Goal: Task Accomplishment & Management: Use online tool/utility

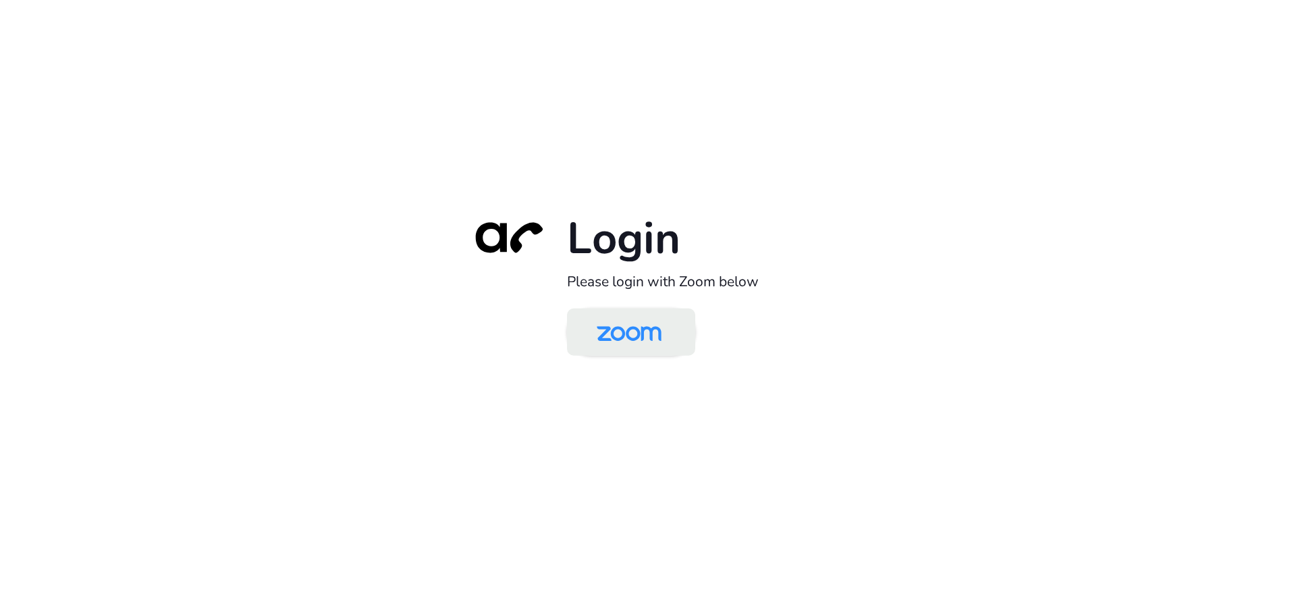
click at [626, 328] on img at bounding box center [629, 333] width 93 height 44
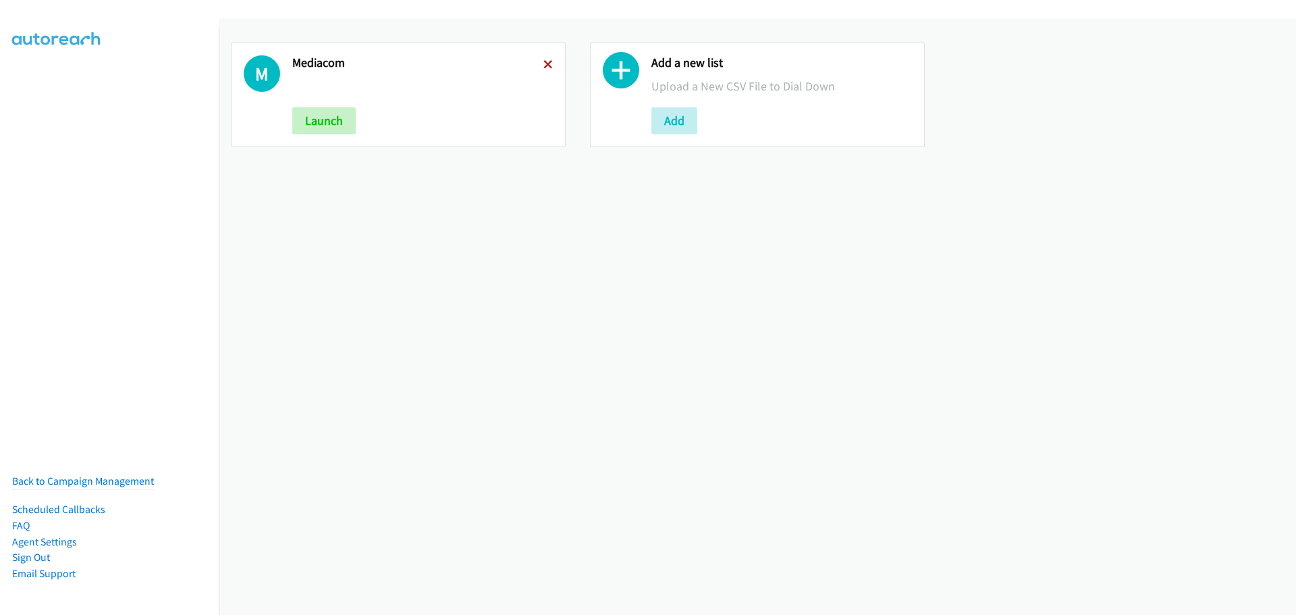
click at [544, 65] on icon at bounding box center [548, 65] width 9 height 9
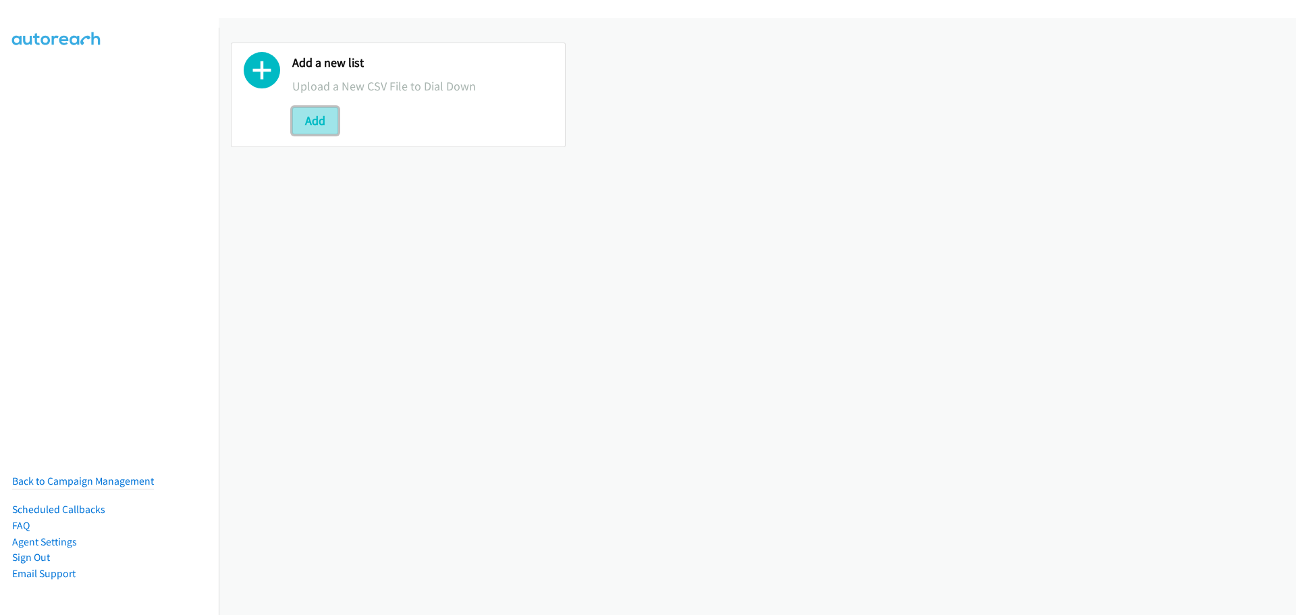
click at [336, 125] on button "Add" at bounding box center [315, 120] width 46 height 27
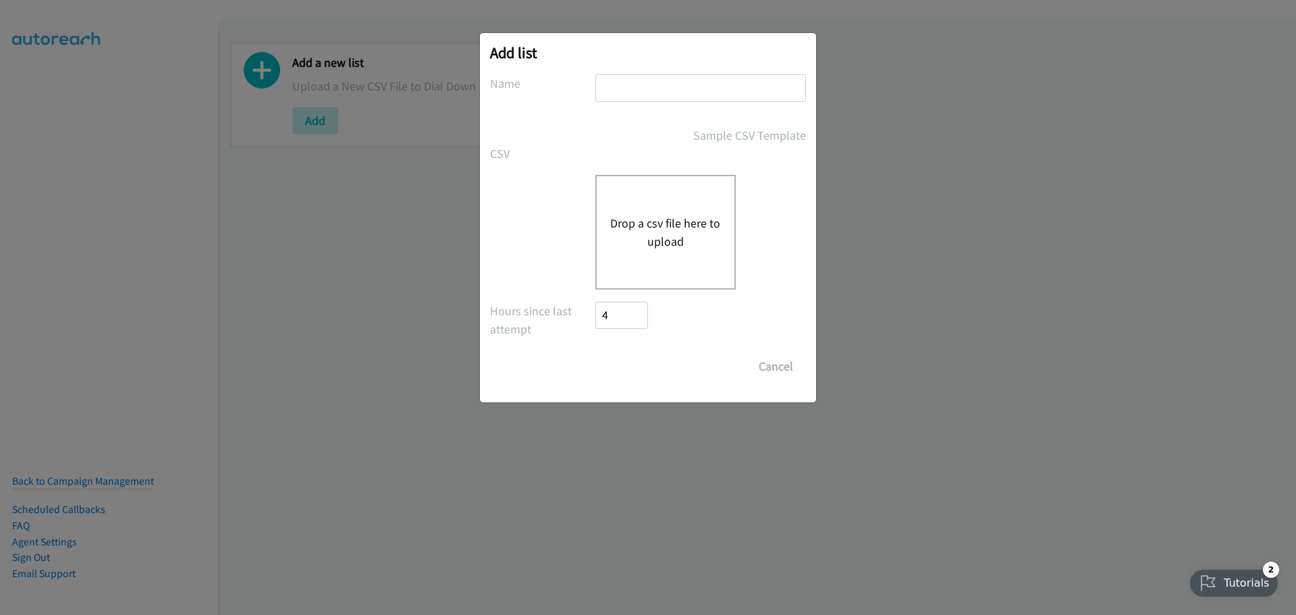
click at [687, 82] on input "text" at bounding box center [701, 88] width 211 height 28
type input "mediacom"
click at [665, 213] on div "Drop a csv file here to upload" at bounding box center [666, 232] width 140 height 115
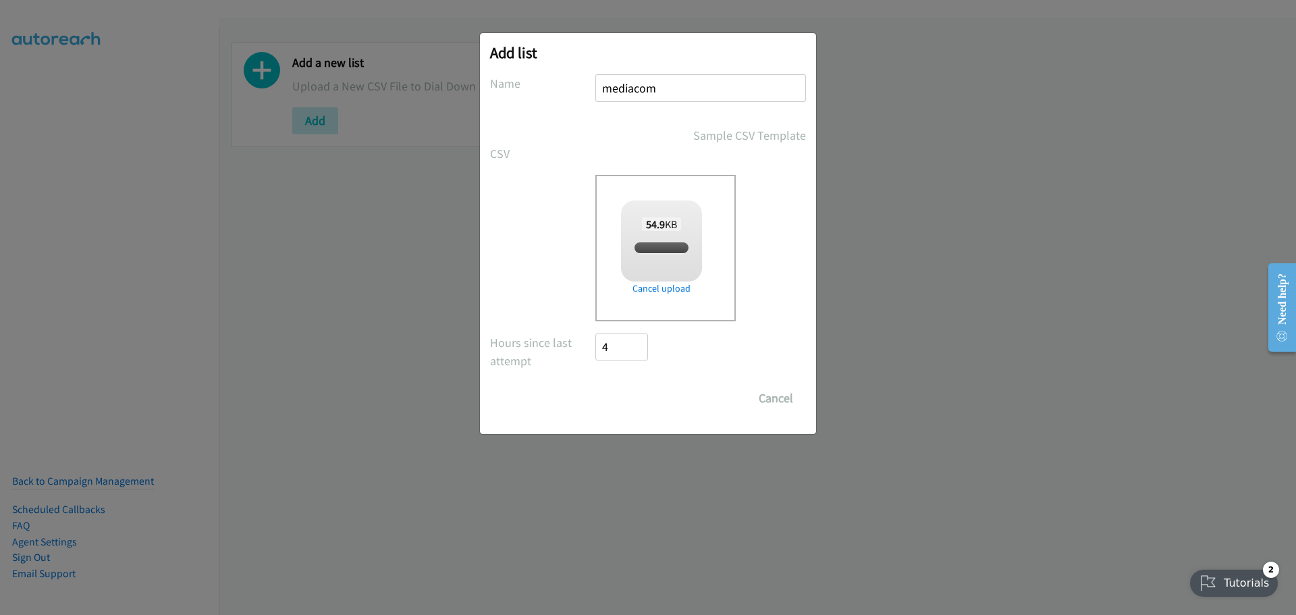
checkbox input "true"
click at [654, 406] on input "Save List" at bounding box center [631, 398] width 71 height 27
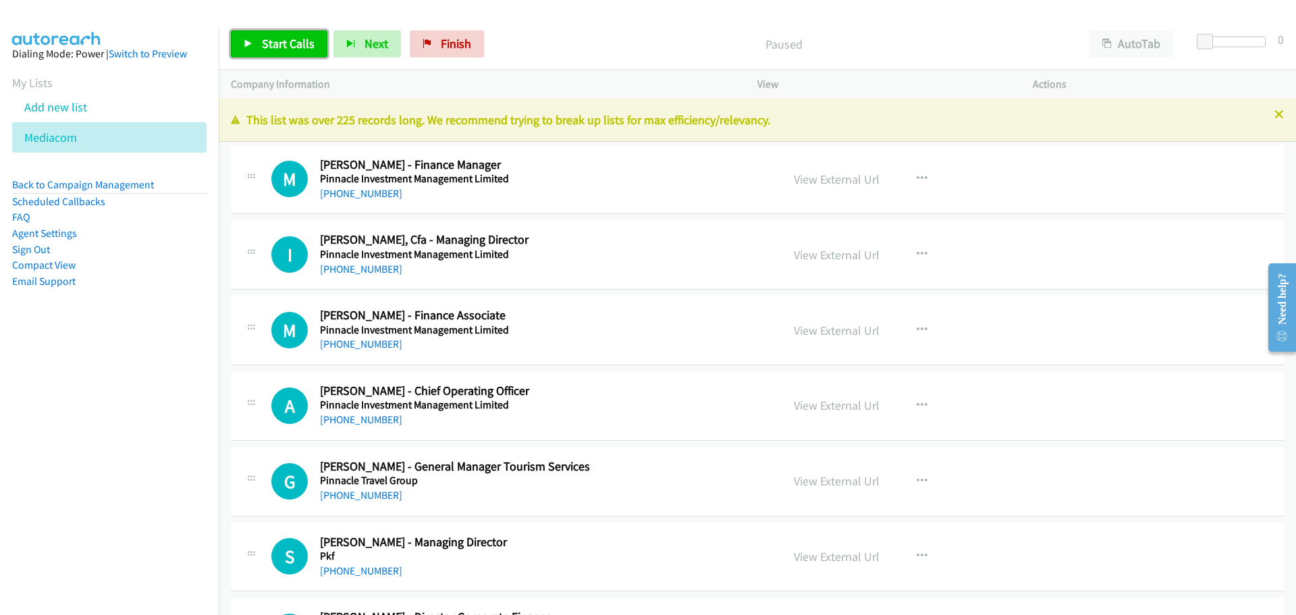
click at [296, 43] on span "Start Calls" at bounding box center [288, 44] width 53 height 16
click at [354, 266] on link "[PHONE_NUMBER]" at bounding box center [361, 269] width 82 height 13
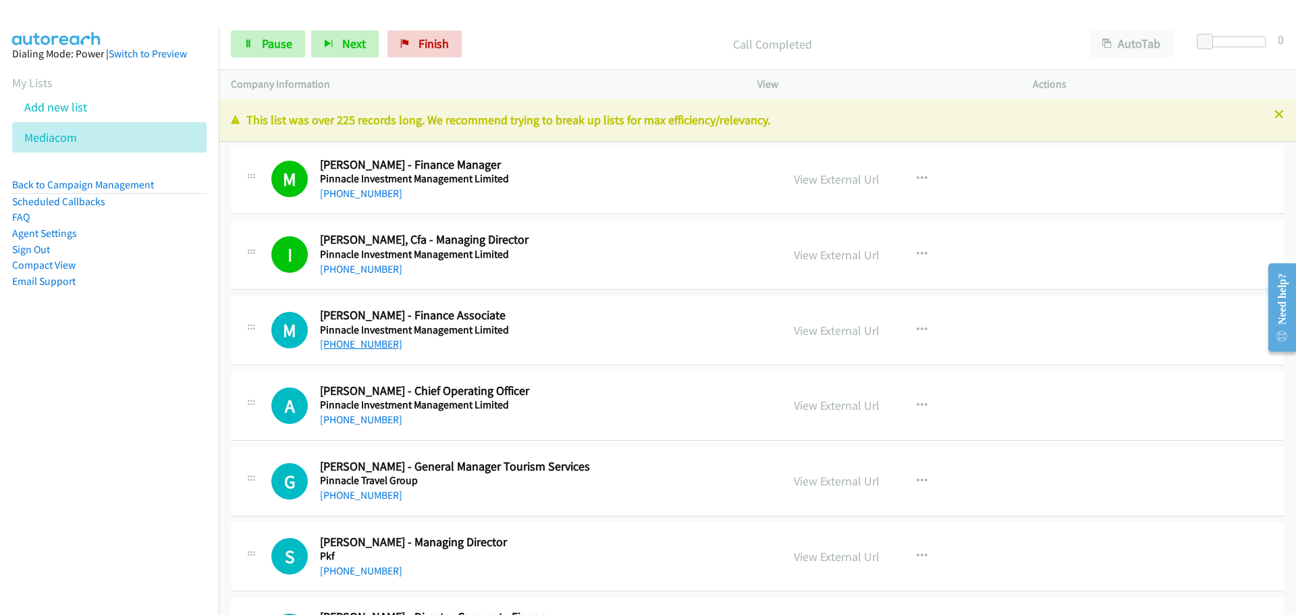
click at [373, 346] on link "[PHONE_NUMBER]" at bounding box center [361, 344] width 82 height 13
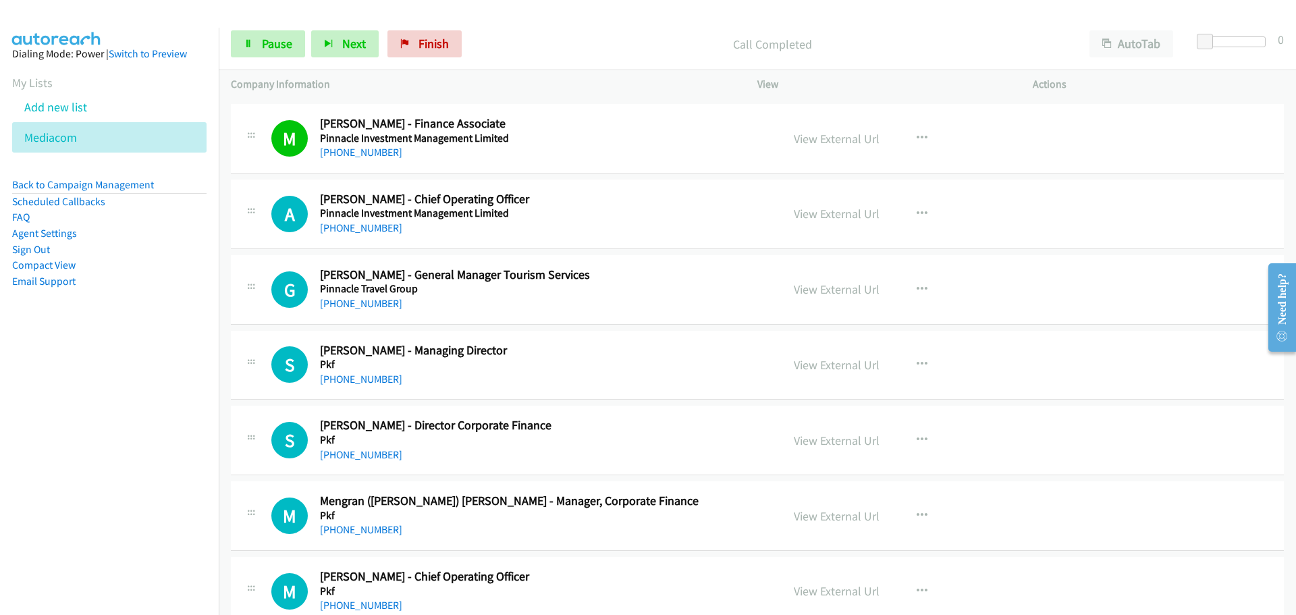
scroll to position [270, 0]
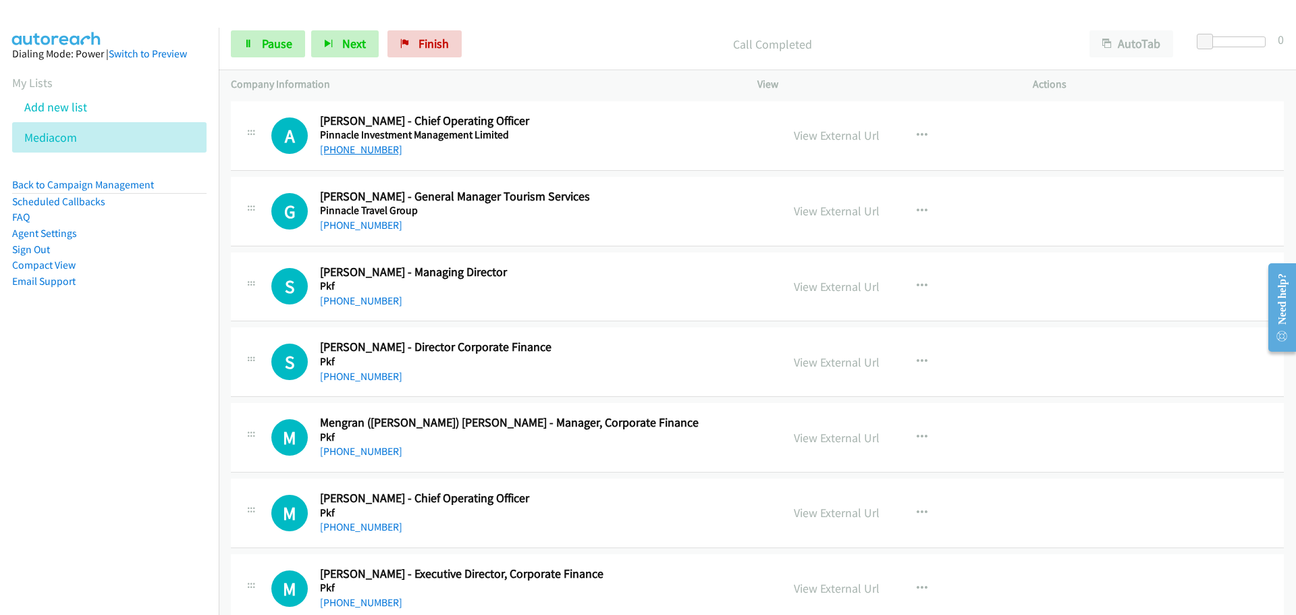
click at [371, 152] on link "[PHONE_NUMBER]" at bounding box center [361, 149] width 82 height 13
click at [336, 221] on link "[PHONE_NUMBER]" at bounding box center [361, 225] width 82 height 13
click at [359, 301] on link "[PHONE_NUMBER]" at bounding box center [361, 300] width 82 height 13
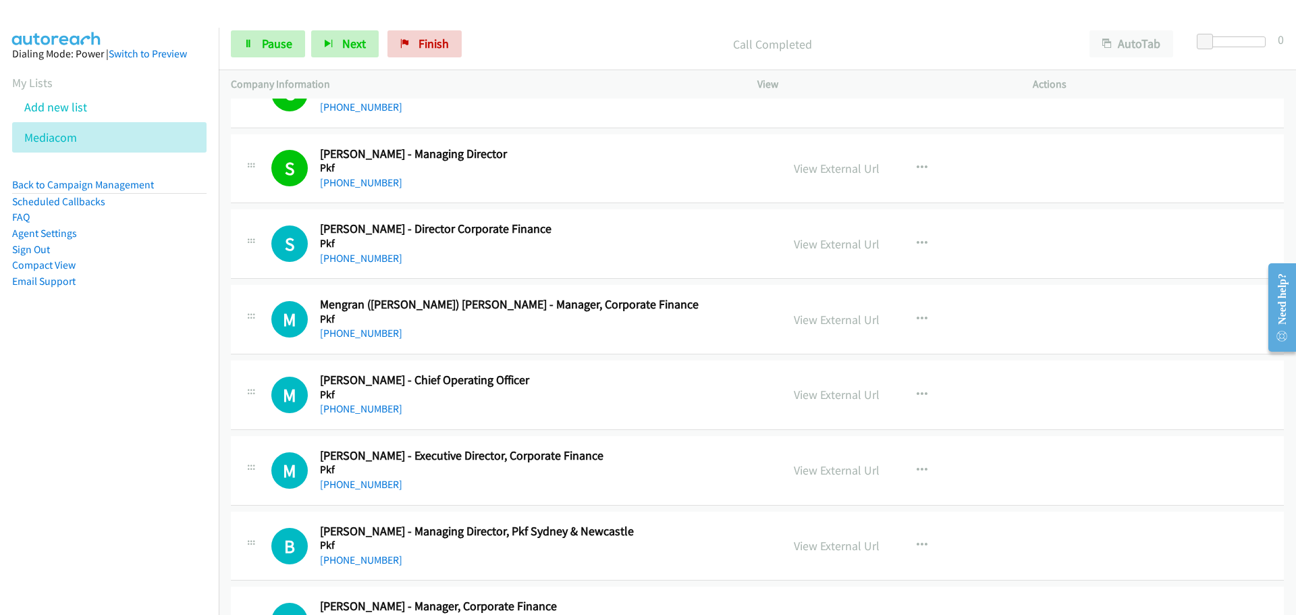
scroll to position [405, 0]
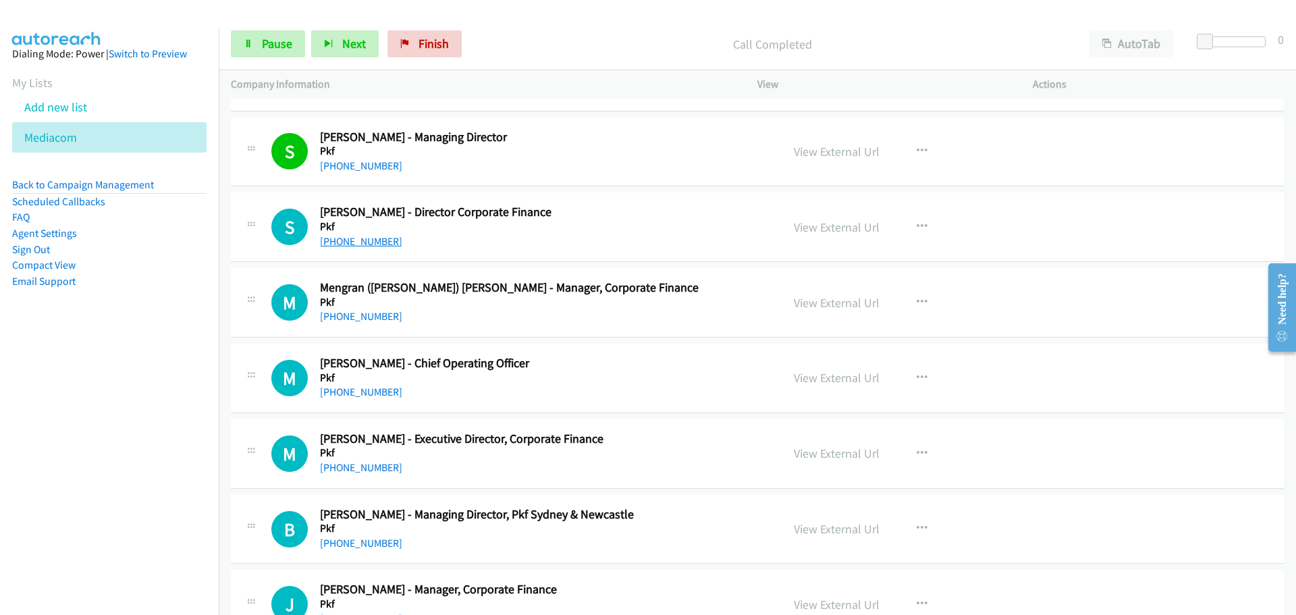
click at [354, 238] on link "[PHONE_NUMBER]" at bounding box center [361, 241] width 82 height 13
click at [344, 317] on link "[PHONE_NUMBER]" at bounding box center [361, 316] width 82 height 13
drag, startPoint x: 346, startPoint y: 396, endPoint x: 373, endPoint y: 393, distance: 27.9
click at [346, 396] on link "[PHONE_NUMBER]" at bounding box center [361, 392] width 82 height 13
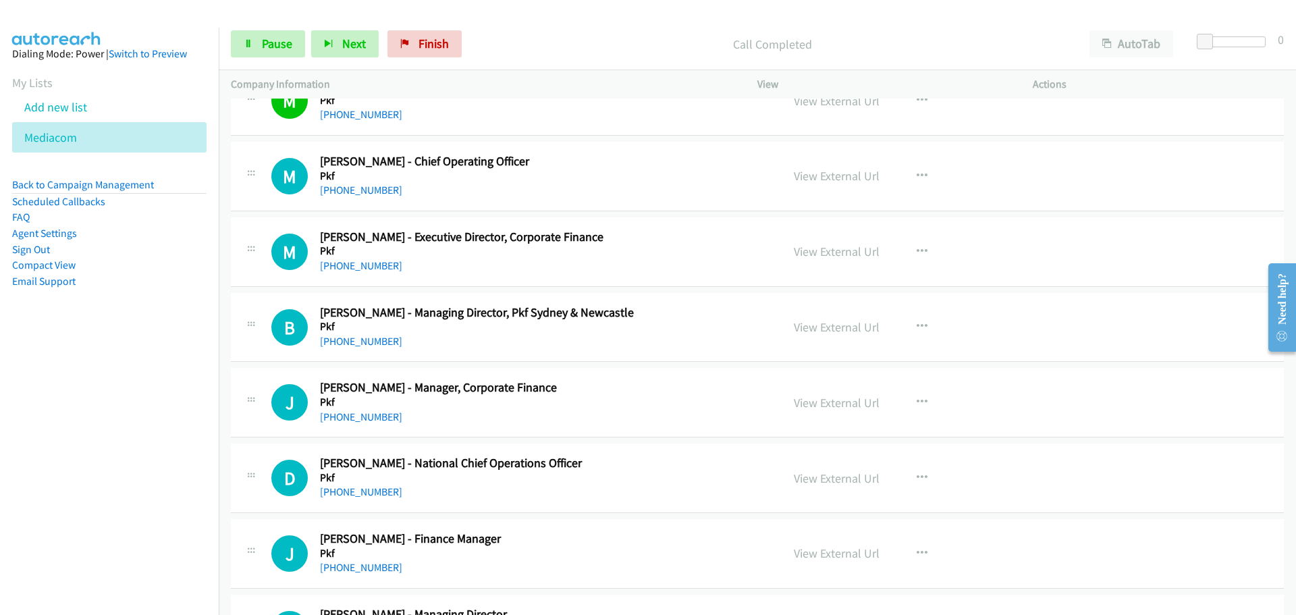
scroll to position [608, 0]
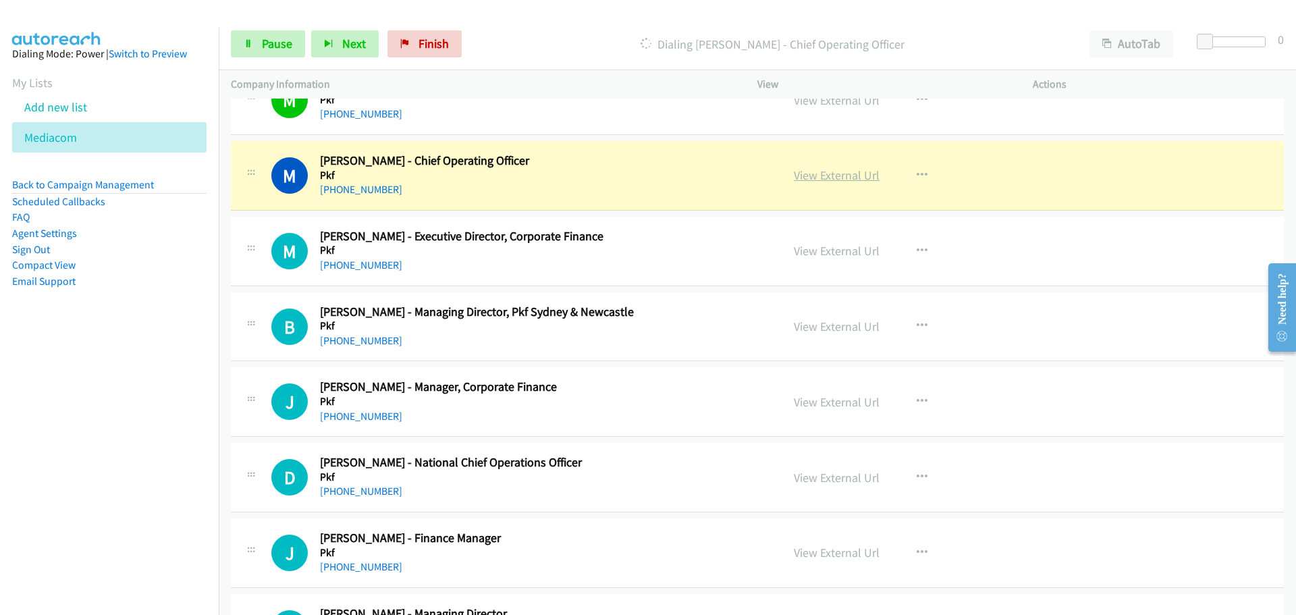
click at [853, 176] on link "View External Url" at bounding box center [837, 175] width 86 height 16
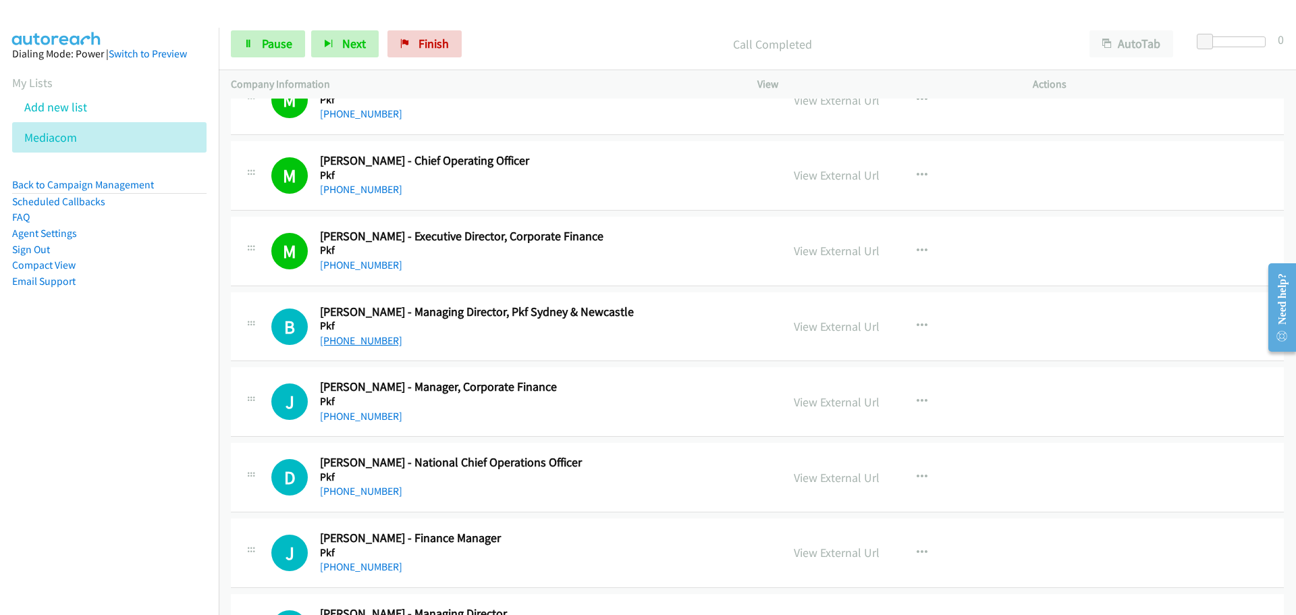
click at [361, 342] on link "[PHONE_NUMBER]" at bounding box center [361, 340] width 82 height 13
click at [352, 413] on link "[PHONE_NUMBER]" at bounding box center [361, 416] width 82 height 13
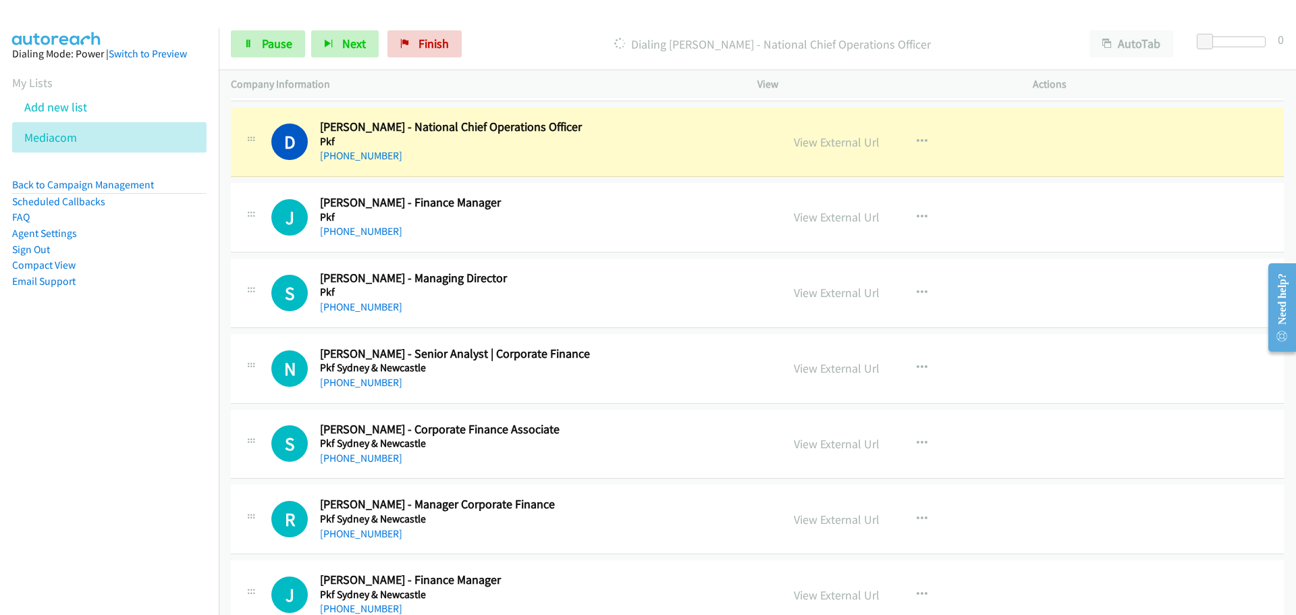
scroll to position [945, 0]
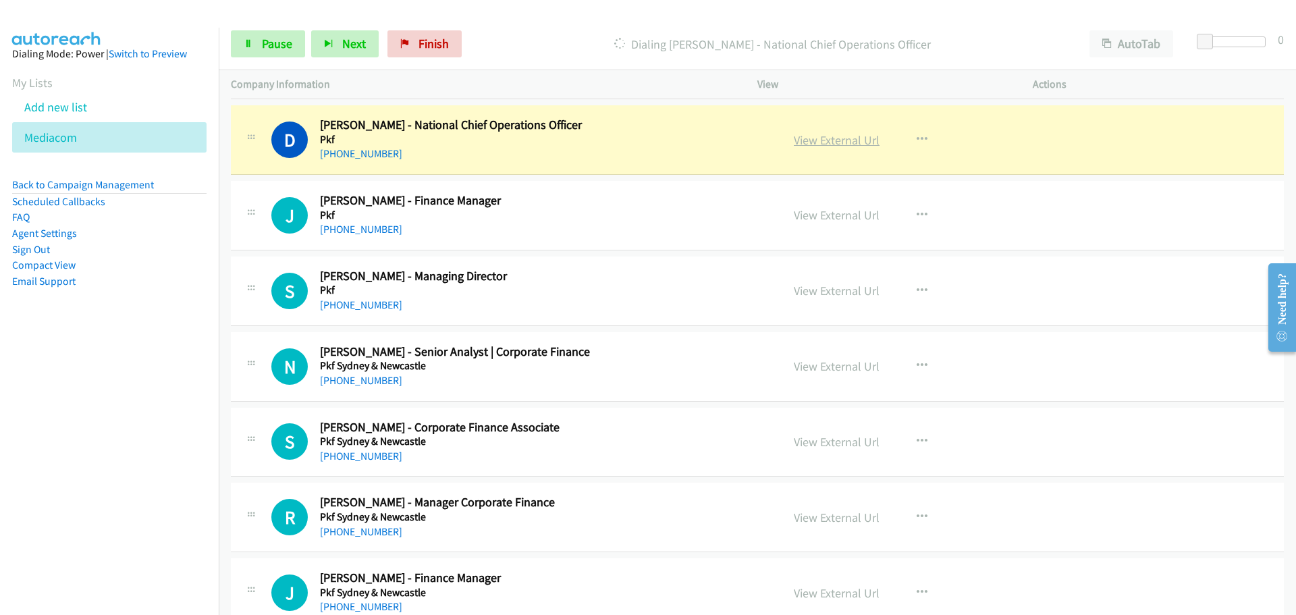
click at [842, 140] on link "View External Url" at bounding box center [837, 140] width 86 height 16
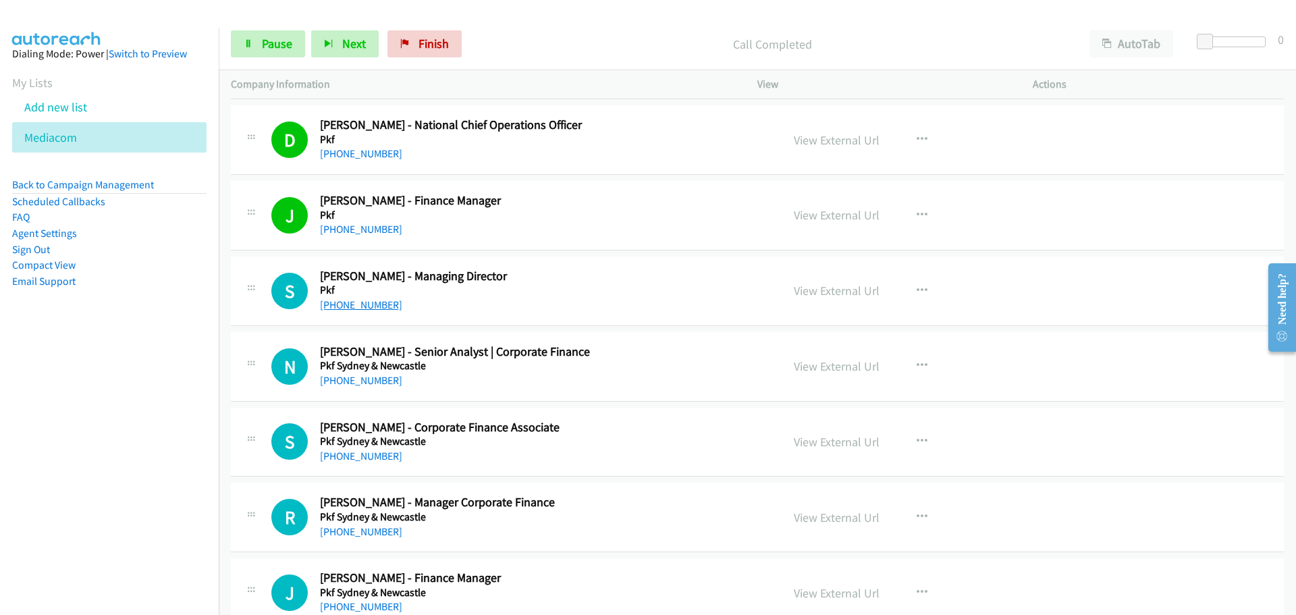
click at [365, 304] on link "[PHONE_NUMBER]" at bounding box center [361, 304] width 82 height 13
click at [383, 384] on link "[PHONE_NUMBER]" at bounding box center [361, 380] width 82 height 13
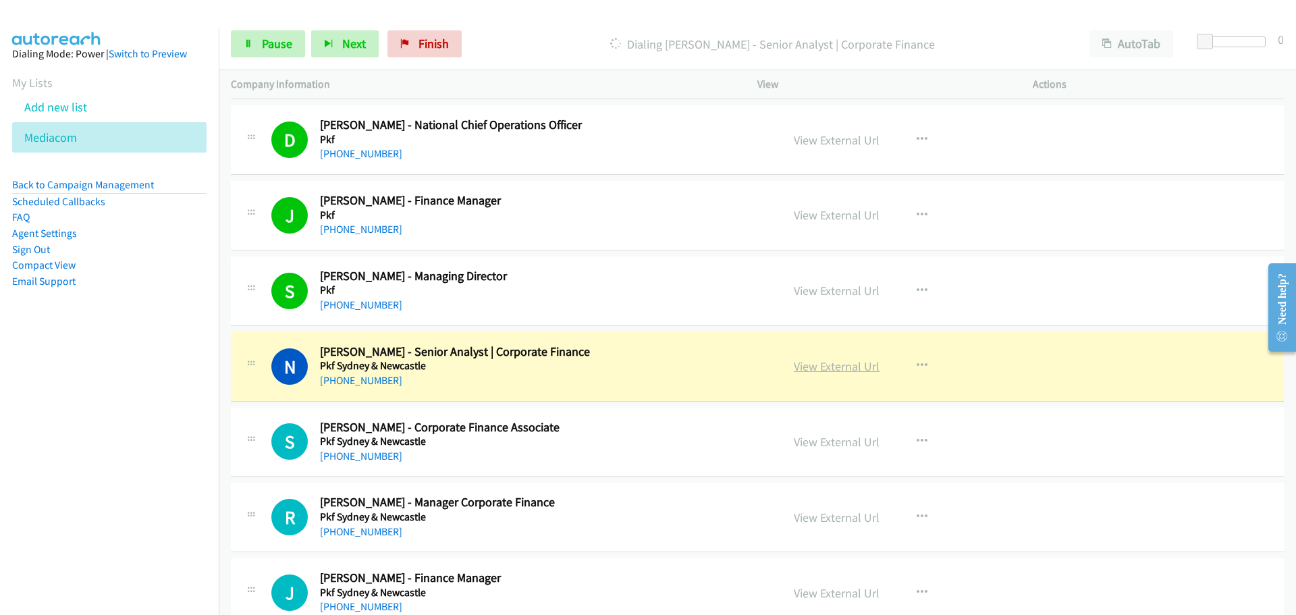
click at [820, 359] on link "View External Url" at bounding box center [837, 367] width 86 height 16
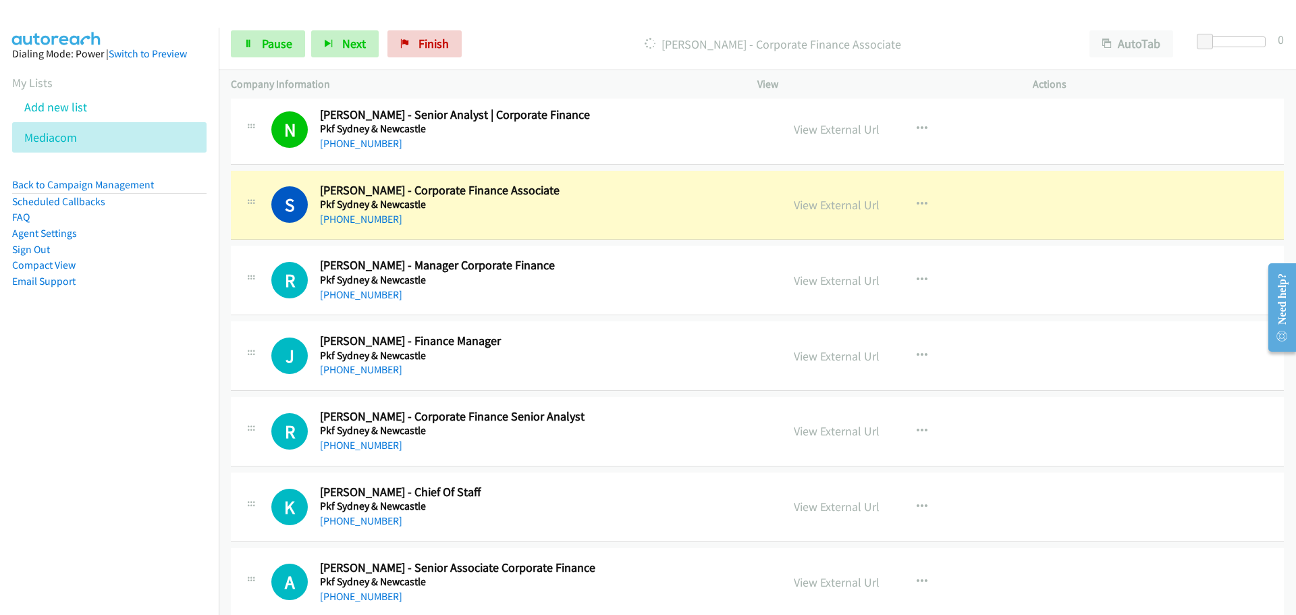
scroll to position [1215, 0]
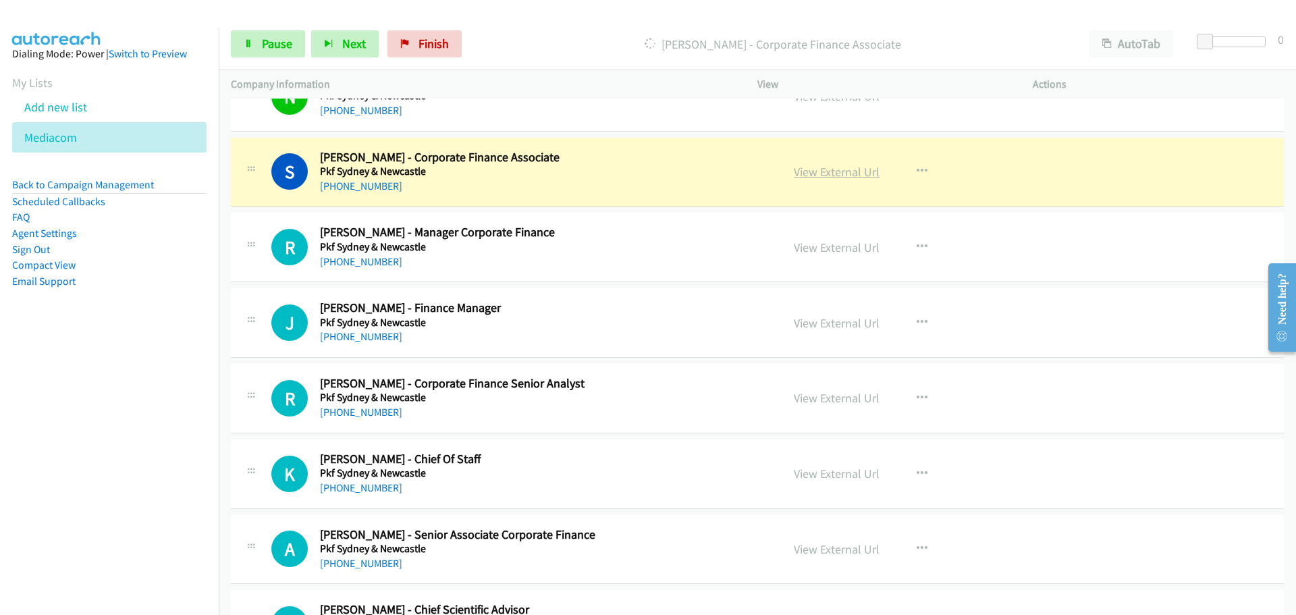
click at [860, 173] on link "View External Url" at bounding box center [837, 172] width 86 height 16
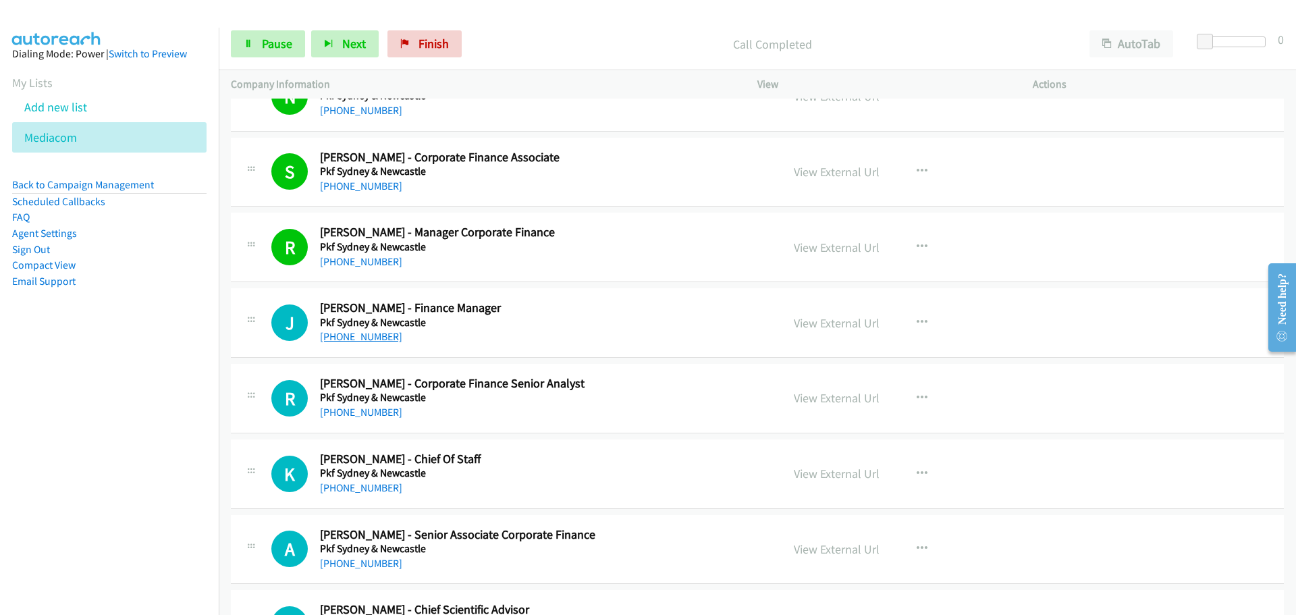
click at [363, 335] on link "[PHONE_NUMBER]" at bounding box center [361, 336] width 82 height 13
click at [812, 327] on link "View External Url" at bounding box center [837, 323] width 86 height 16
click at [357, 410] on link "[PHONE_NUMBER]" at bounding box center [361, 412] width 82 height 13
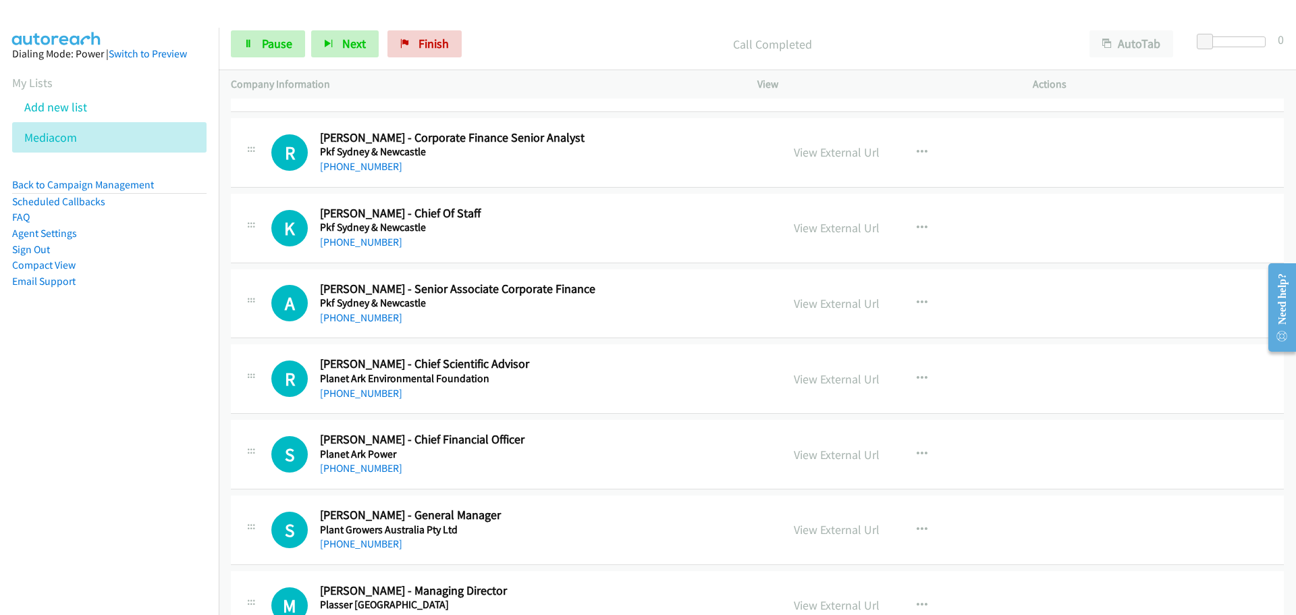
scroll to position [1485, 0]
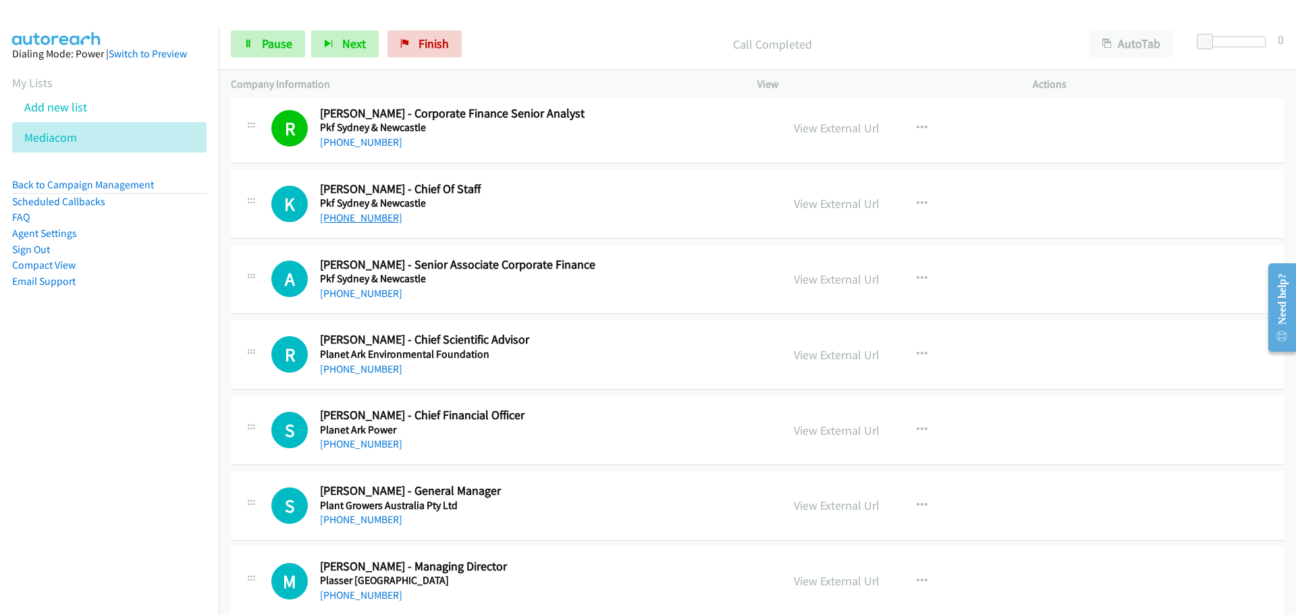
click at [359, 217] on link "[PHONE_NUMBER]" at bounding box center [361, 217] width 82 height 13
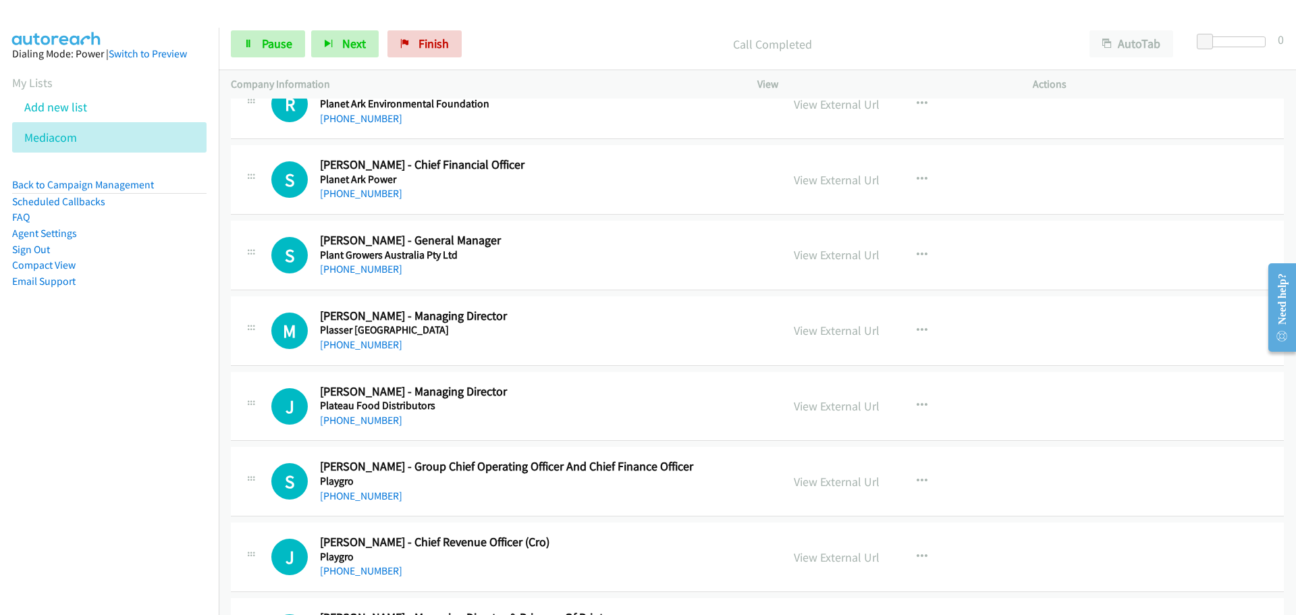
scroll to position [1755, 0]
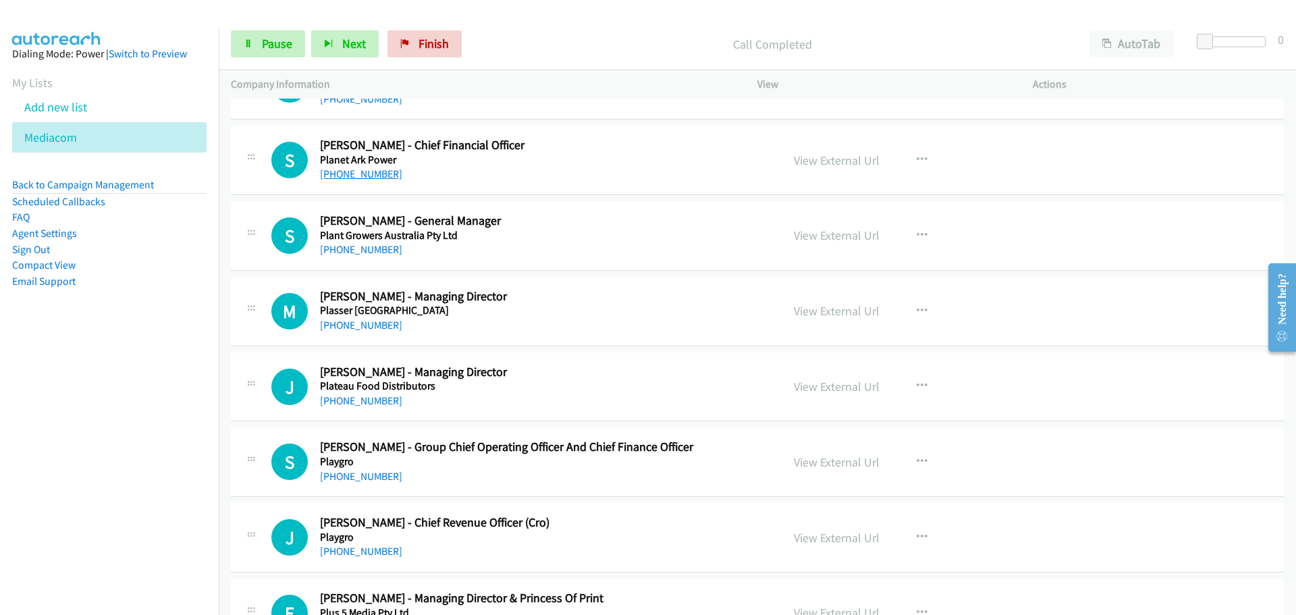
click at [376, 173] on link "[PHONE_NUMBER]" at bounding box center [361, 173] width 82 height 13
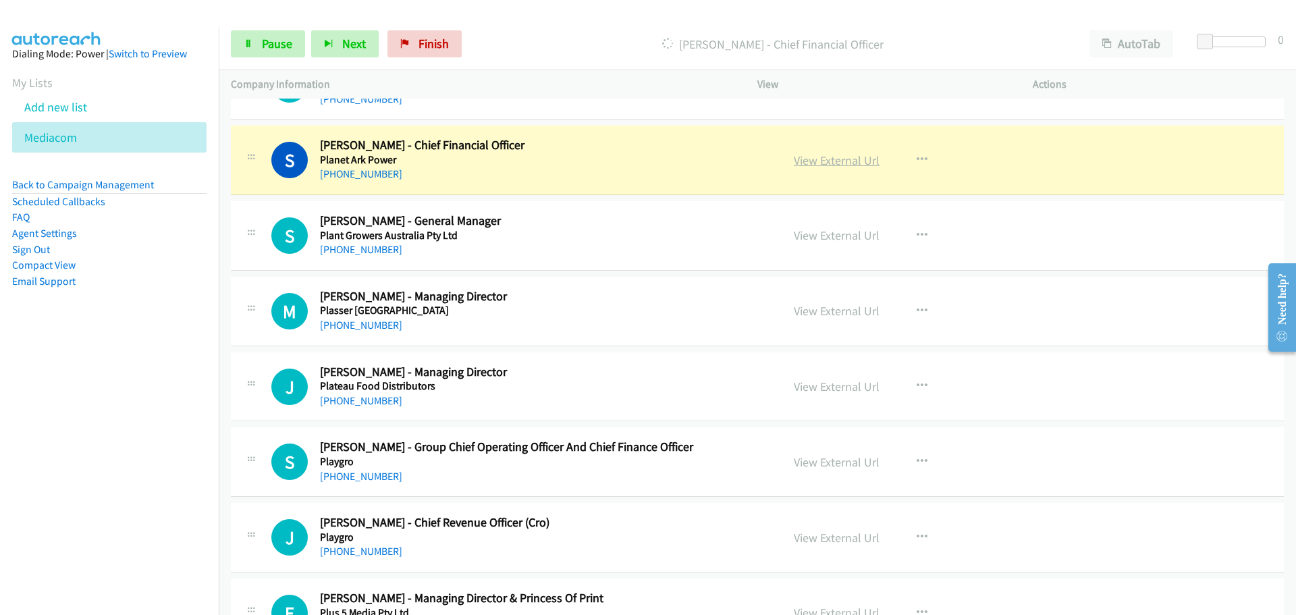
click at [823, 160] on link "View External Url" at bounding box center [837, 161] width 86 height 16
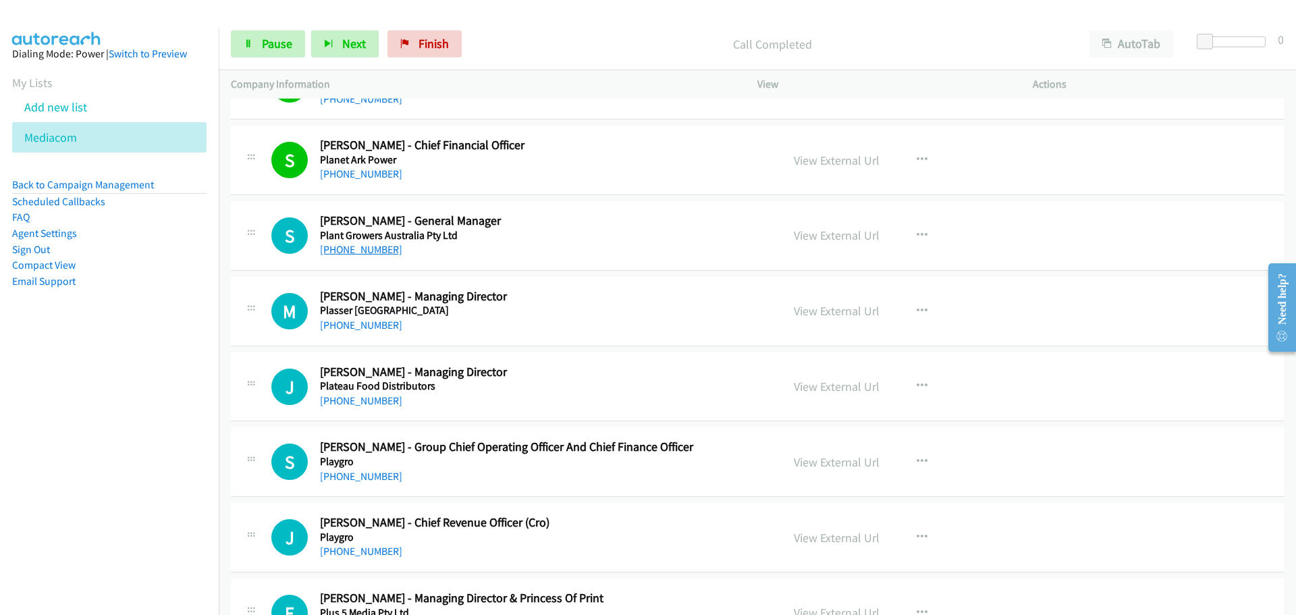
click at [354, 247] on link "[PHONE_NUMBER]" at bounding box center [361, 249] width 82 height 13
click at [361, 327] on link "[PHONE_NUMBER]" at bounding box center [361, 325] width 82 height 13
click at [377, 403] on link "[PHONE_NUMBER]" at bounding box center [361, 400] width 82 height 13
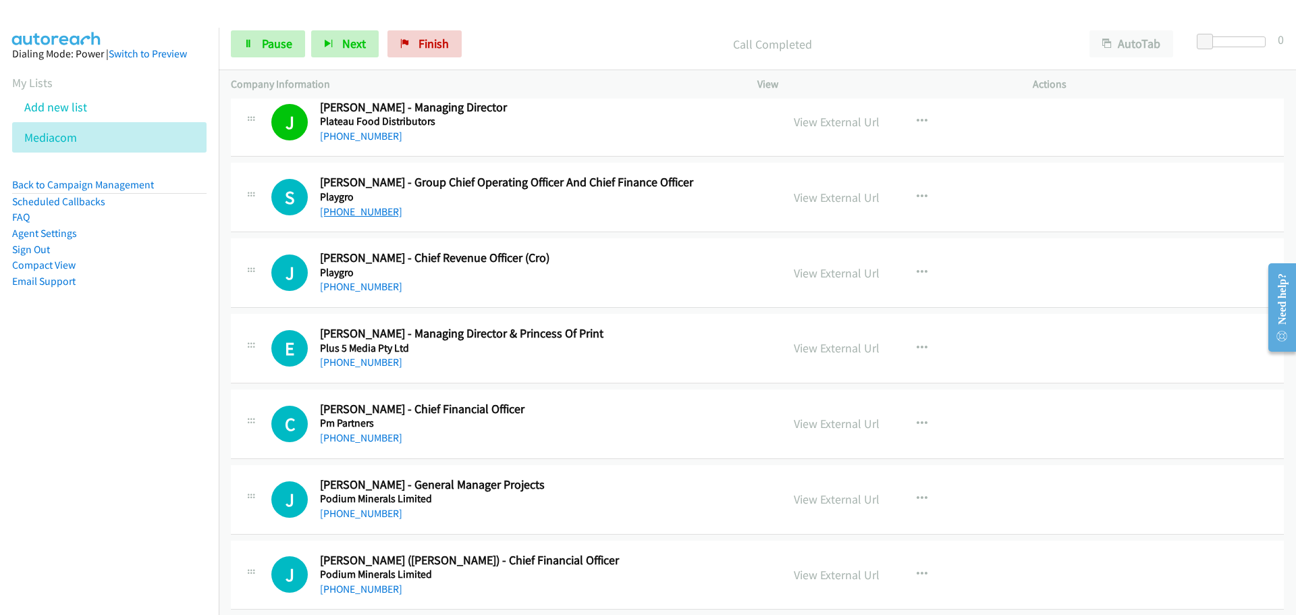
scroll to position [2026, 0]
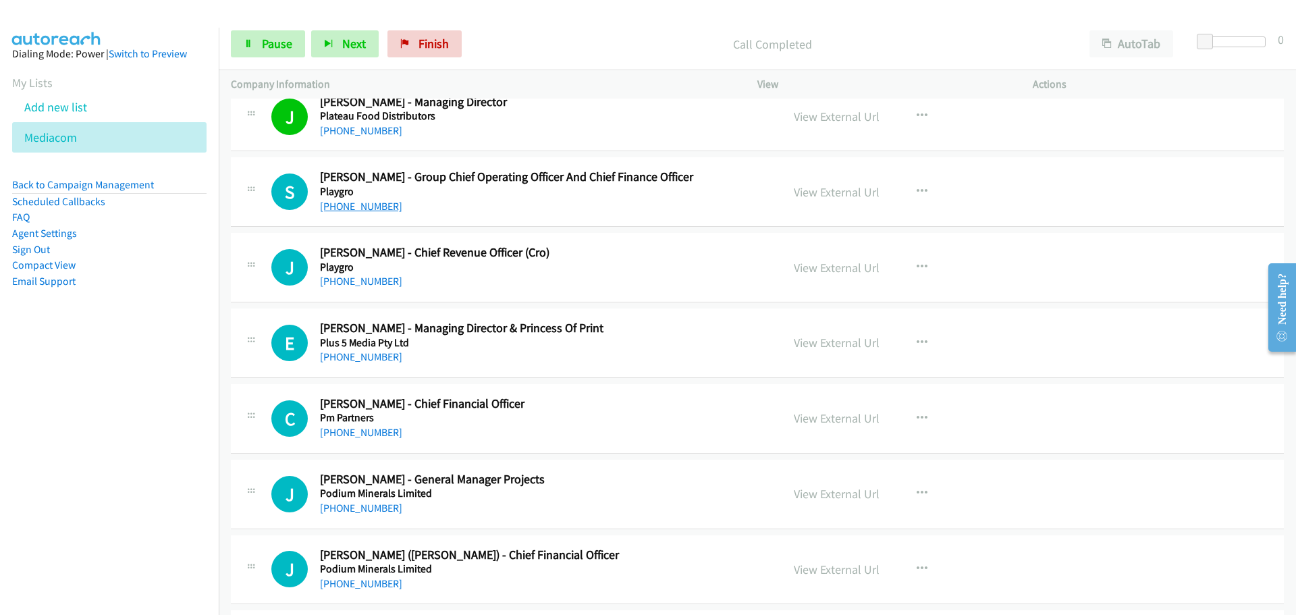
click at [377, 204] on link "[PHONE_NUMBER]" at bounding box center [361, 206] width 82 height 13
click at [354, 280] on link "[PHONE_NUMBER]" at bounding box center [361, 281] width 82 height 13
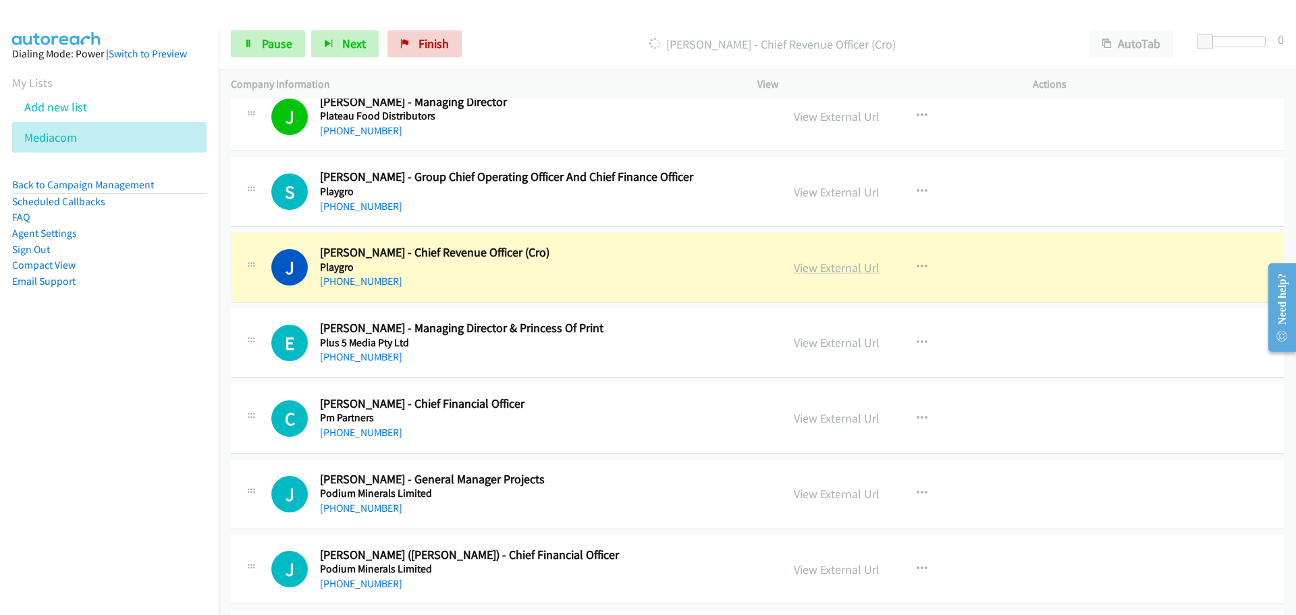
click at [810, 267] on link "View External Url" at bounding box center [837, 268] width 86 height 16
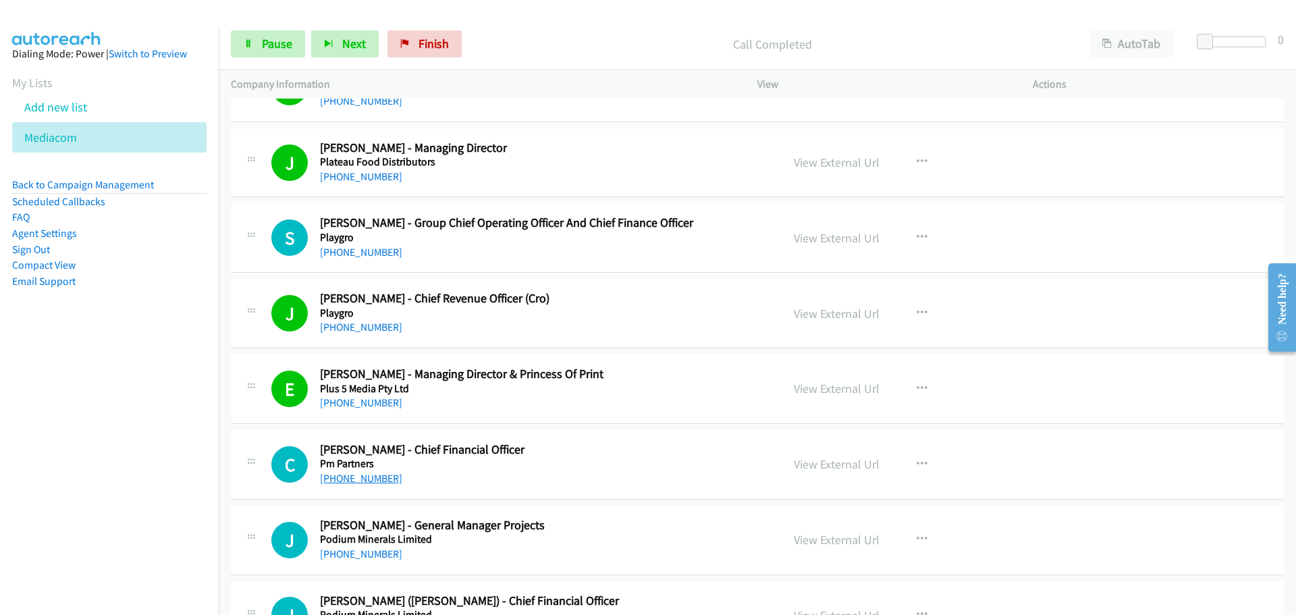
scroll to position [1958, 0]
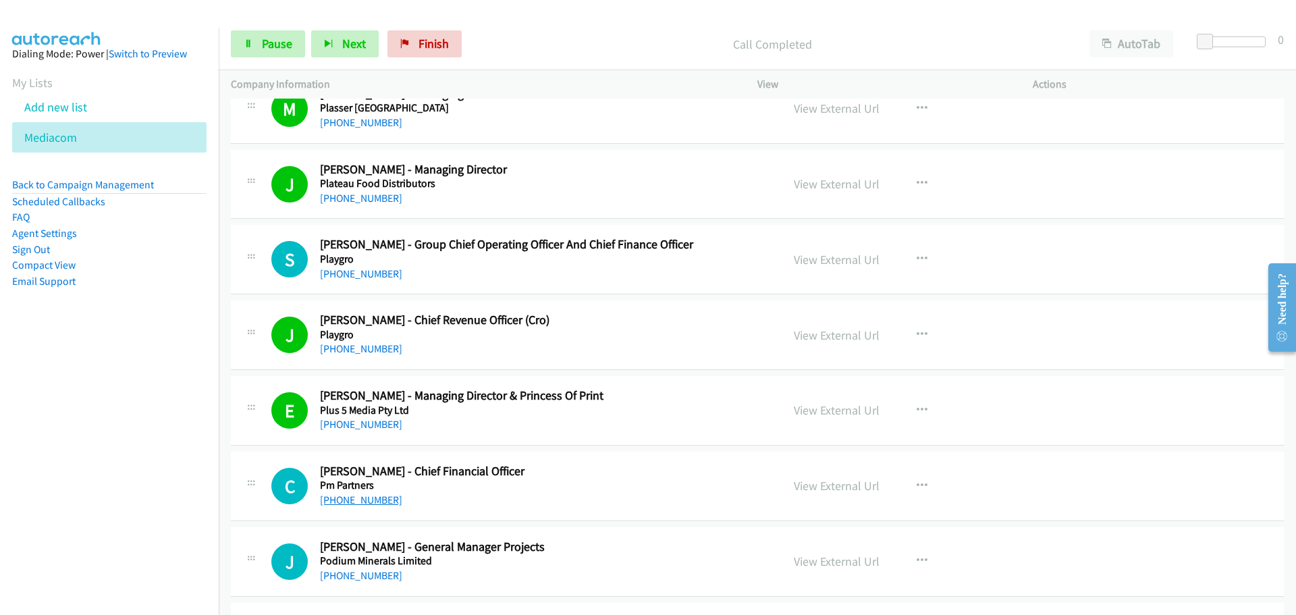
click at [345, 506] on link "[PHONE_NUMBER]" at bounding box center [361, 500] width 82 height 13
click at [344, 503] on link "[PHONE_NUMBER]" at bounding box center [361, 500] width 82 height 13
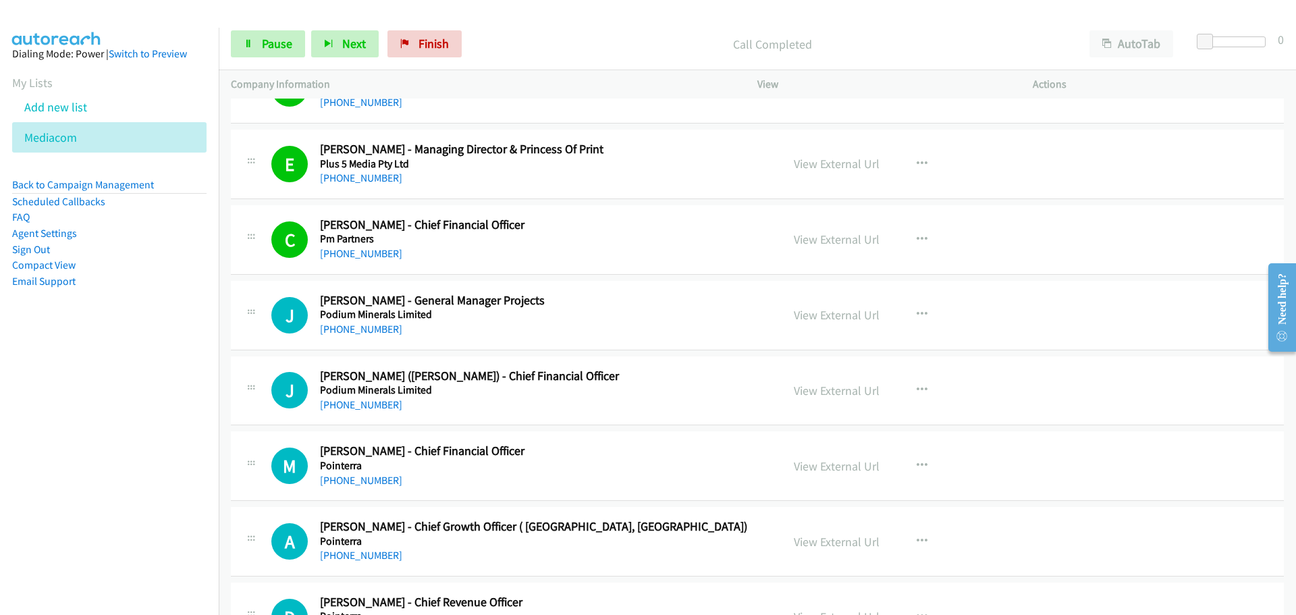
scroll to position [2228, 0]
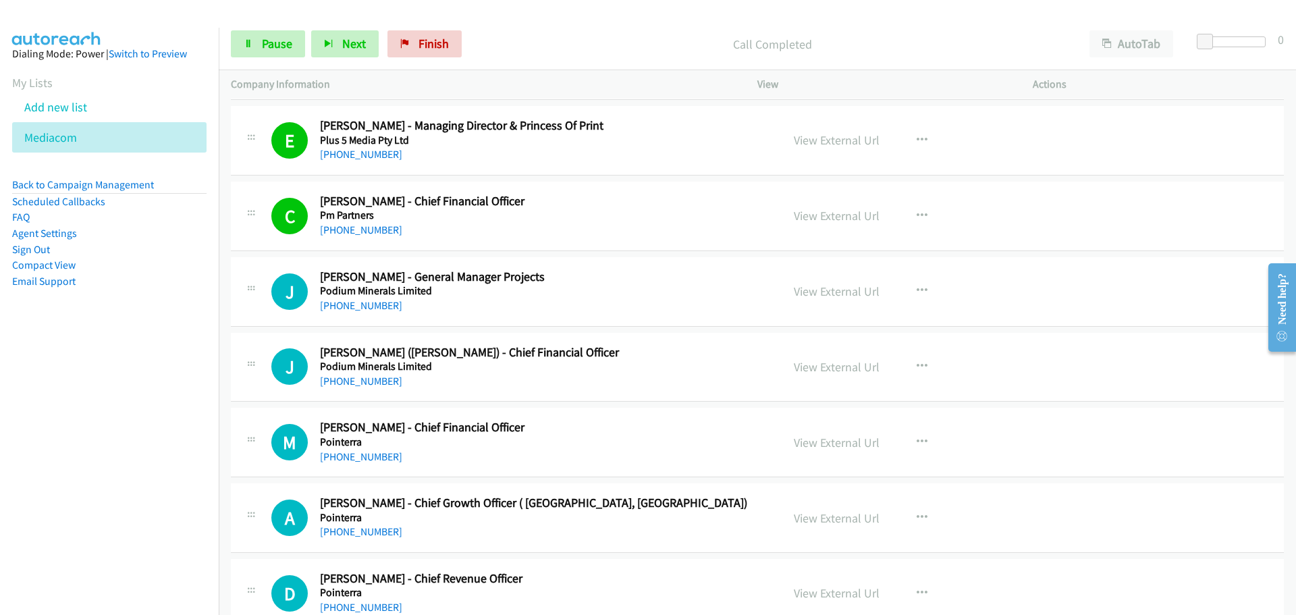
click at [369, 292] on h5 "Podium Minerals Limited" at bounding box center [542, 291] width 445 height 14
click at [374, 305] on link "[PHONE_NUMBER]" at bounding box center [361, 305] width 82 height 13
click at [359, 381] on link "[PHONE_NUMBER]" at bounding box center [361, 381] width 82 height 13
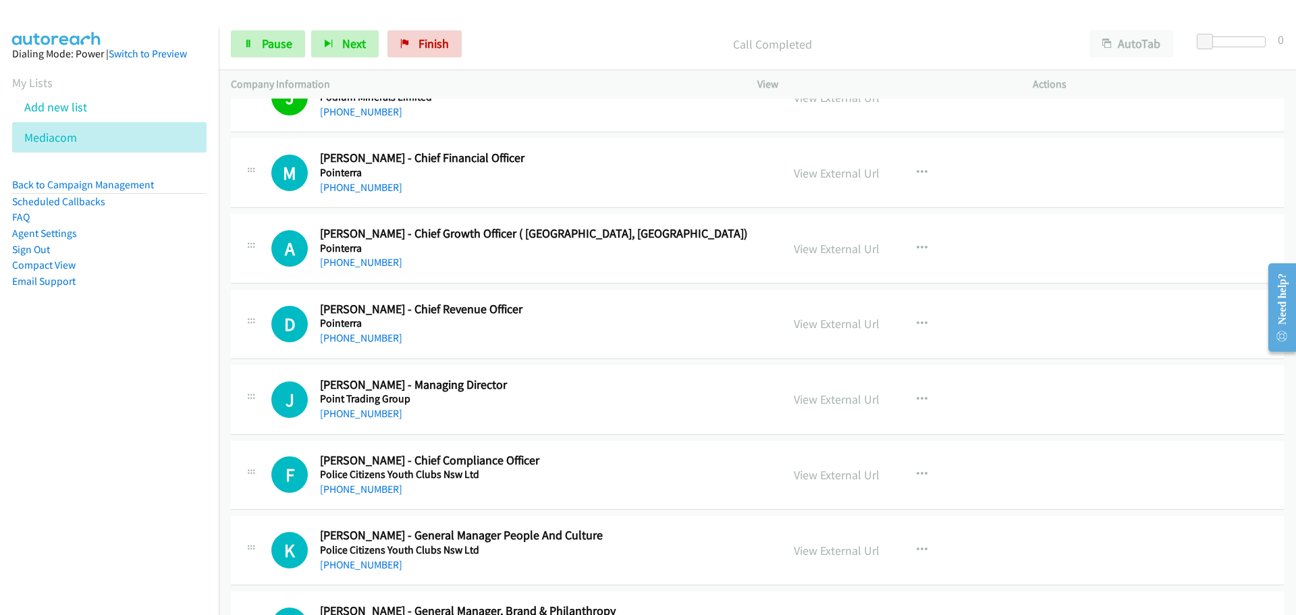
scroll to position [2498, 0]
click at [371, 182] on link "[PHONE_NUMBER]" at bounding box center [361, 186] width 82 height 13
click at [344, 262] on link "[PHONE_NUMBER]" at bounding box center [361, 261] width 82 height 13
click at [342, 333] on link "[PHONE_NUMBER]" at bounding box center [361, 337] width 82 height 13
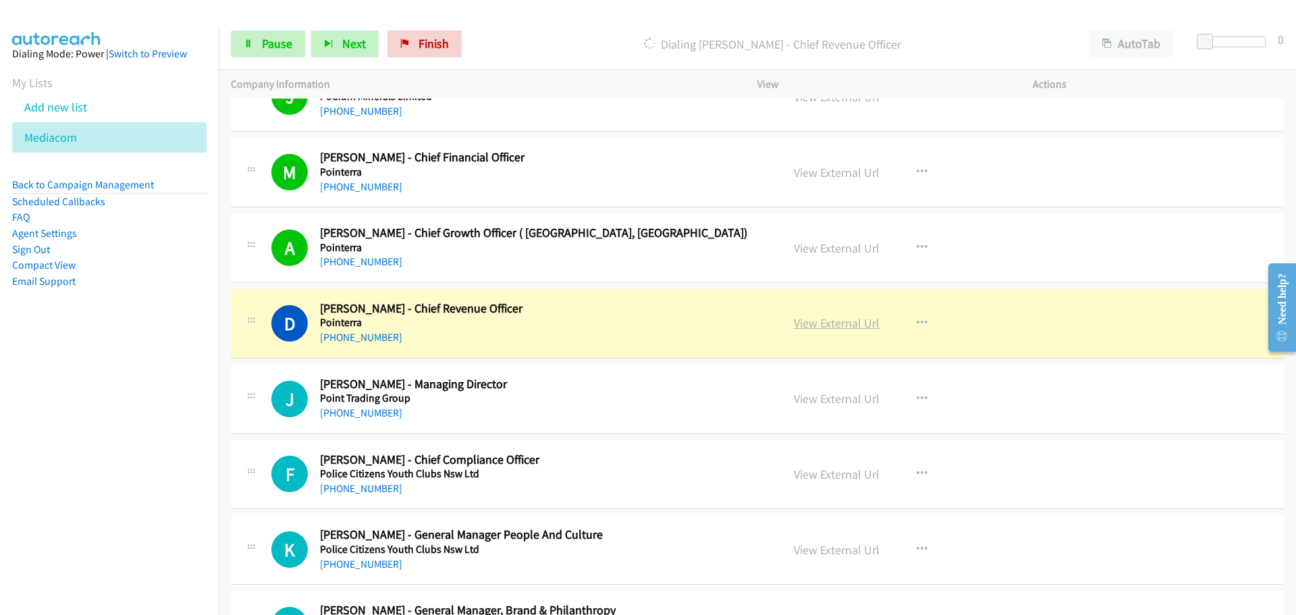
click at [851, 321] on link "View External Url" at bounding box center [837, 323] width 86 height 16
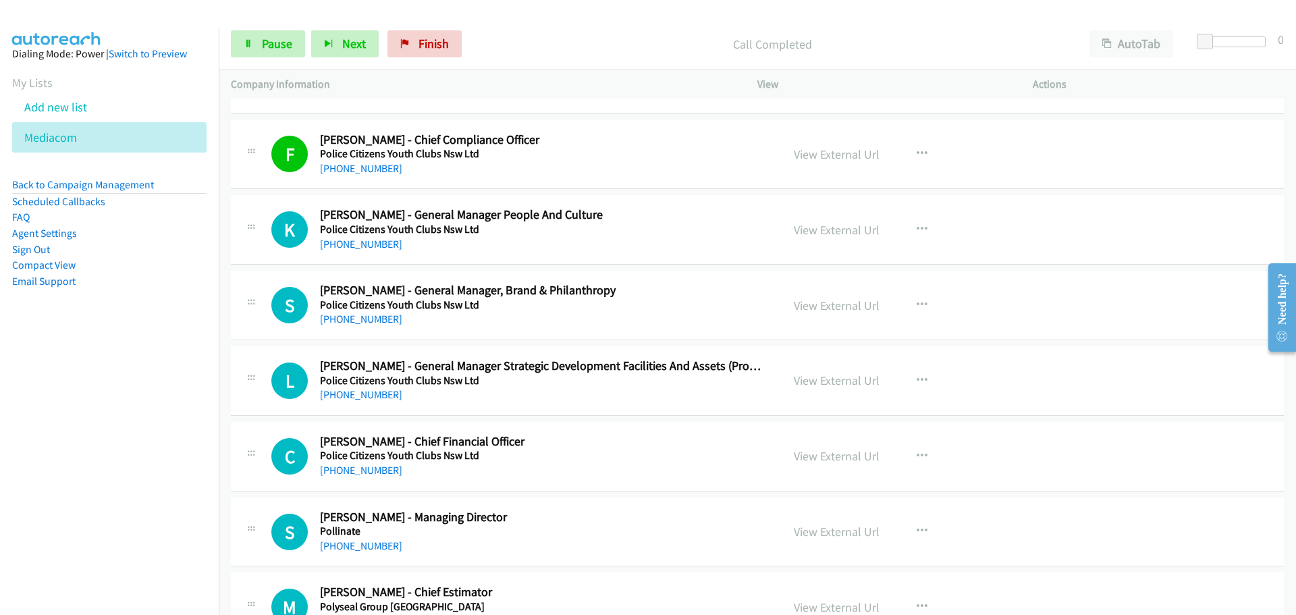
scroll to position [2836, 0]
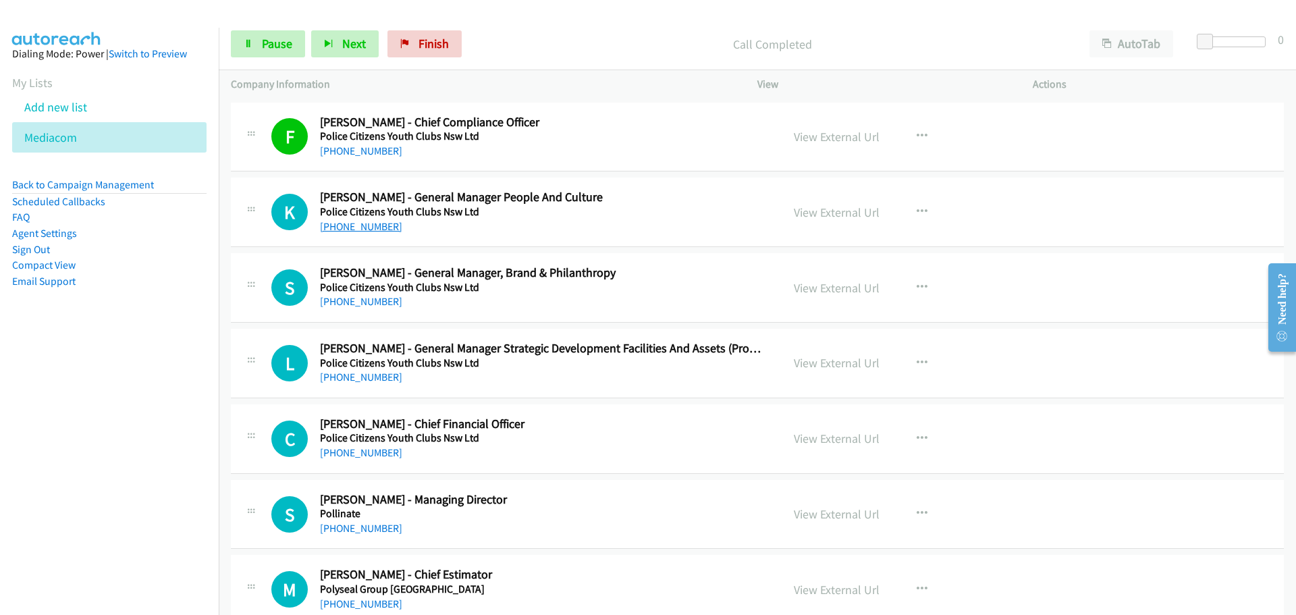
click at [373, 221] on link "[PHONE_NUMBER]" at bounding box center [361, 226] width 82 height 13
click at [370, 300] on link "[PHONE_NUMBER]" at bounding box center [361, 301] width 82 height 13
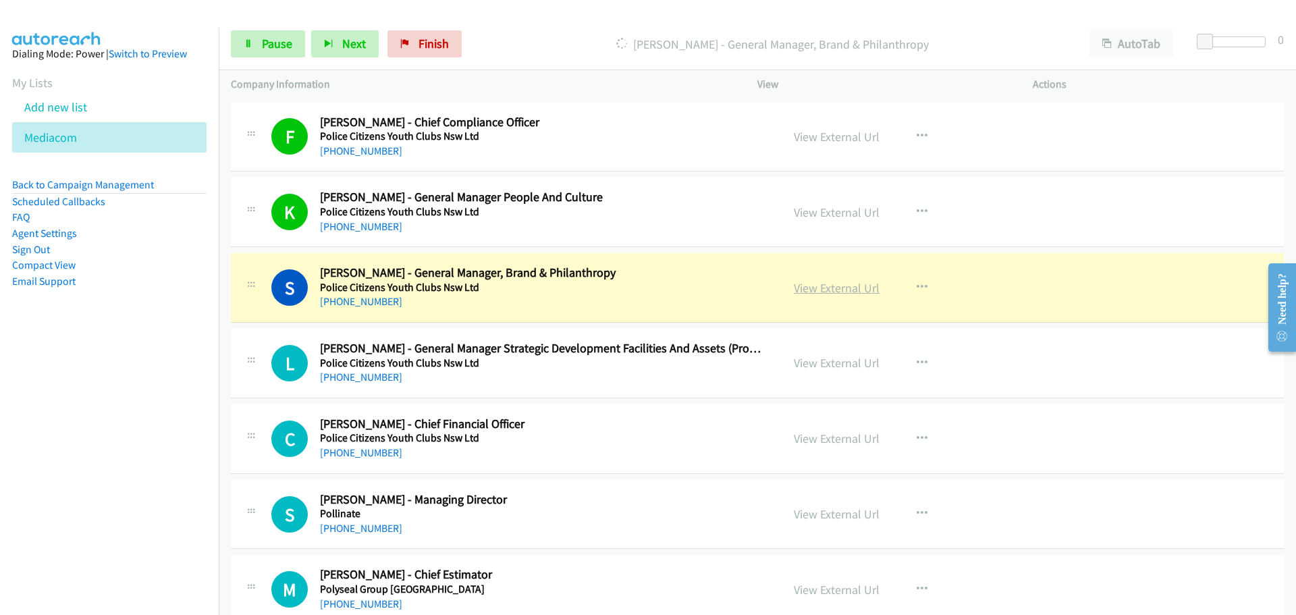
click at [828, 289] on link "View External Url" at bounding box center [837, 288] width 86 height 16
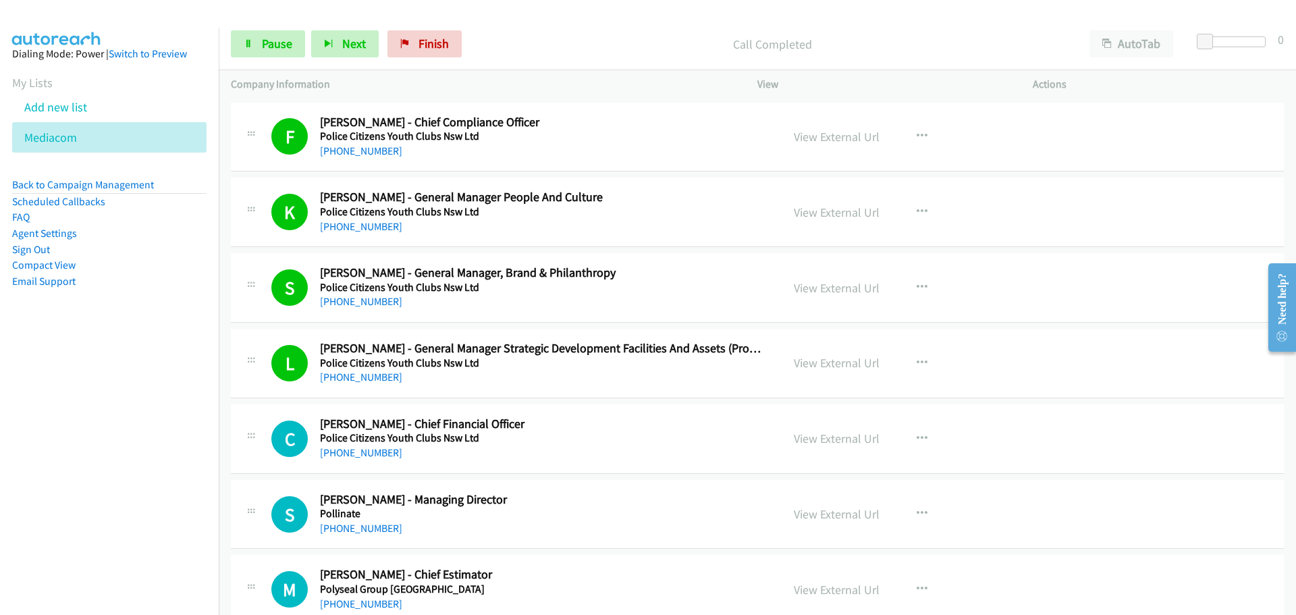
drag, startPoint x: 361, startPoint y: 455, endPoint x: 444, endPoint y: 419, distance: 90.7
click at [361, 455] on link "[PHONE_NUMBER]" at bounding box center [361, 452] width 82 height 13
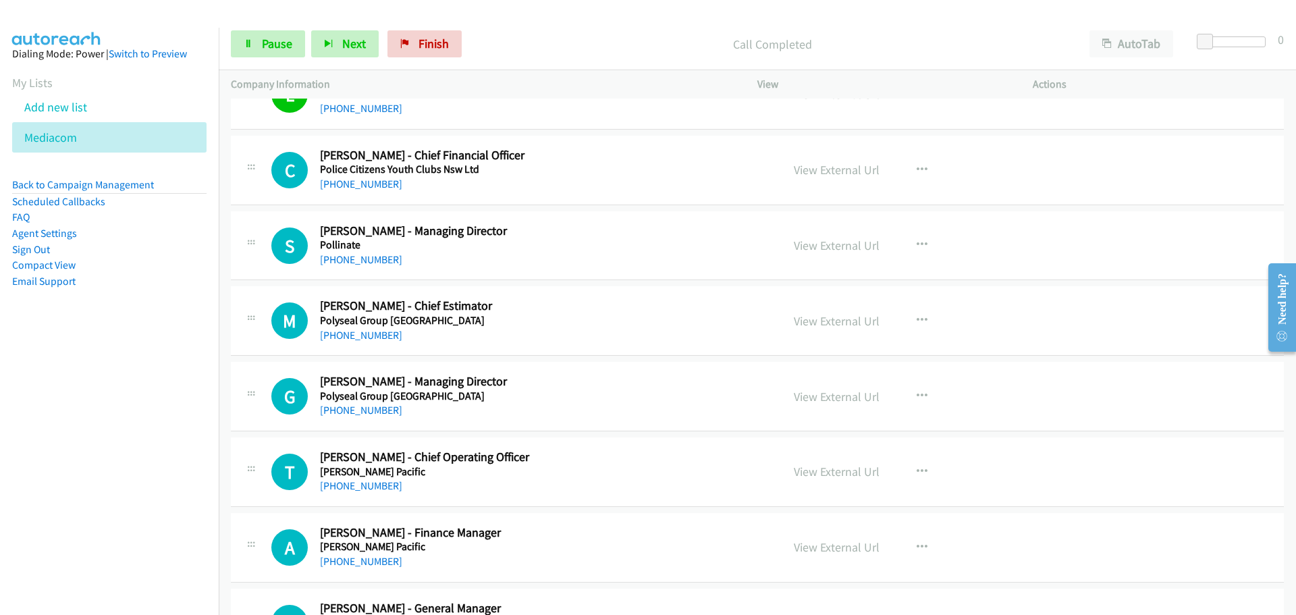
scroll to position [3106, 0]
click at [372, 263] on link "[PHONE_NUMBER]" at bounding box center [361, 258] width 82 height 13
click at [372, 340] on div "[PHONE_NUMBER]" at bounding box center [542, 334] width 445 height 16
click at [372, 337] on link "[PHONE_NUMBER]" at bounding box center [361, 333] width 82 height 13
click at [370, 412] on link "[PHONE_NUMBER]" at bounding box center [361, 408] width 82 height 13
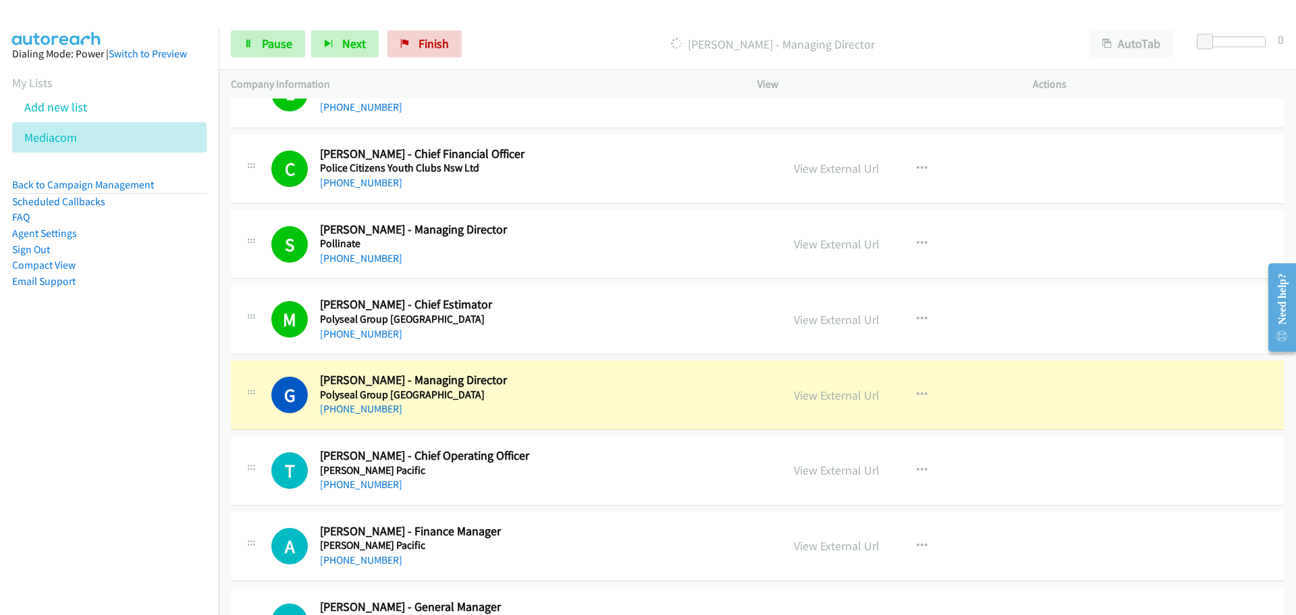
drag, startPoint x: 850, startPoint y: 398, endPoint x: 541, endPoint y: 5, distance: 499.1
click at [845, 393] on link "View External Url" at bounding box center [837, 396] width 86 height 16
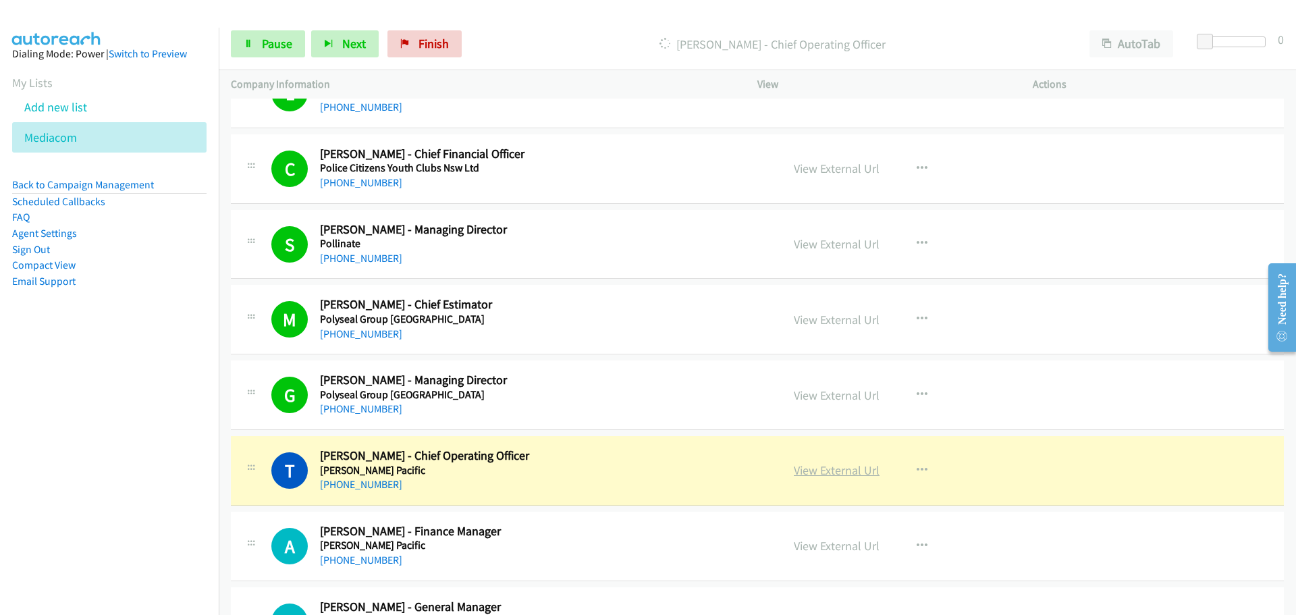
click at [822, 475] on link "View External Url" at bounding box center [837, 471] width 86 height 16
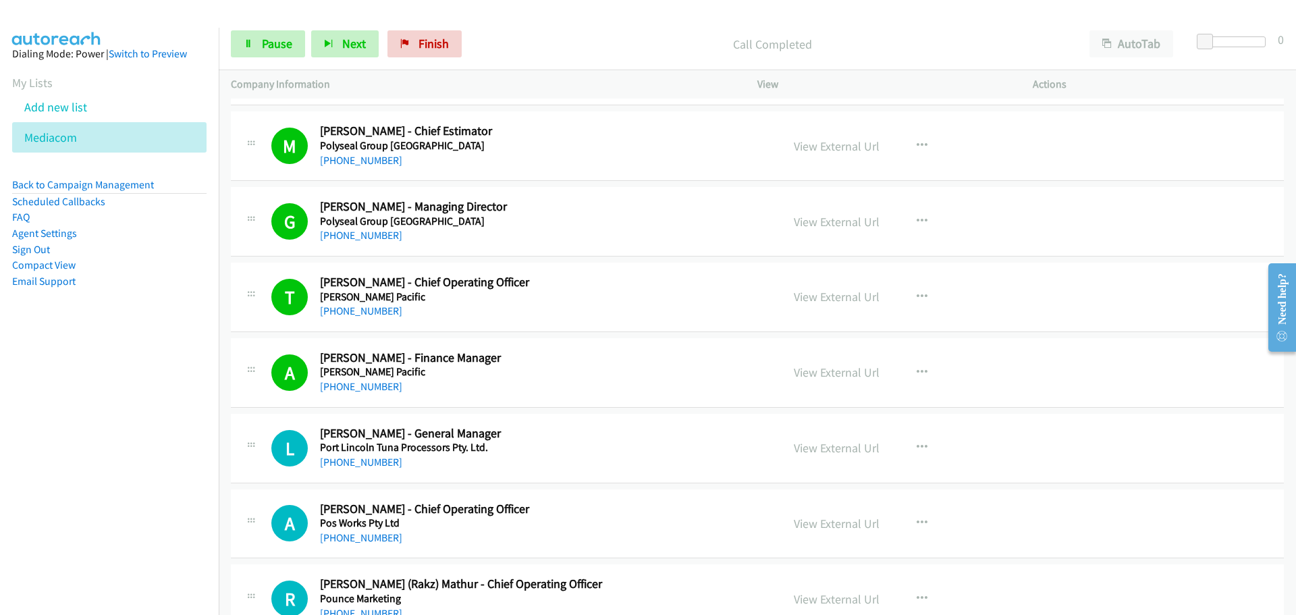
scroll to position [3511, 0]
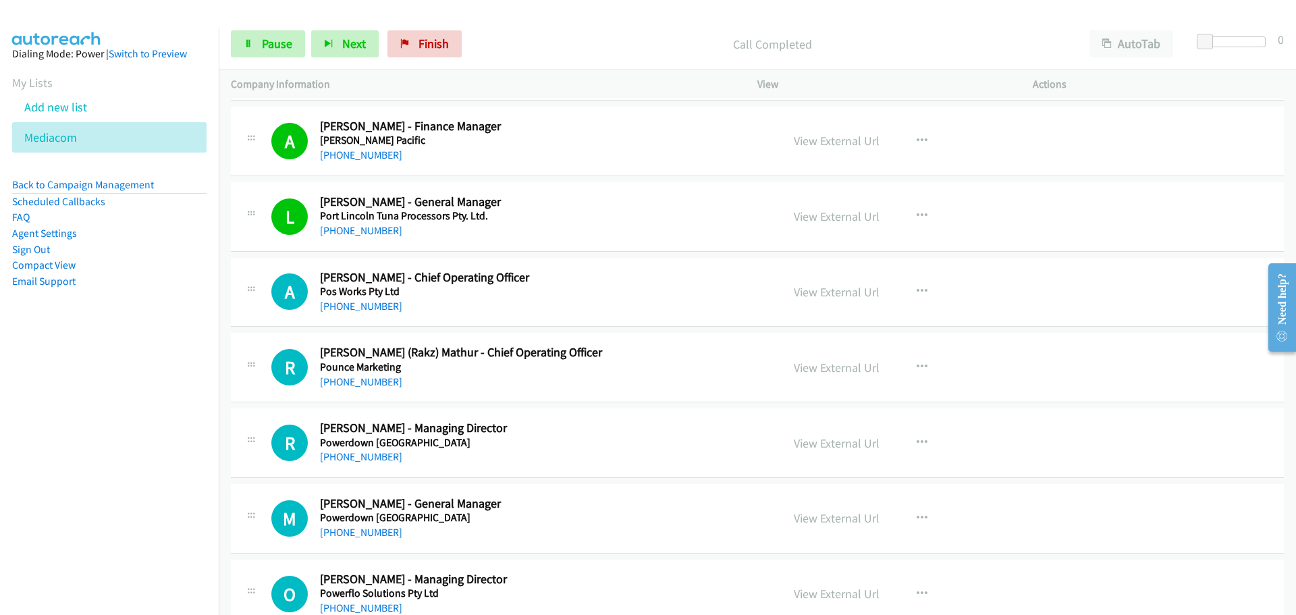
click at [365, 309] on link "[PHONE_NUMBER]" at bounding box center [361, 306] width 82 height 13
click at [361, 374] on div "[PHONE_NUMBER]" at bounding box center [542, 382] width 445 height 16
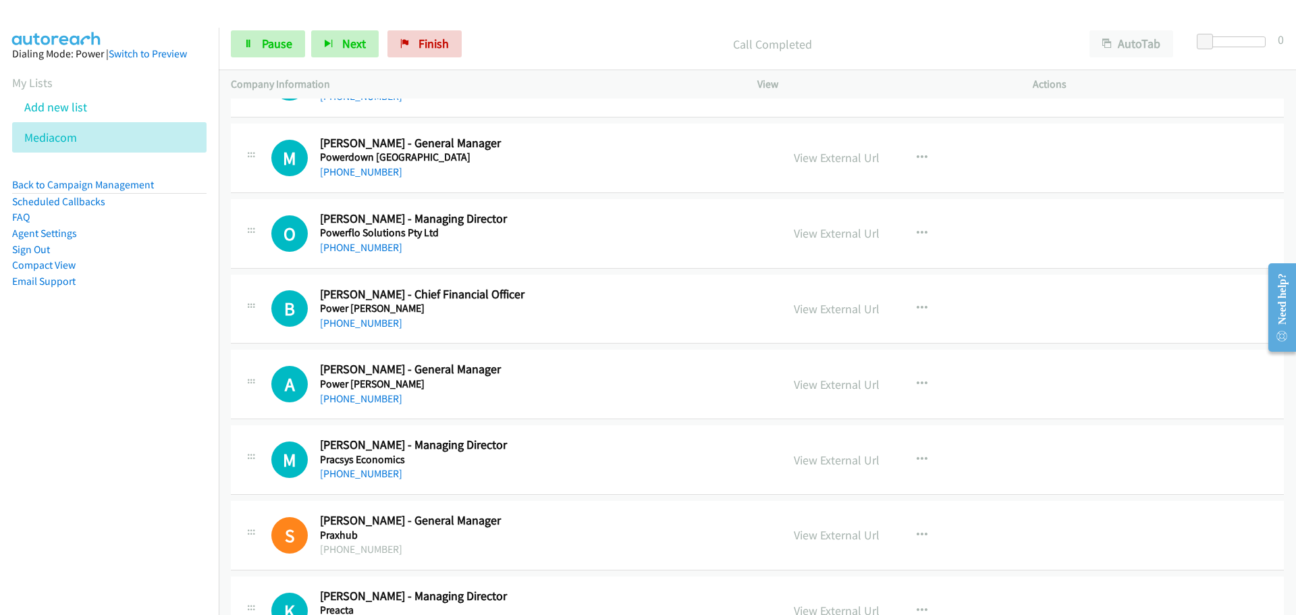
scroll to position [3849, 0]
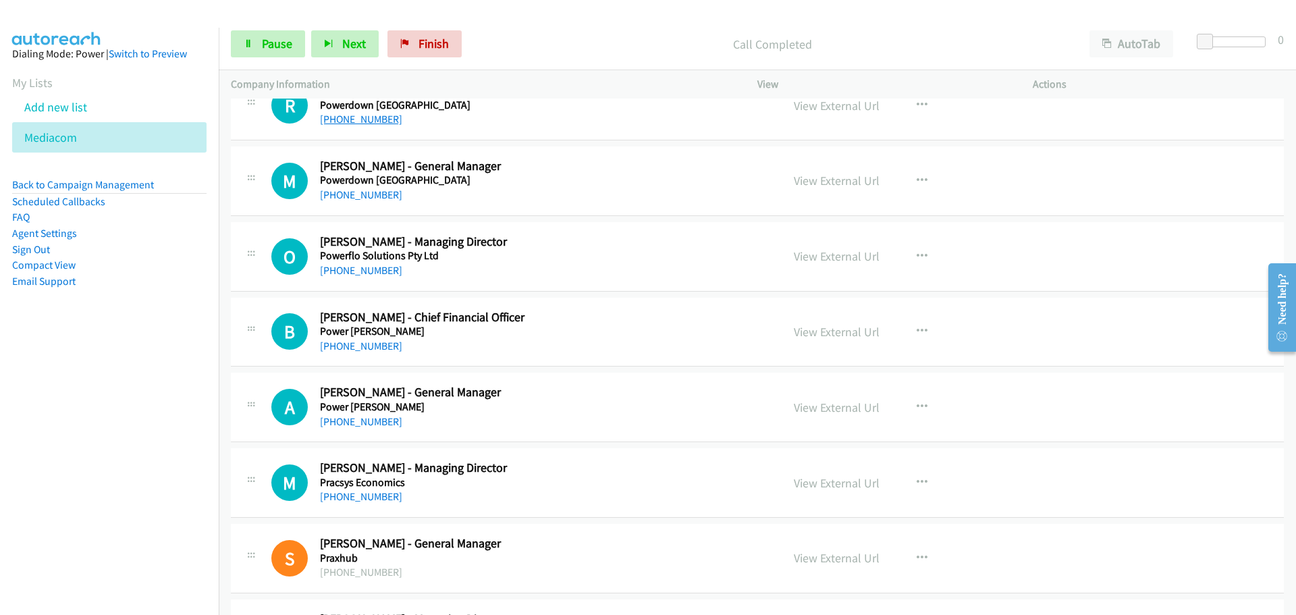
click at [379, 122] on link "[PHONE_NUMBER]" at bounding box center [361, 119] width 82 height 13
click at [348, 189] on link "[PHONE_NUMBER]" at bounding box center [361, 194] width 82 height 13
click at [358, 269] on link "[PHONE_NUMBER]" at bounding box center [361, 270] width 82 height 13
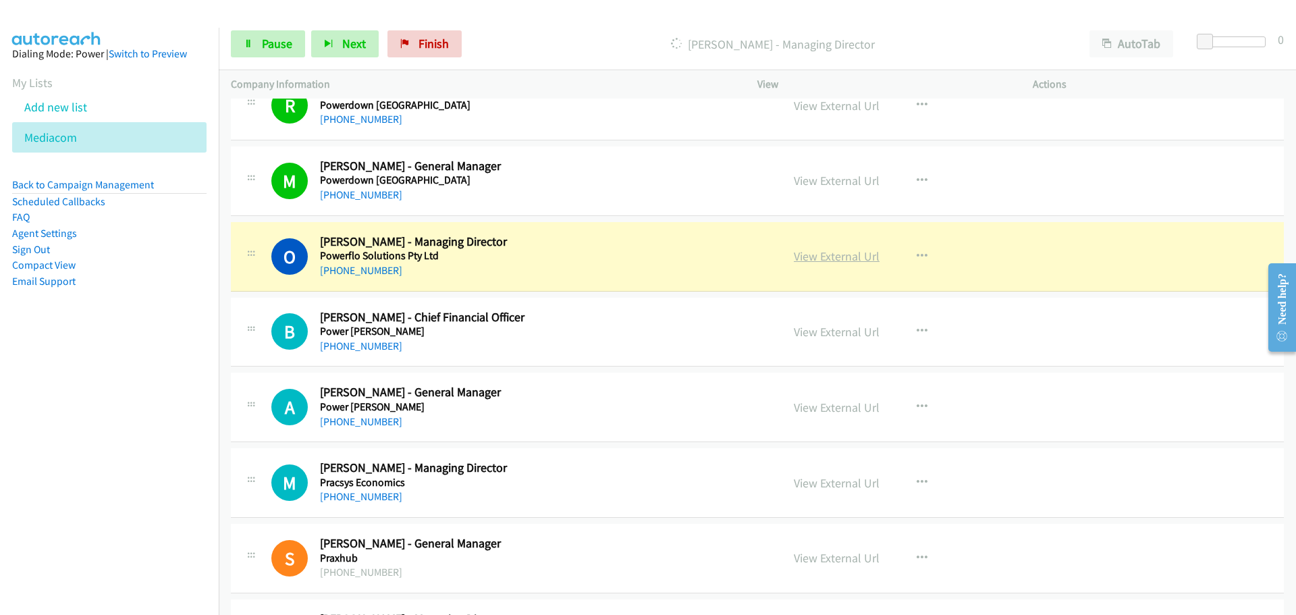
click at [822, 258] on link "View External Url" at bounding box center [837, 256] width 86 height 16
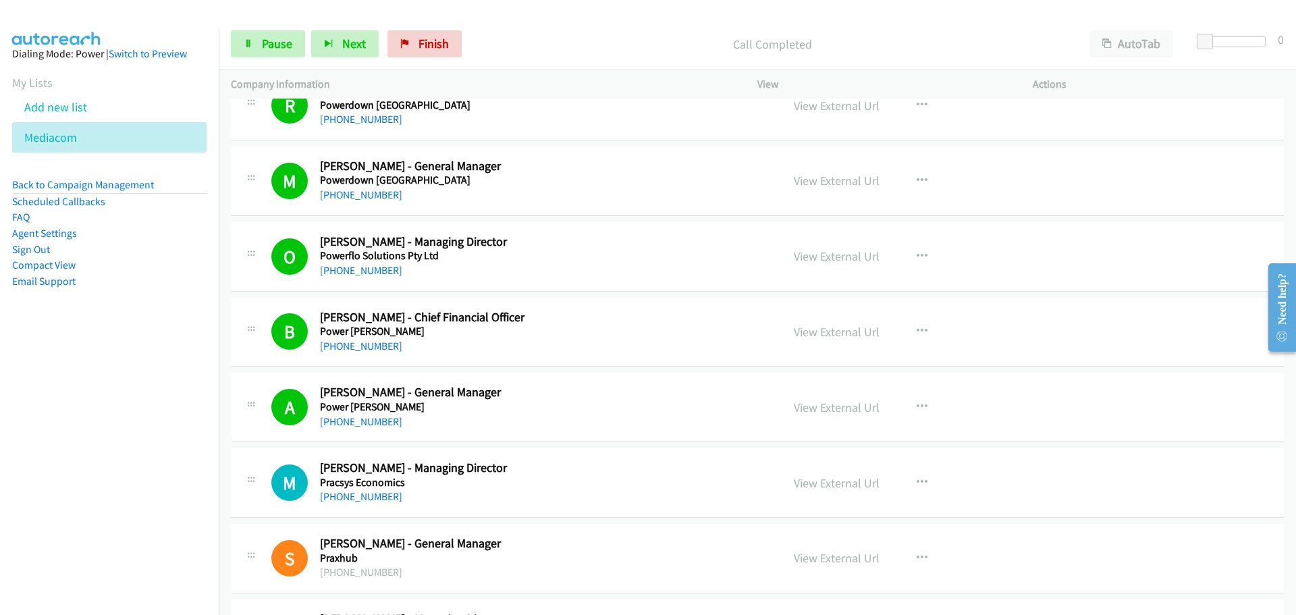
drag, startPoint x: 365, startPoint y: 500, endPoint x: 552, endPoint y: 517, distance: 187.8
click at [365, 500] on link "[PHONE_NUMBER]" at bounding box center [361, 496] width 82 height 13
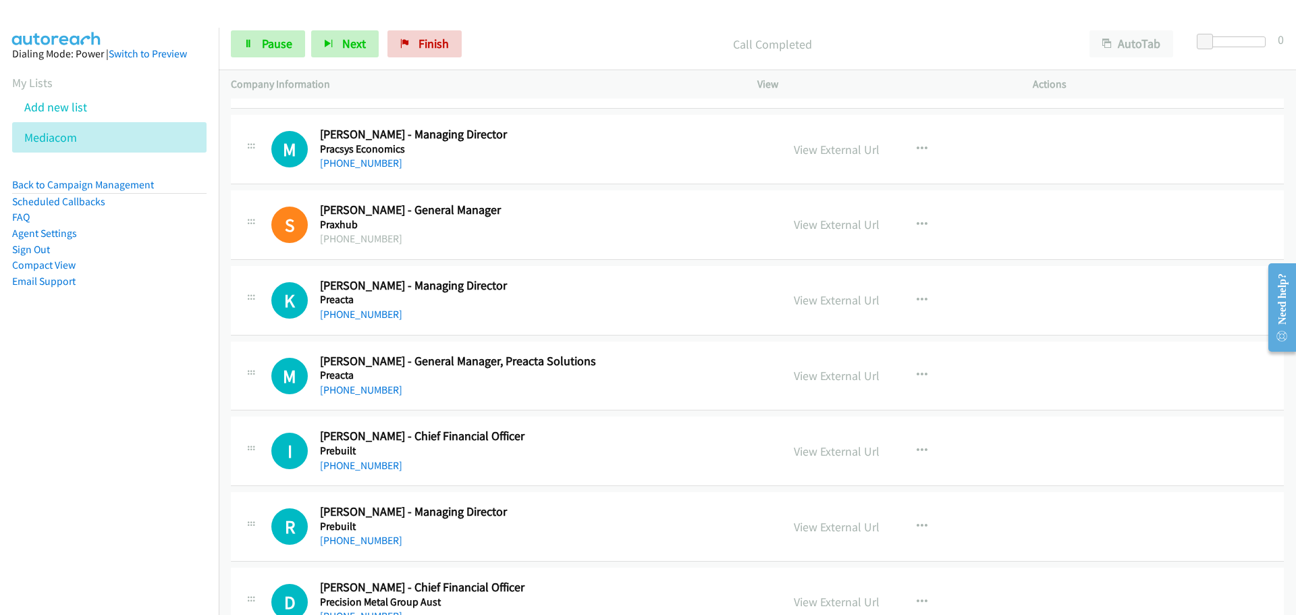
scroll to position [4186, 0]
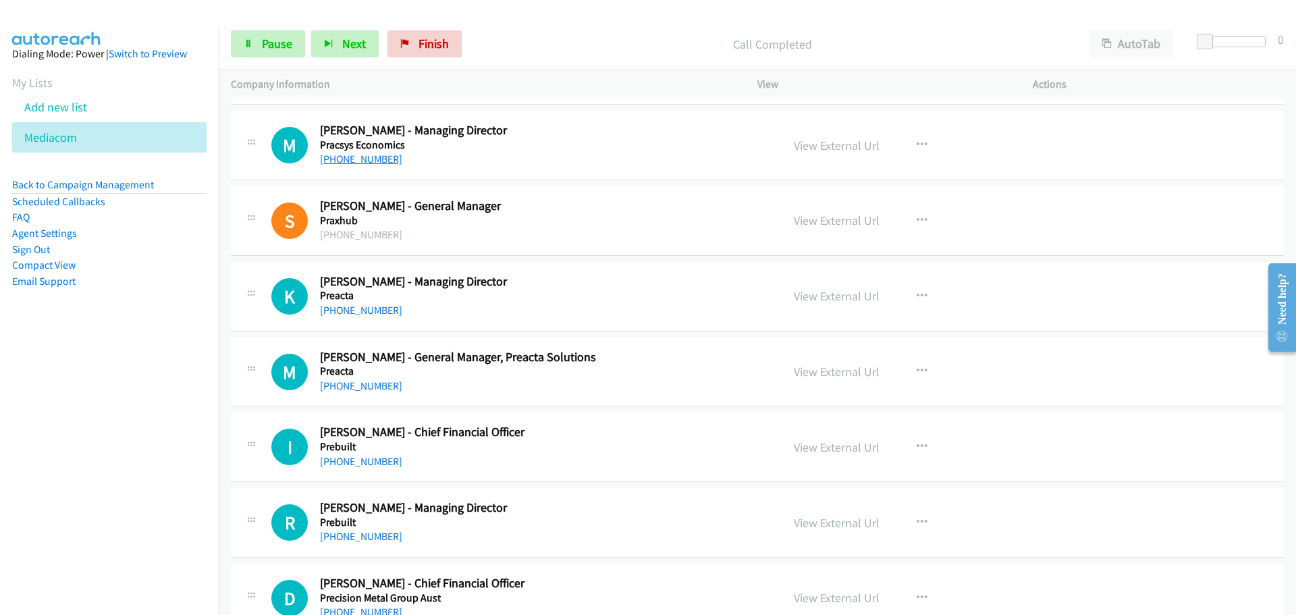
click at [362, 162] on link "[PHONE_NUMBER]" at bounding box center [361, 159] width 82 height 13
click at [371, 314] on link "[PHONE_NUMBER]" at bounding box center [361, 310] width 82 height 13
click at [387, 383] on link "[PHONE_NUMBER]" at bounding box center [361, 385] width 82 height 13
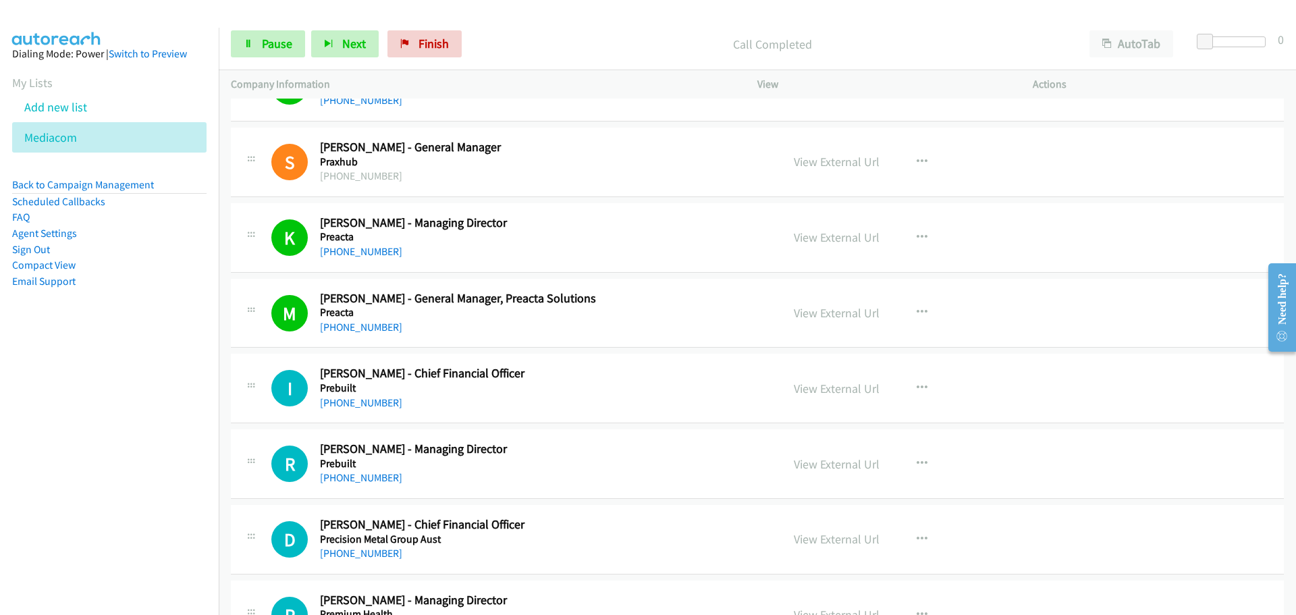
scroll to position [4389, 0]
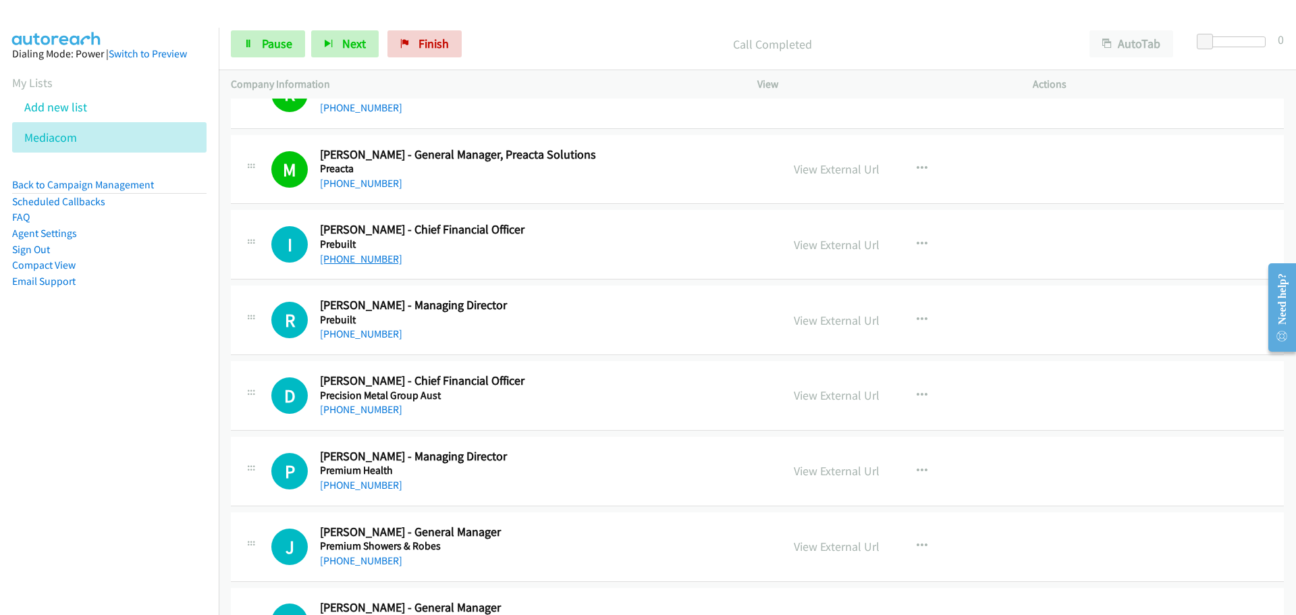
click at [348, 257] on link "[PHONE_NUMBER]" at bounding box center [361, 259] width 82 height 13
click at [346, 334] on link "[PHONE_NUMBER]" at bounding box center [361, 333] width 82 height 13
click at [377, 413] on link "[PHONE_NUMBER]" at bounding box center [361, 409] width 82 height 13
click at [374, 477] on div "[PHONE_NUMBER]" at bounding box center [542, 485] width 445 height 16
click at [373, 478] on div "[PHONE_NUMBER]" at bounding box center [542, 485] width 445 height 16
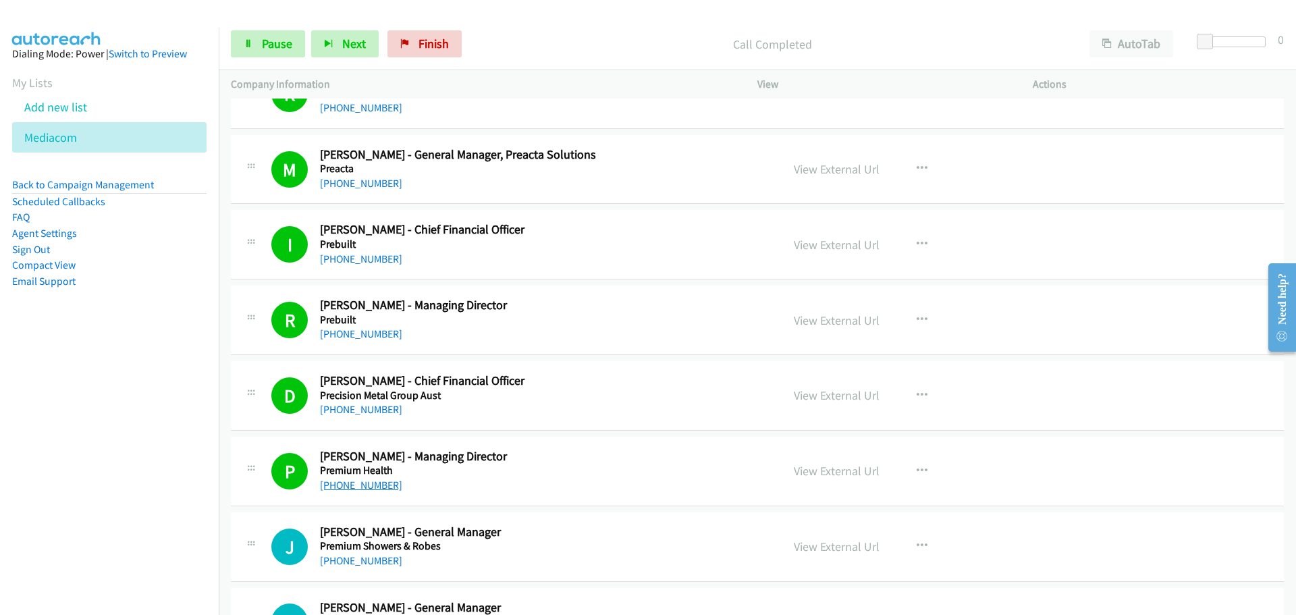
scroll to position [4524, 0]
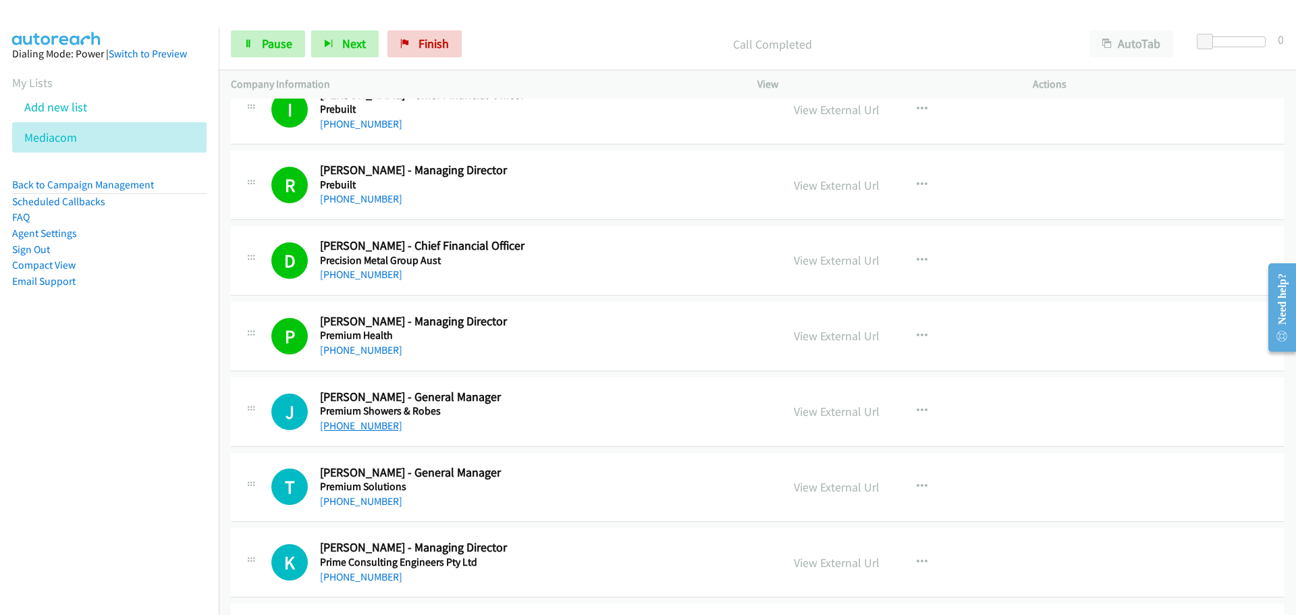
click at [367, 427] on link "[PHONE_NUMBER]" at bounding box center [361, 425] width 82 height 13
click at [373, 504] on link "[PHONE_NUMBER]" at bounding box center [361, 501] width 82 height 13
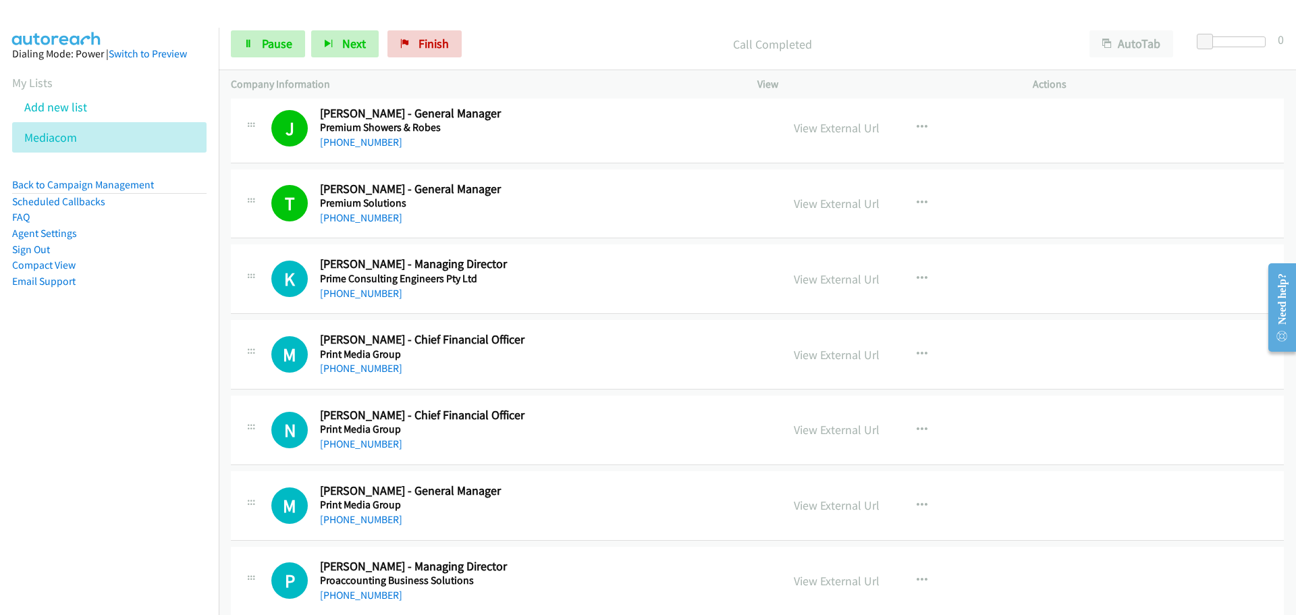
scroll to position [4861, 0]
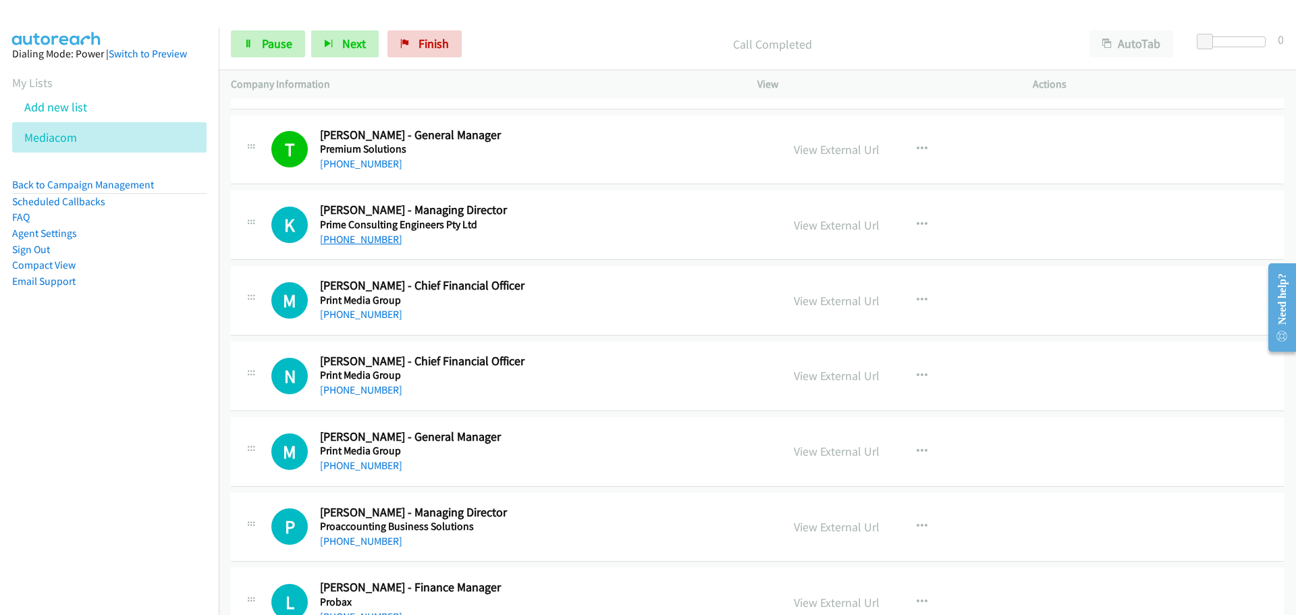
click at [367, 236] on link "[PHONE_NUMBER]" at bounding box center [361, 239] width 82 height 13
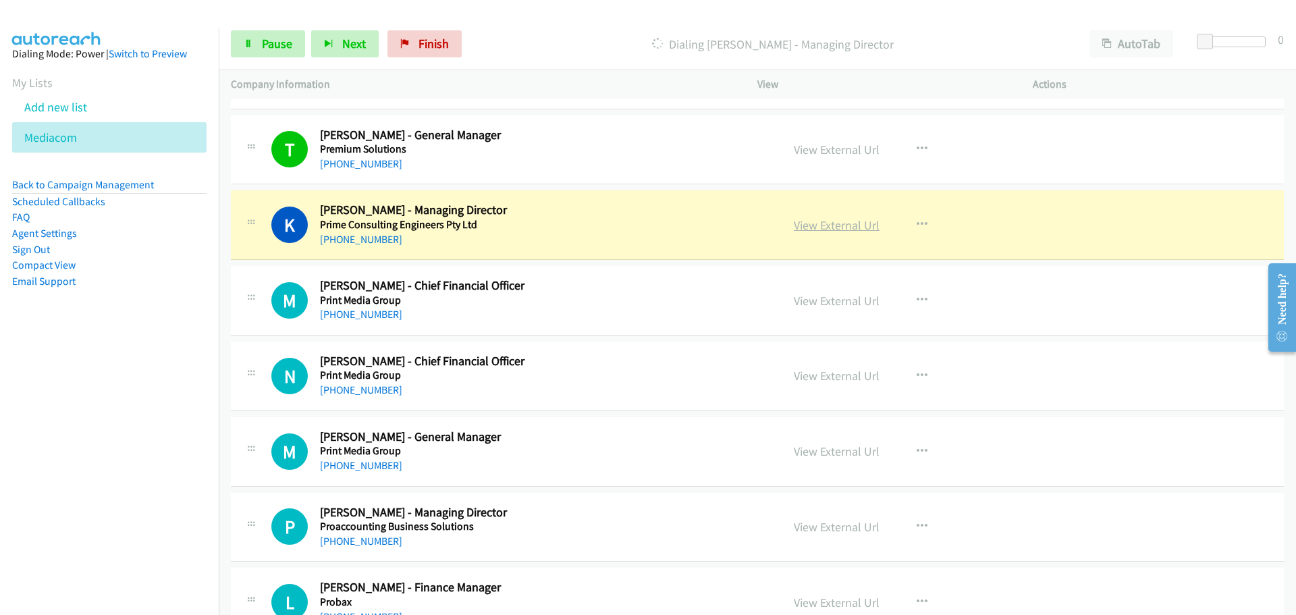
click at [841, 229] on link "View External Url" at bounding box center [837, 225] width 86 height 16
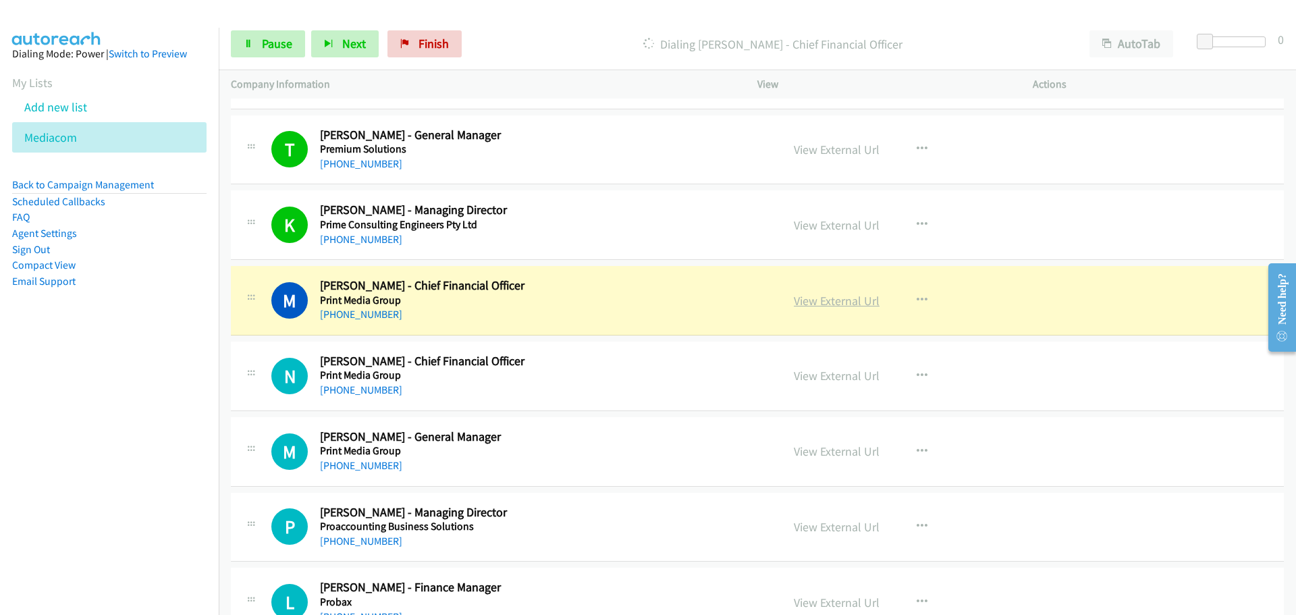
click at [860, 307] on link "View External Url" at bounding box center [837, 301] width 86 height 16
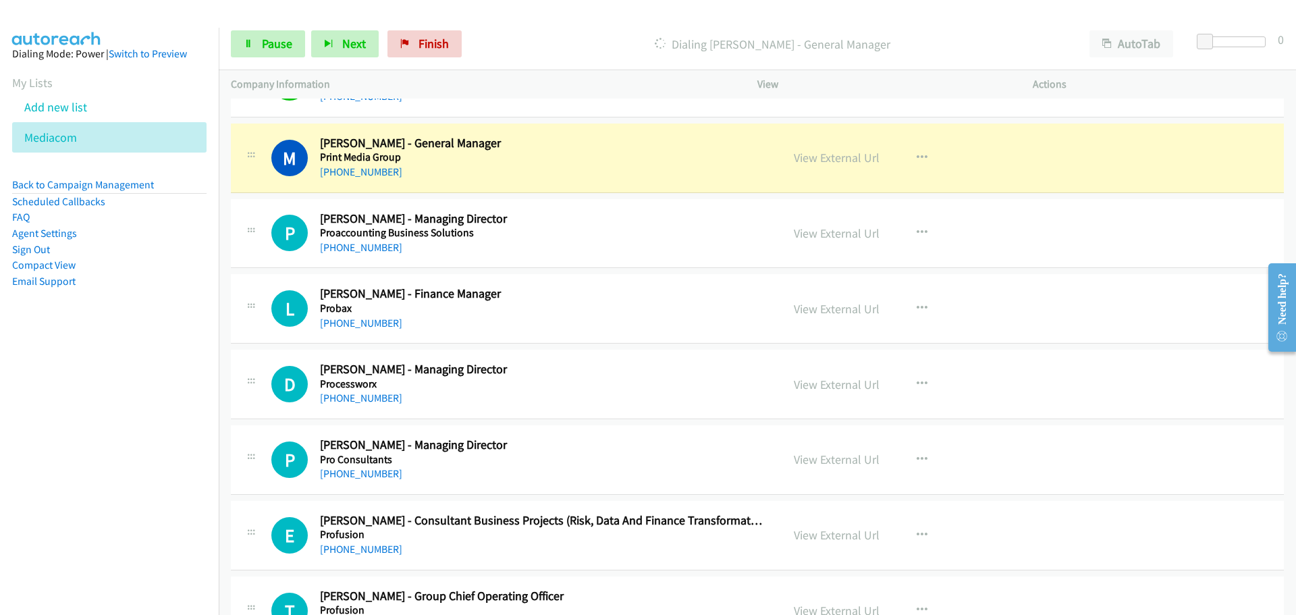
scroll to position [5131, 0]
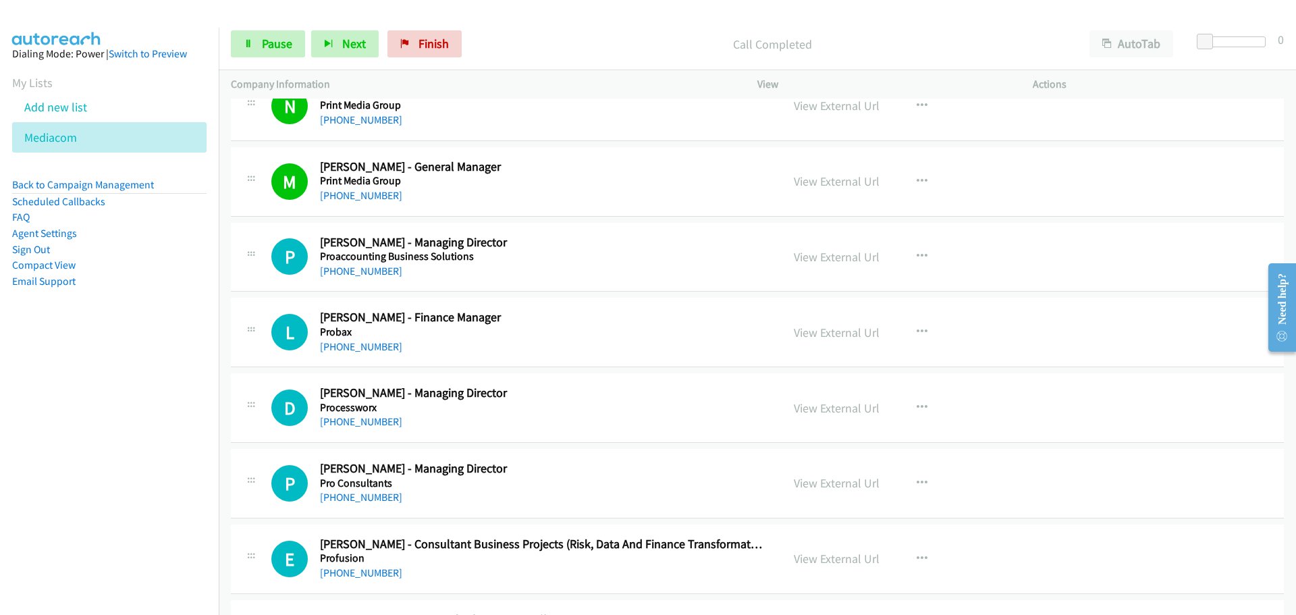
drag, startPoint x: 1184, startPoint y: 124, endPoint x: 1177, endPoint y: 130, distance: 9.2
click at [1184, 124] on div "N Callback Scheduled [PERSON_NAME] - Chief Financial Officer Print Media Group …" at bounding box center [757, 107] width 1053 height 70
click at [355, 276] on link "[PHONE_NUMBER]" at bounding box center [361, 271] width 82 height 13
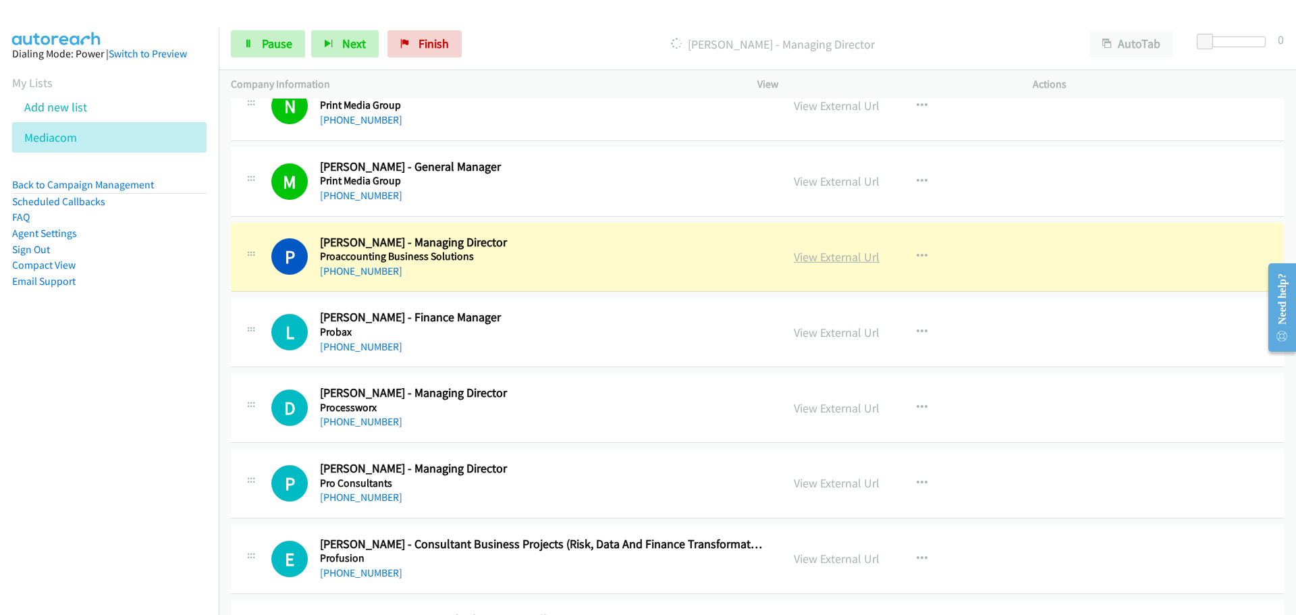
click at [848, 253] on link "View External Url" at bounding box center [837, 257] width 86 height 16
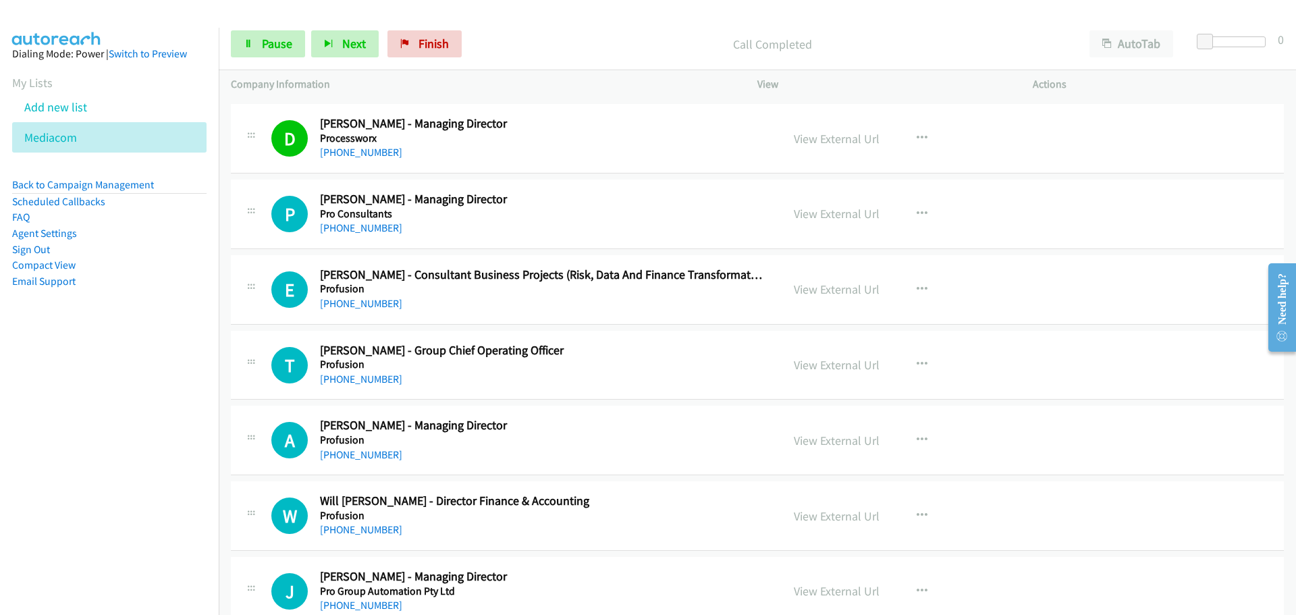
scroll to position [5401, 0]
click at [377, 226] on link "[PHONE_NUMBER]" at bounding box center [361, 227] width 82 height 13
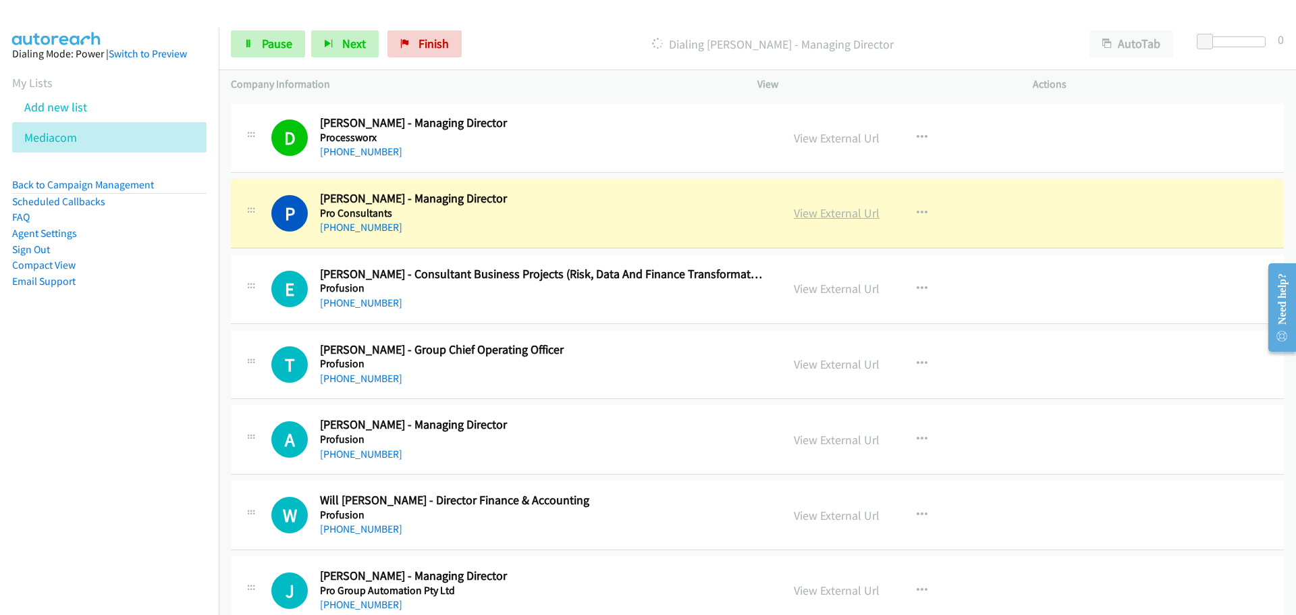
click at [855, 211] on link "View External Url" at bounding box center [837, 213] width 86 height 16
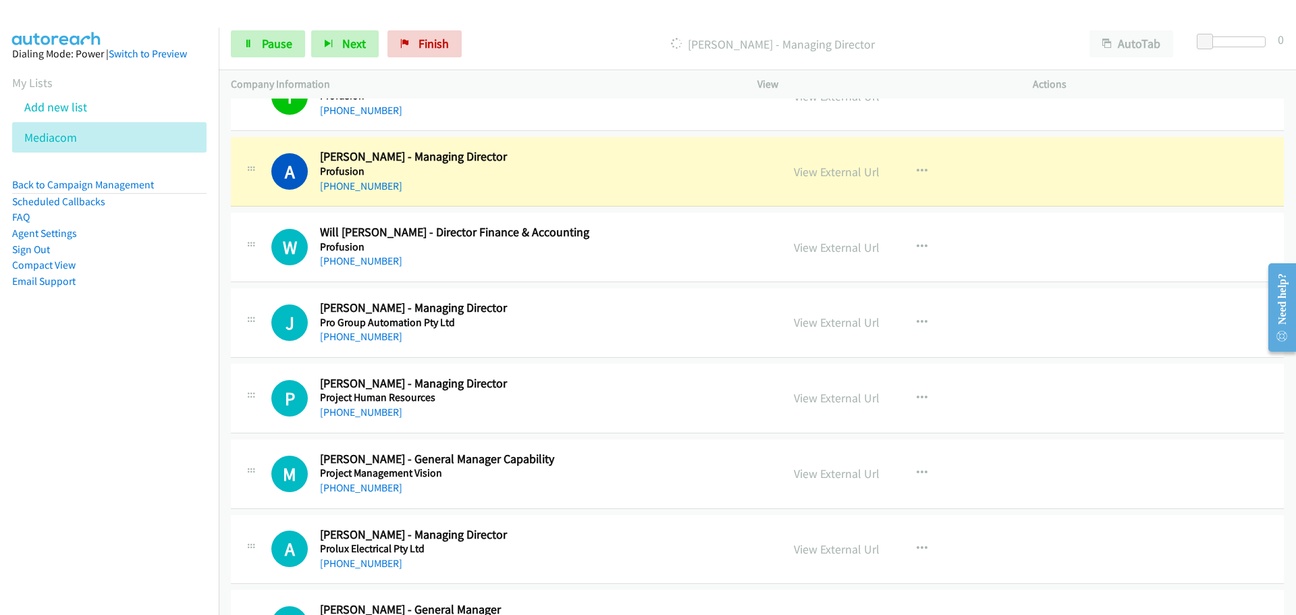
scroll to position [5685, 0]
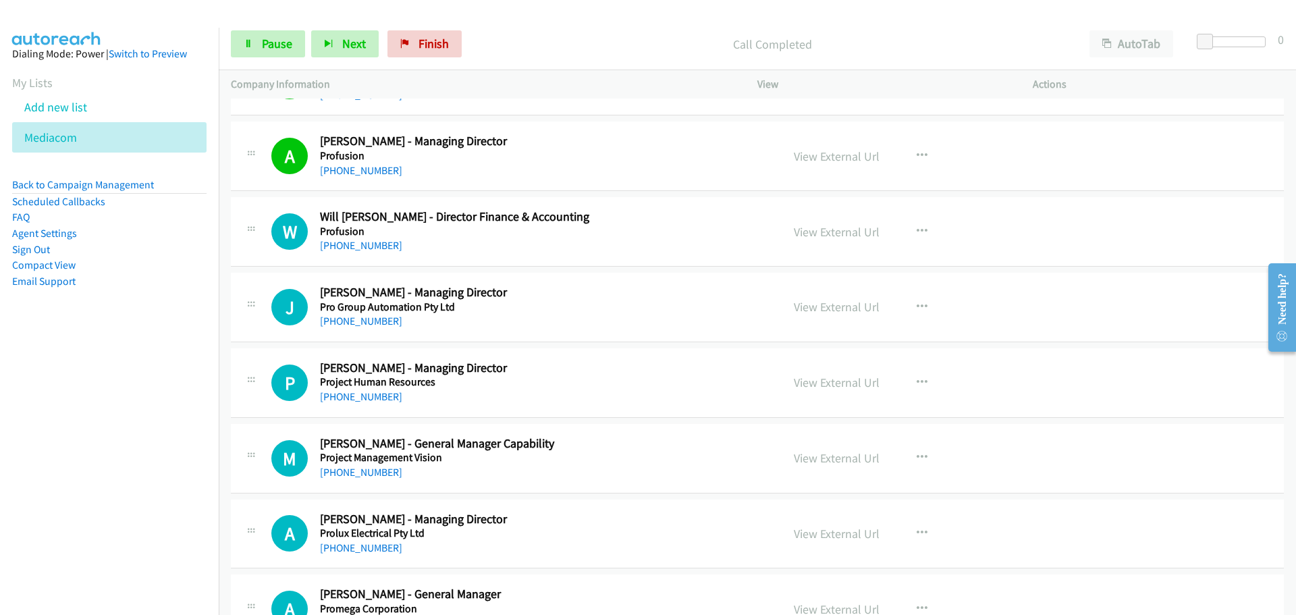
drag, startPoint x: 371, startPoint y: 245, endPoint x: 593, endPoint y: 264, distance: 222.9
click at [371, 245] on link "[PHONE_NUMBER]" at bounding box center [361, 245] width 82 height 13
click at [377, 317] on link "[PHONE_NUMBER]" at bounding box center [361, 321] width 82 height 13
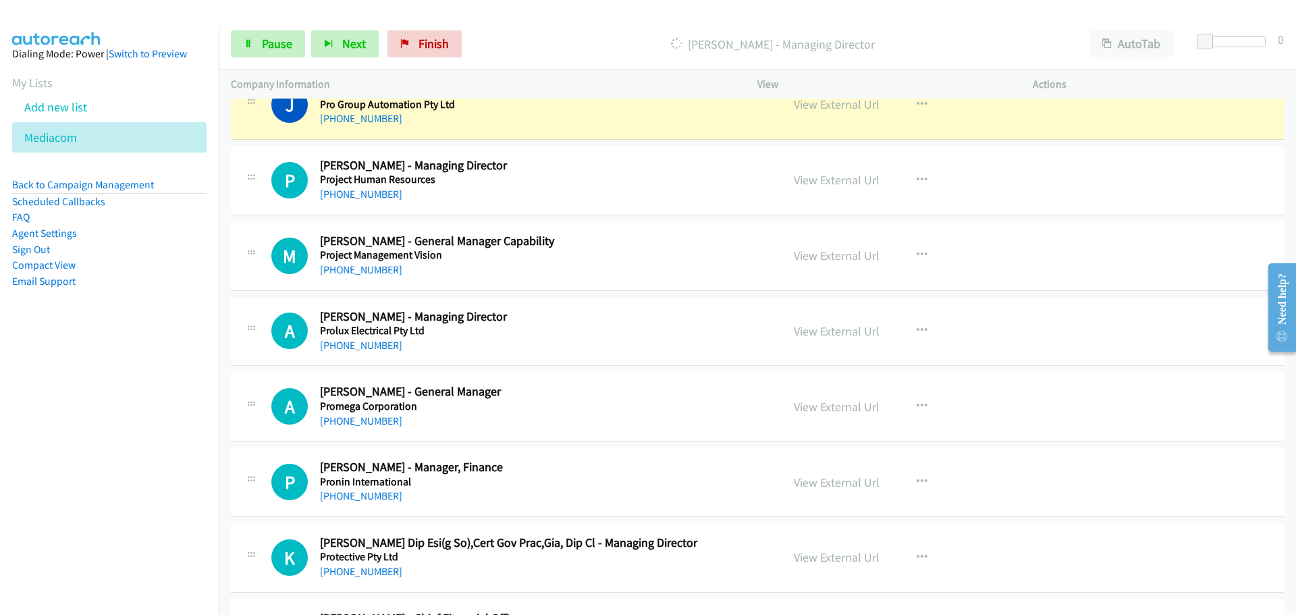
scroll to position [5820, 0]
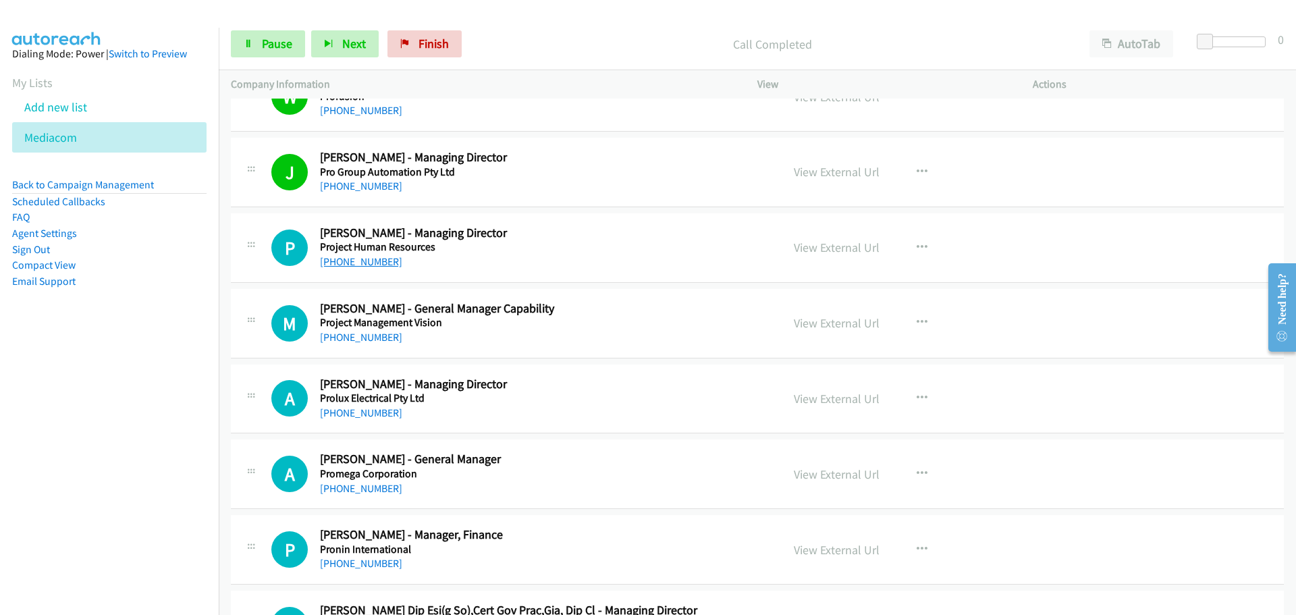
click at [359, 262] on link "[PHONE_NUMBER]" at bounding box center [361, 261] width 82 height 13
click at [371, 342] on link "[PHONE_NUMBER]" at bounding box center [361, 337] width 82 height 13
click at [373, 335] on link "[PHONE_NUMBER]" at bounding box center [361, 337] width 82 height 13
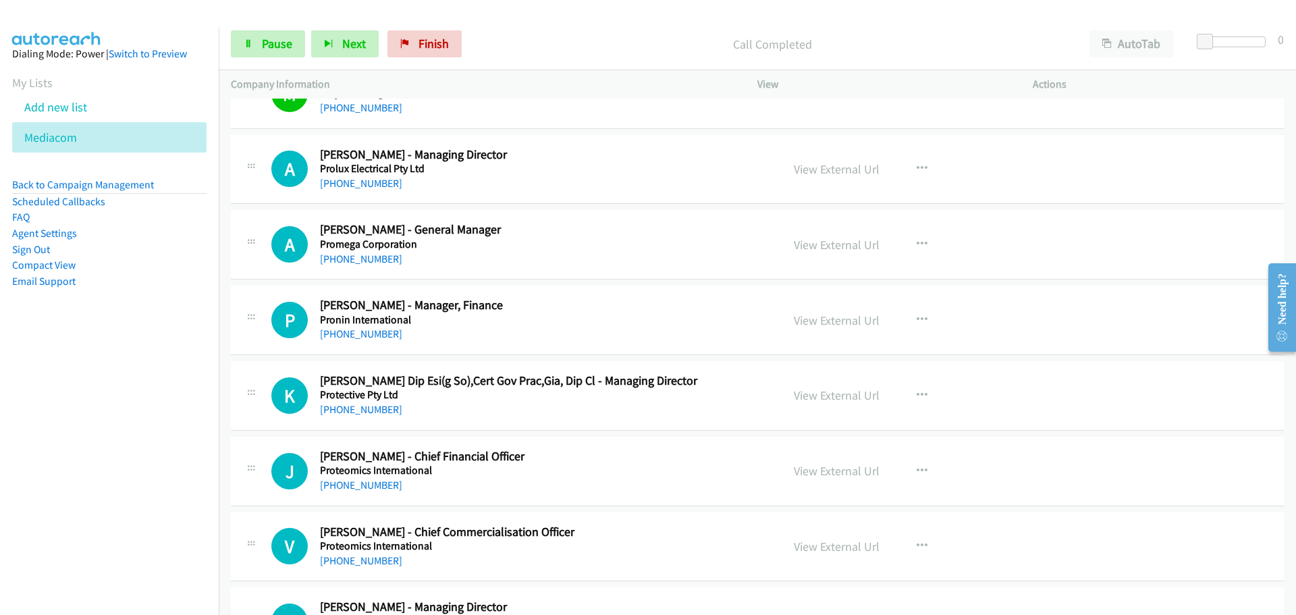
scroll to position [6090, 0]
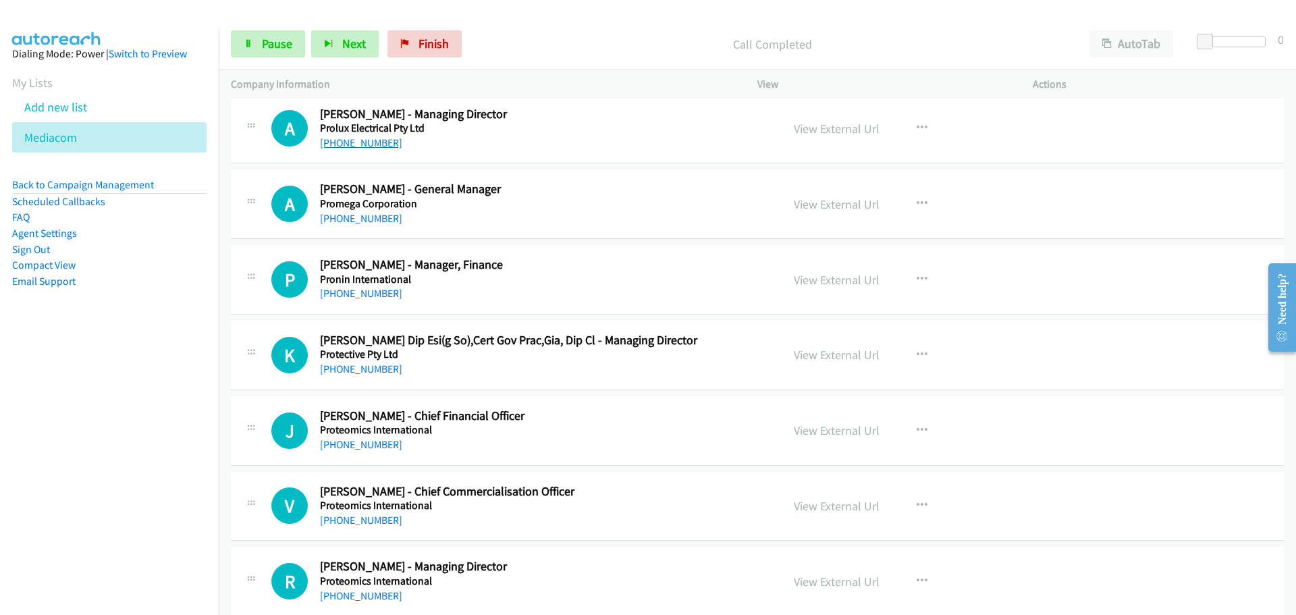
click at [371, 143] on link "[PHONE_NUMBER]" at bounding box center [361, 142] width 82 height 13
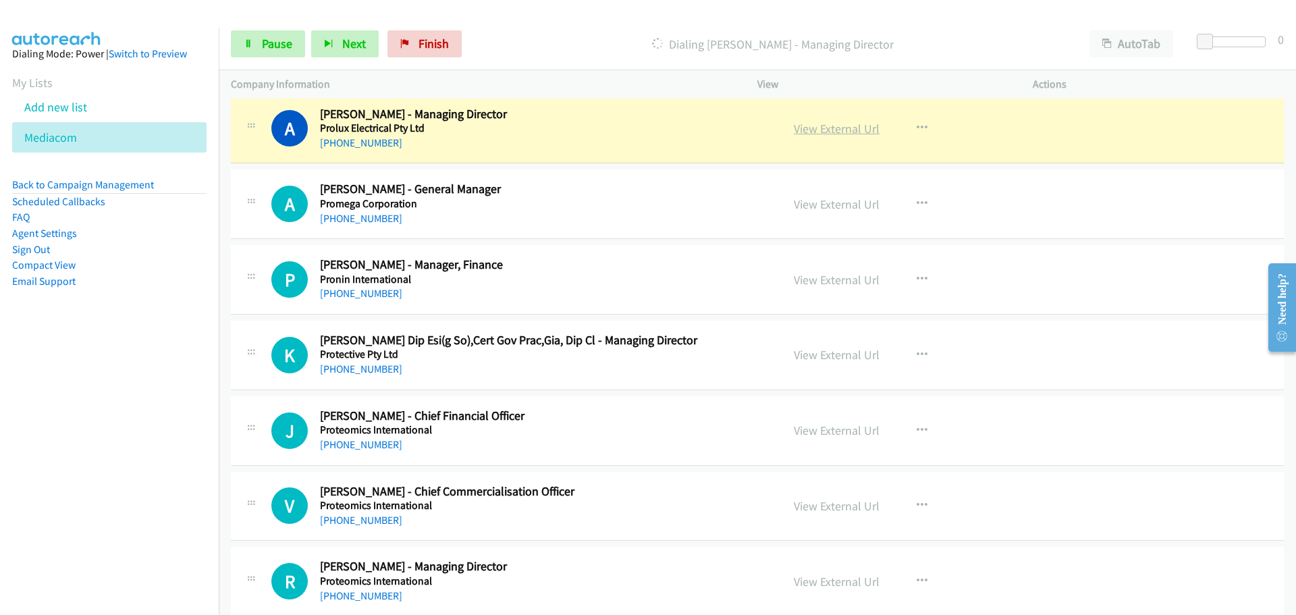
click at [835, 129] on link "View External Url" at bounding box center [837, 129] width 86 height 16
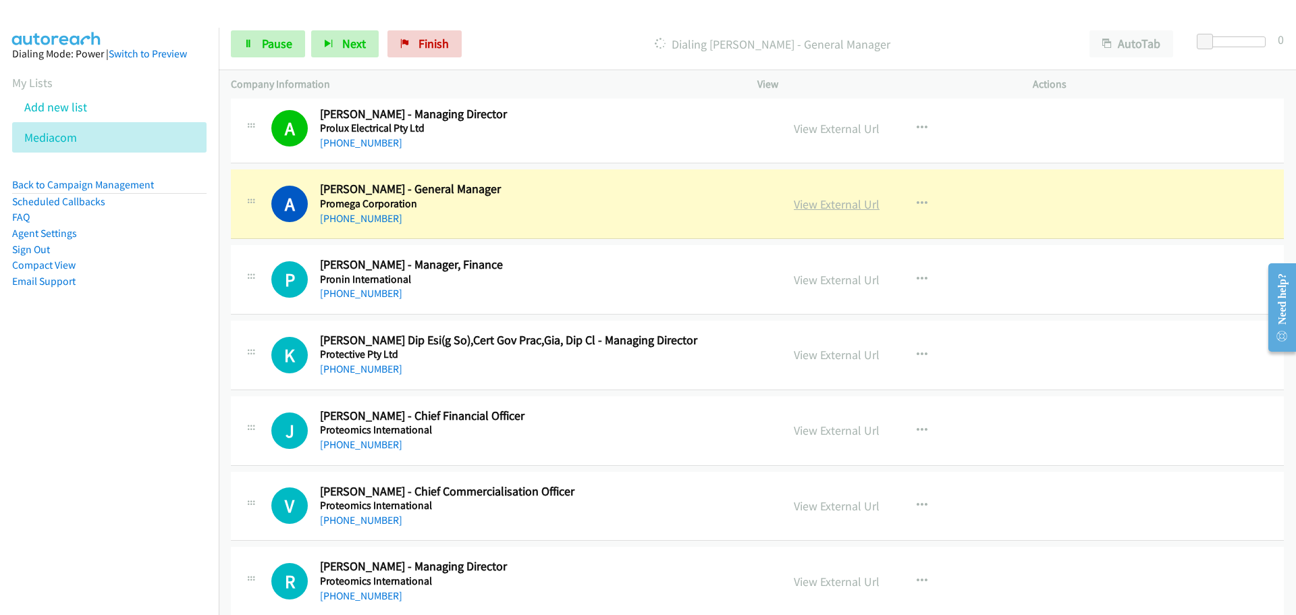
click at [839, 205] on link "View External Url" at bounding box center [837, 204] width 86 height 16
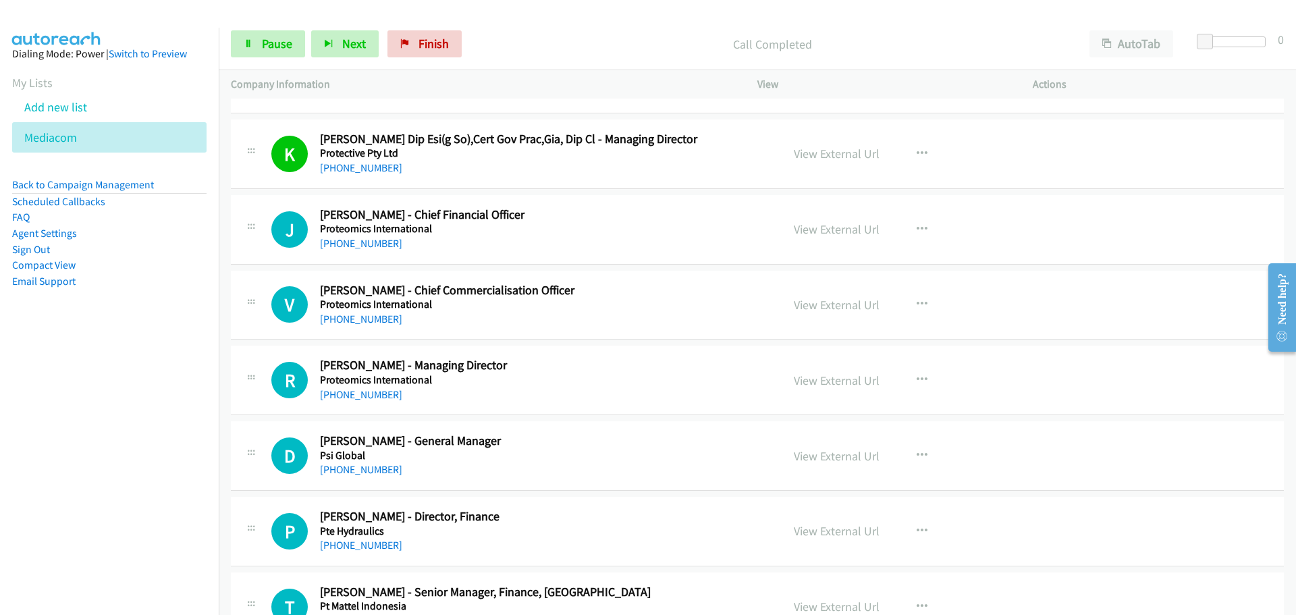
scroll to position [6293, 0]
click at [360, 246] on link "[PHONE_NUMBER]" at bounding box center [361, 242] width 82 height 13
click at [361, 315] on link "[PHONE_NUMBER]" at bounding box center [361, 317] width 82 height 13
click at [354, 396] on link "[PHONE_NUMBER]" at bounding box center [361, 393] width 82 height 13
click at [366, 470] on link "[PHONE_NUMBER]" at bounding box center [361, 468] width 82 height 13
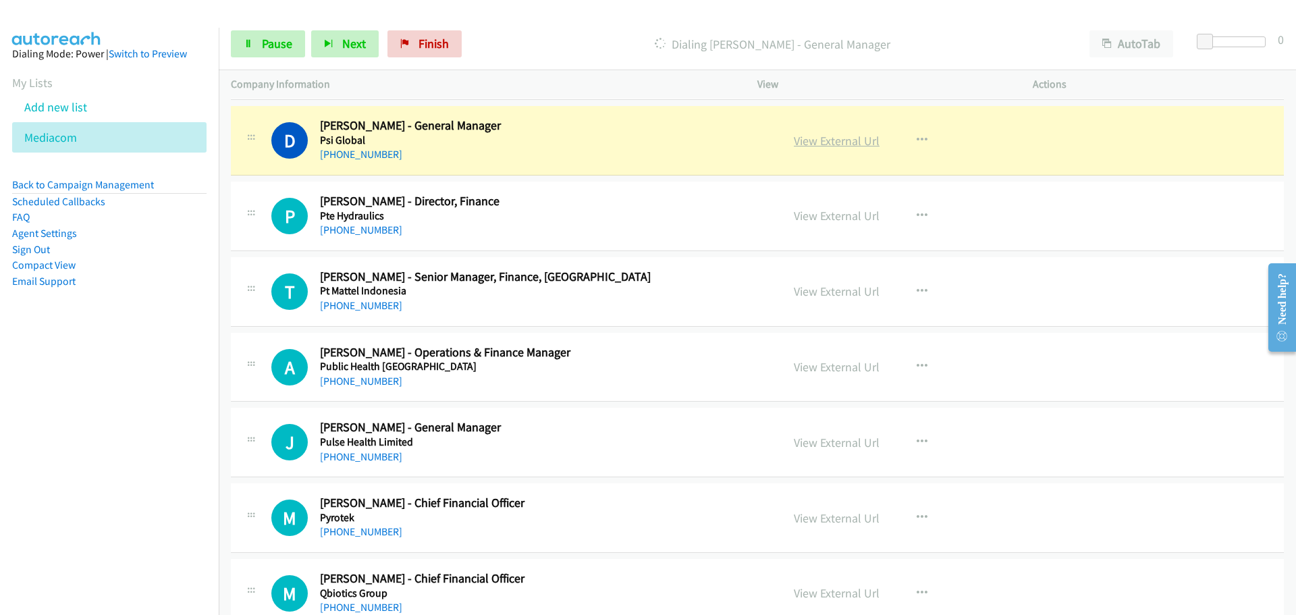
scroll to position [6630, 0]
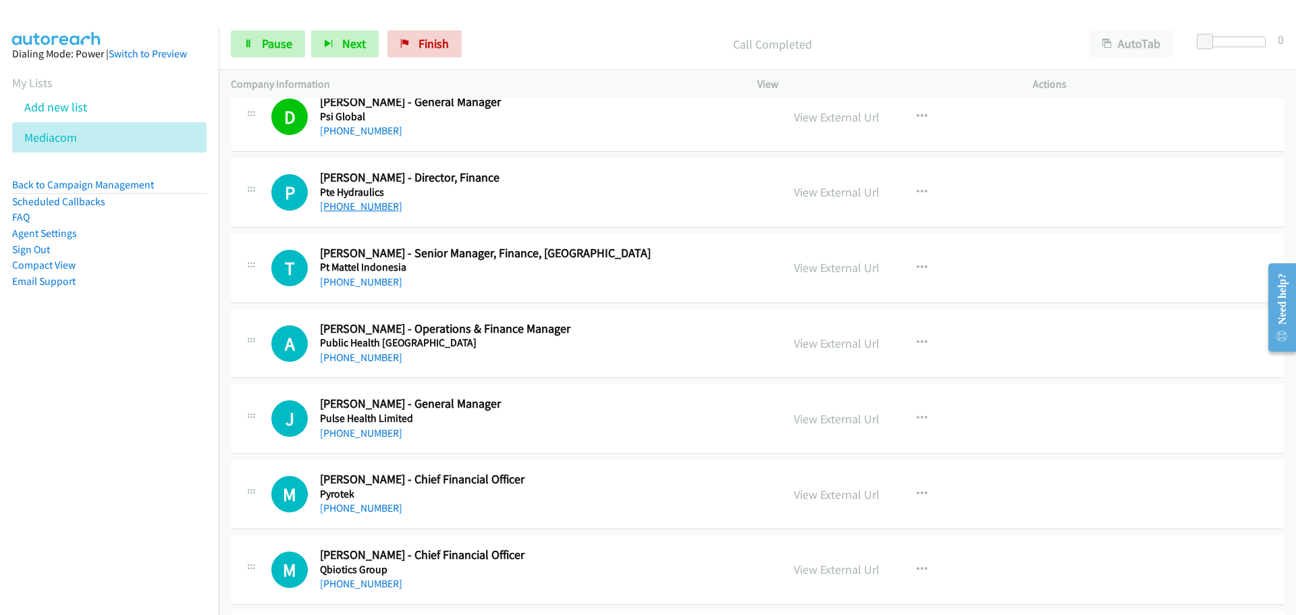
click at [372, 204] on link "[PHONE_NUMBER]" at bounding box center [361, 206] width 82 height 13
click at [345, 282] on link "[PHONE_NUMBER]" at bounding box center [361, 281] width 82 height 13
click at [365, 361] on link "[PHONE_NUMBER]" at bounding box center [361, 357] width 82 height 13
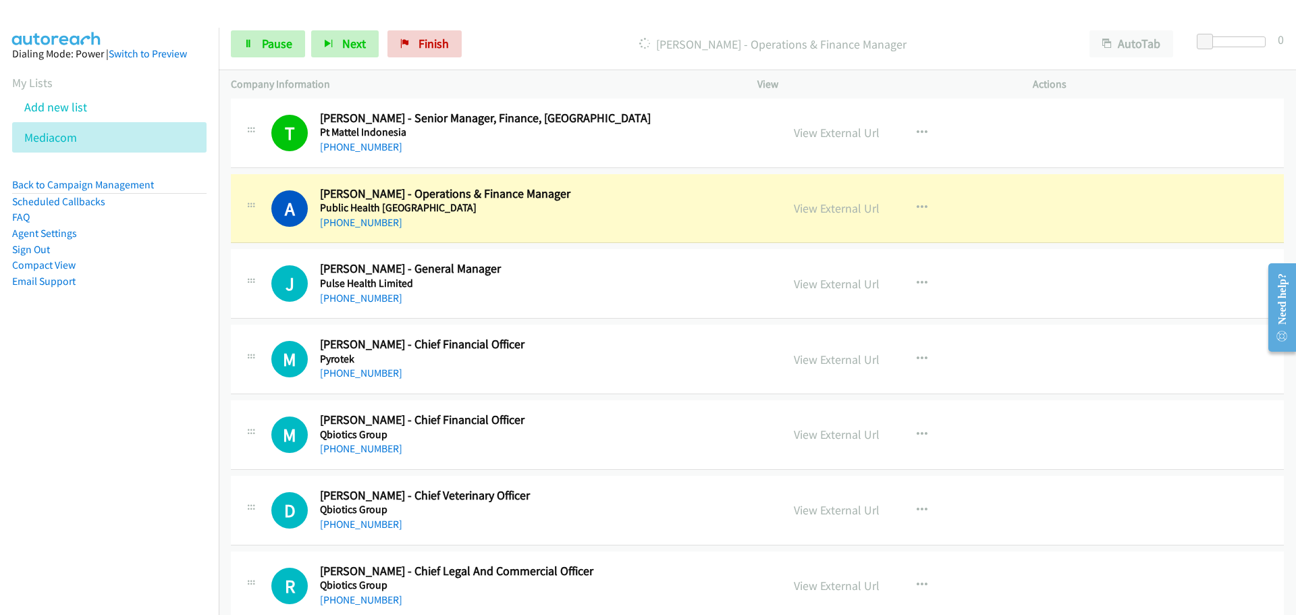
scroll to position [6833, 0]
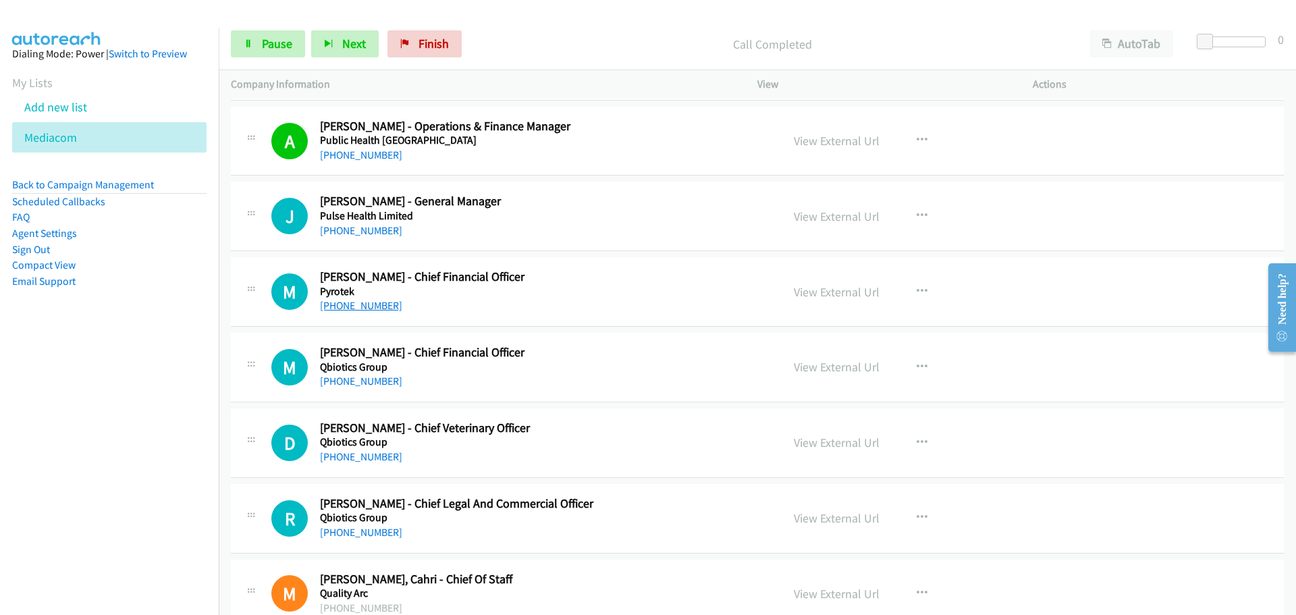
click at [372, 305] on link "[PHONE_NUMBER]" at bounding box center [361, 305] width 82 height 13
click at [370, 308] on link "[PHONE_NUMBER]" at bounding box center [361, 305] width 82 height 13
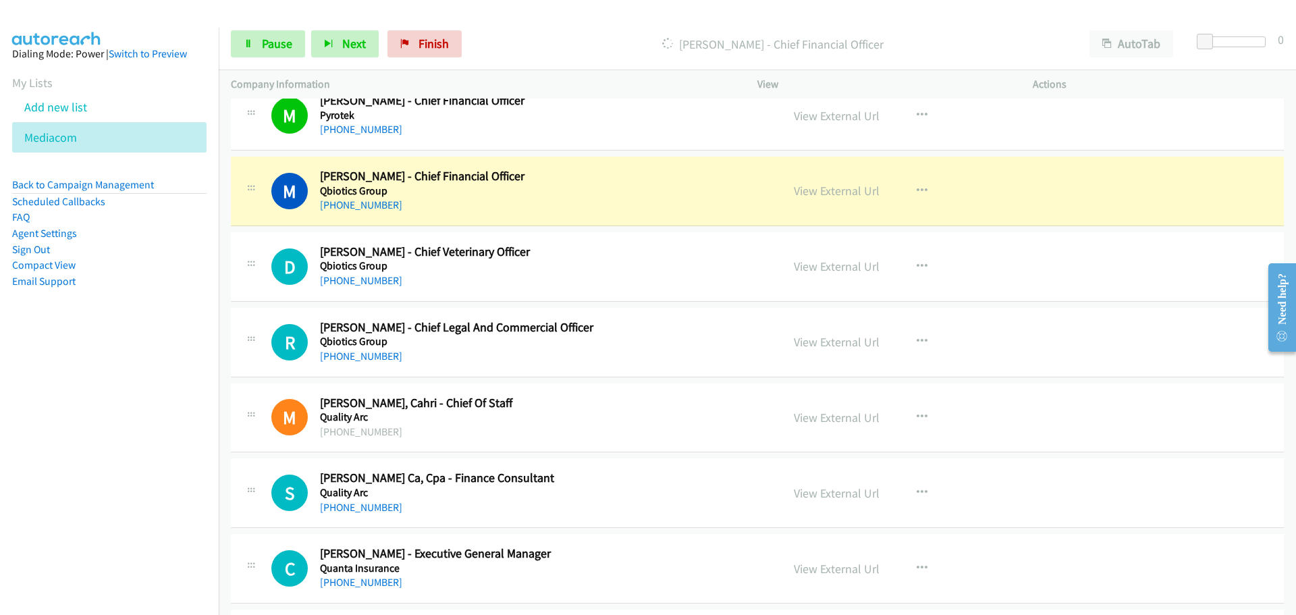
scroll to position [7035, 0]
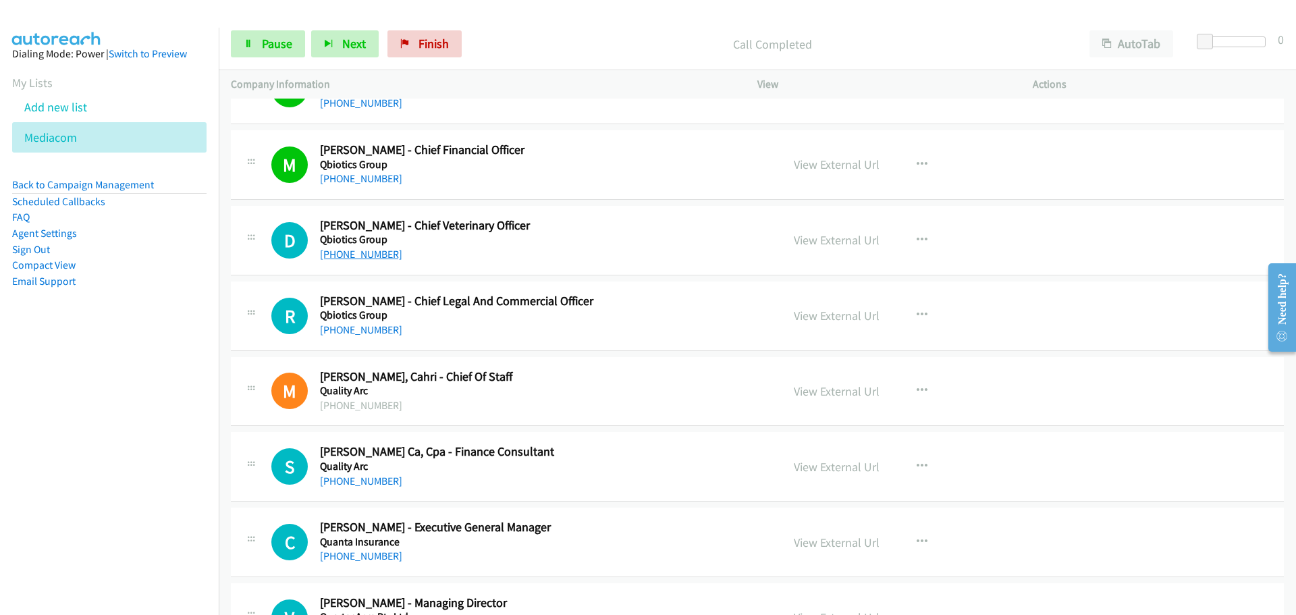
click at [374, 255] on link "[PHONE_NUMBER]" at bounding box center [361, 254] width 82 height 13
click at [369, 329] on link "[PHONE_NUMBER]" at bounding box center [361, 329] width 82 height 13
click at [851, 311] on link "View External Url" at bounding box center [837, 316] width 86 height 16
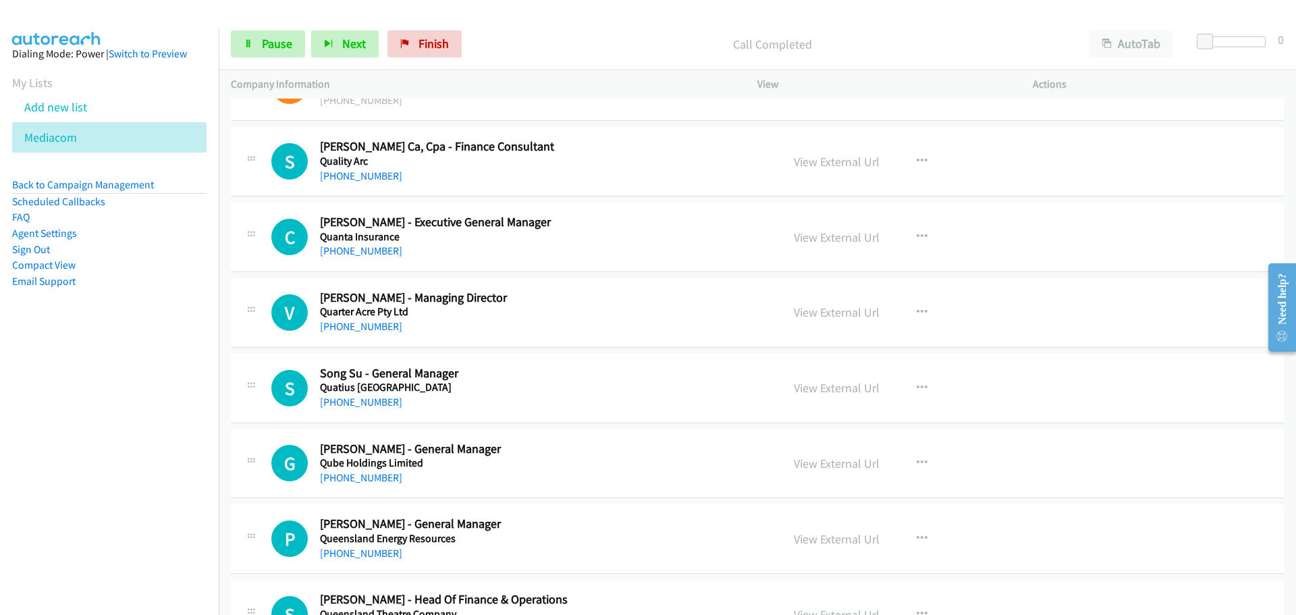
scroll to position [7373, 0]
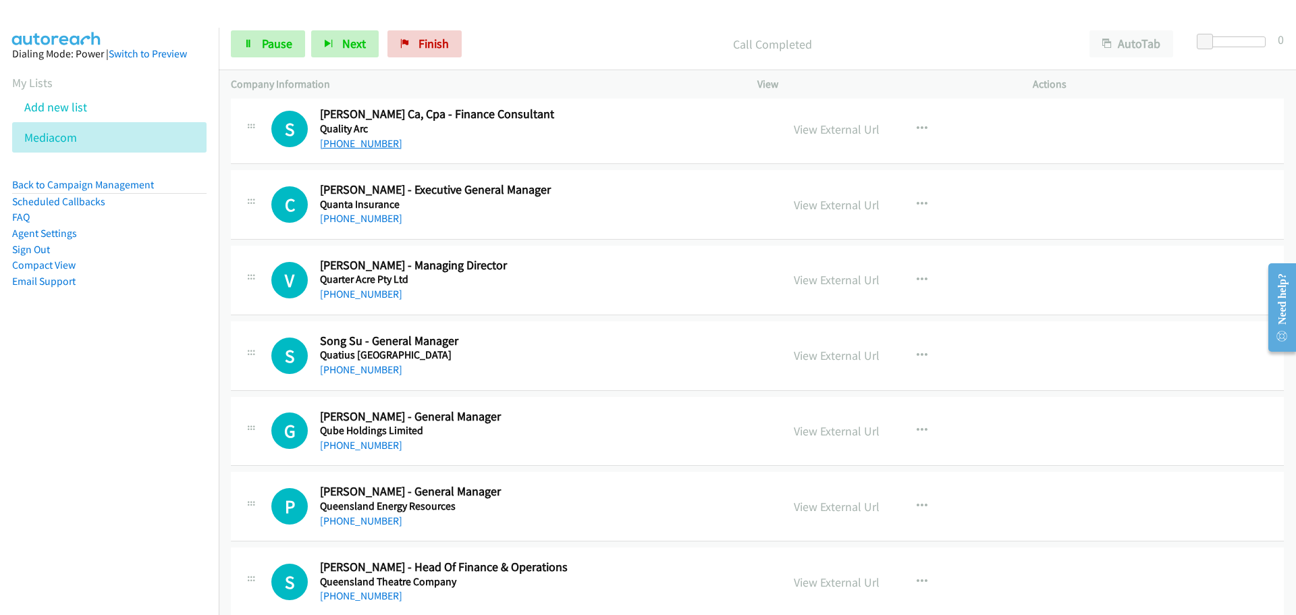
click at [377, 149] on link "[PHONE_NUMBER]" at bounding box center [361, 143] width 82 height 13
click at [369, 218] on link "[PHONE_NUMBER]" at bounding box center [361, 218] width 82 height 13
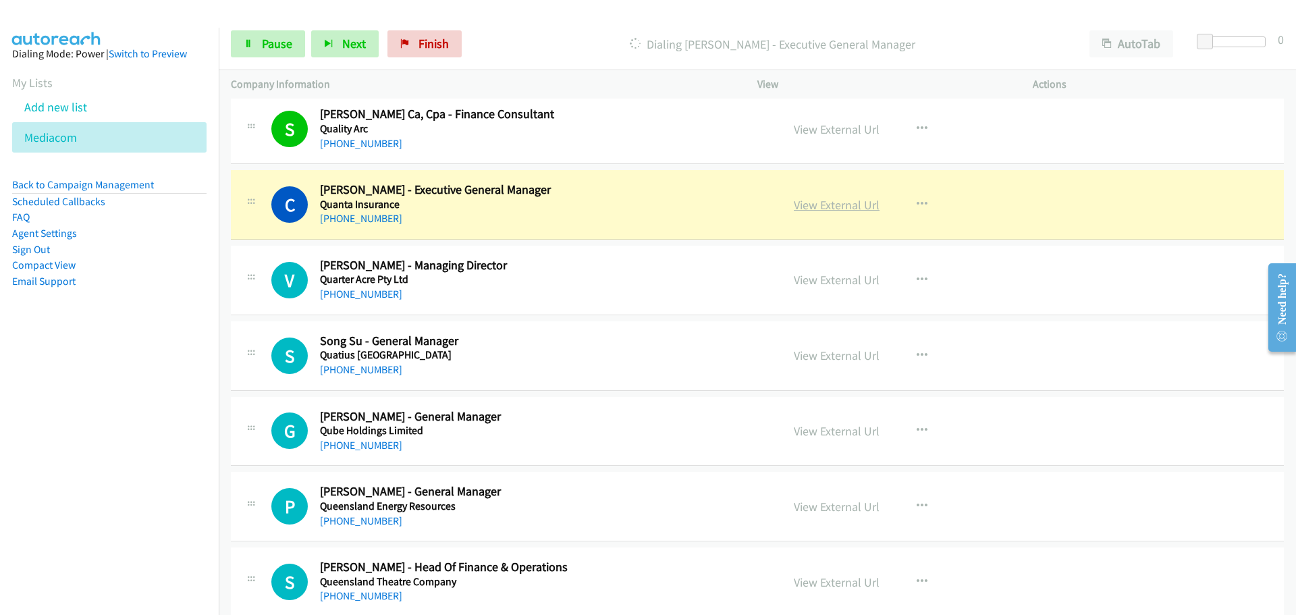
click at [840, 207] on link "View External Url" at bounding box center [837, 205] width 86 height 16
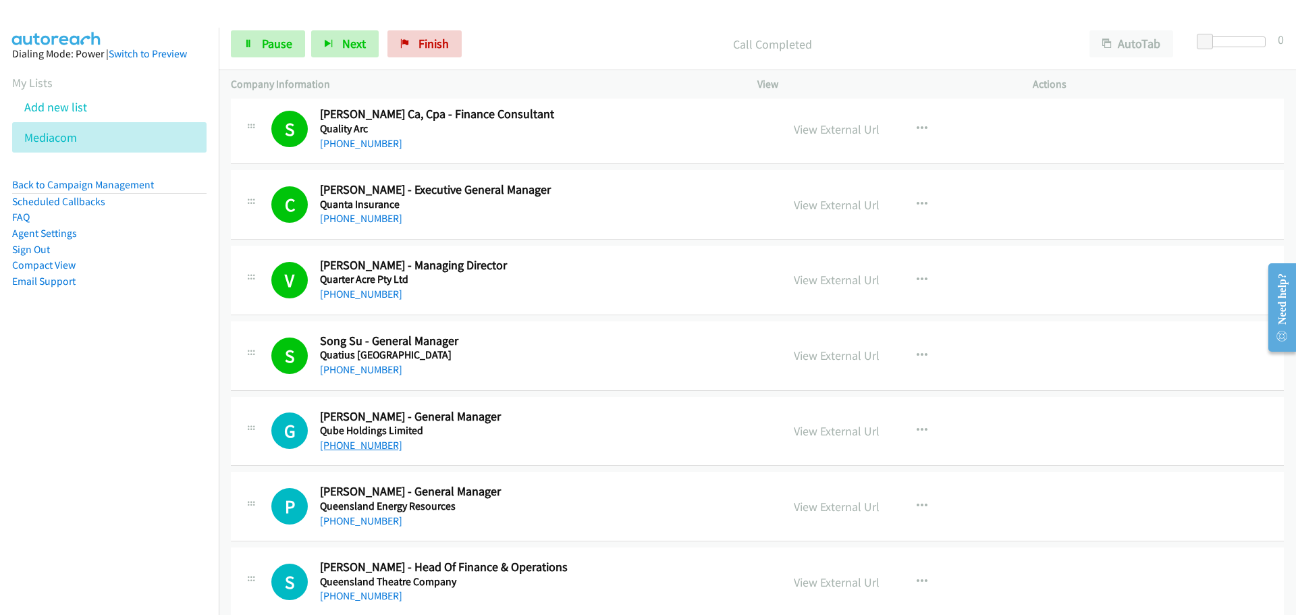
click at [361, 449] on link "[PHONE_NUMBER]" at bounding box center [361, 445] width 82 height 13
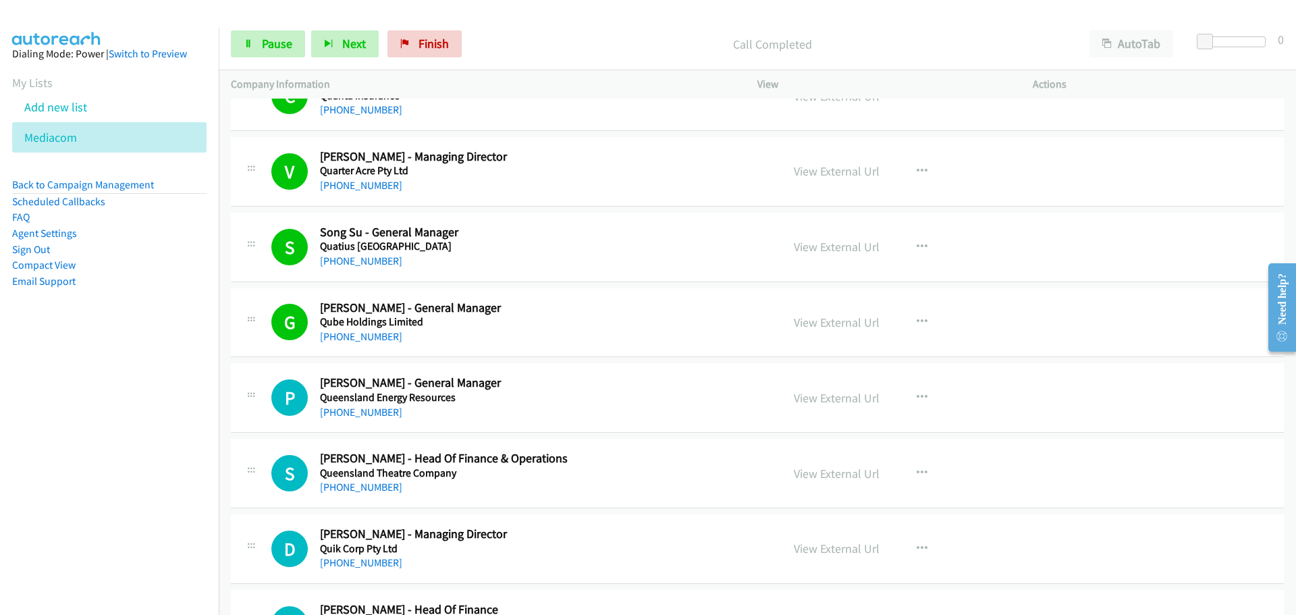
scroll to position [7711, 0]
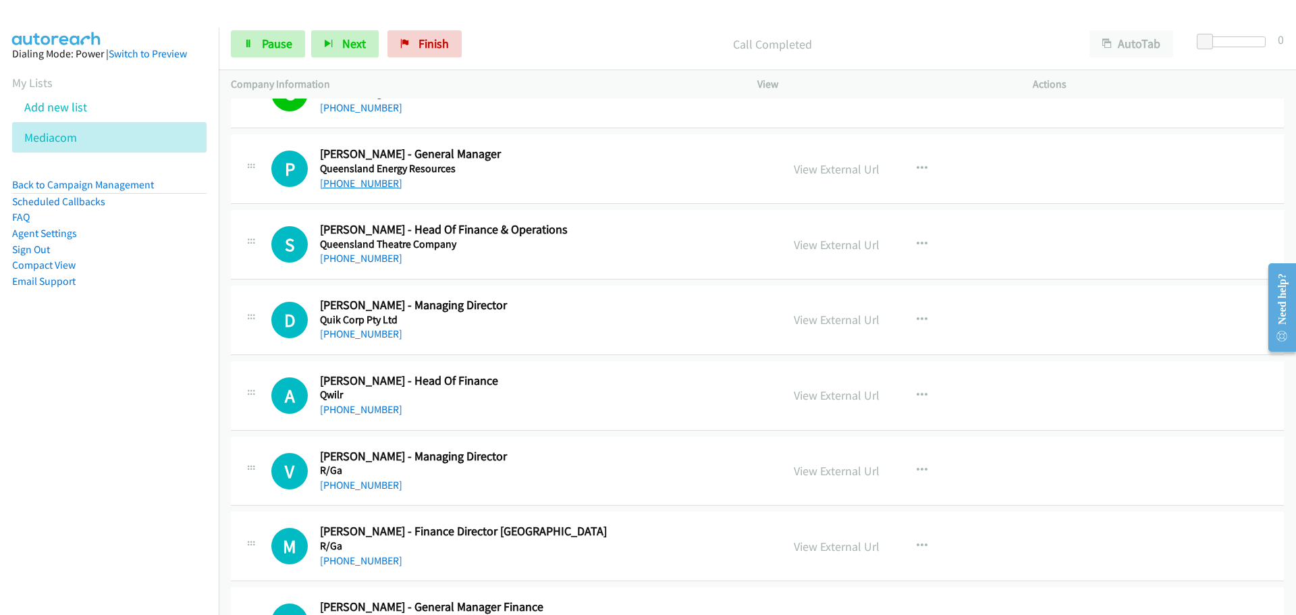
click at [373, 179] on link "[PHONE_NUMBER]" at bounding box center [361, 183] width 82 height 13
click at [374, 259] on link "[PHONE_NUMBER]" at bounding box center [361, 258] width 82 height 13
click at [357, 339] on link "[PHONE_NUMBER]" at bounding box center [361, 333] width 82 height 13
click at [359, 411] on link "[PHONE_NUMBER]" at bounding box center [361, 409] width 82 height 13
click at [367, 484] on link "[PHONE_NUMBER]" at bounding box center [361, 485] width 82 height 13
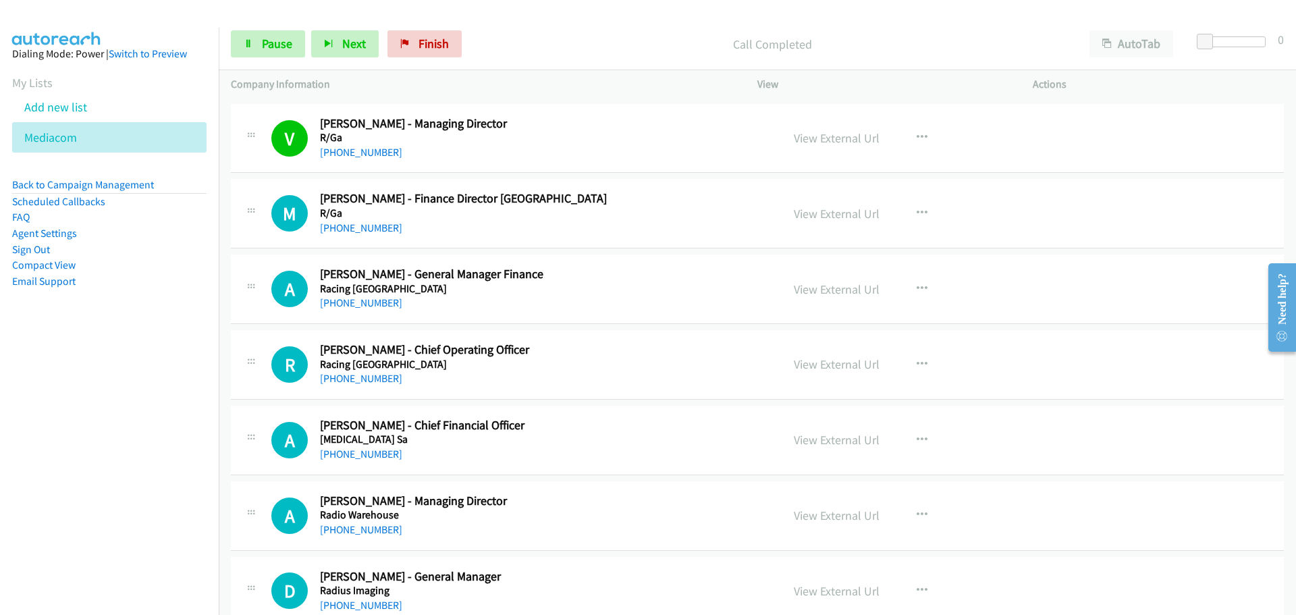
scroll to position [8048, 0]
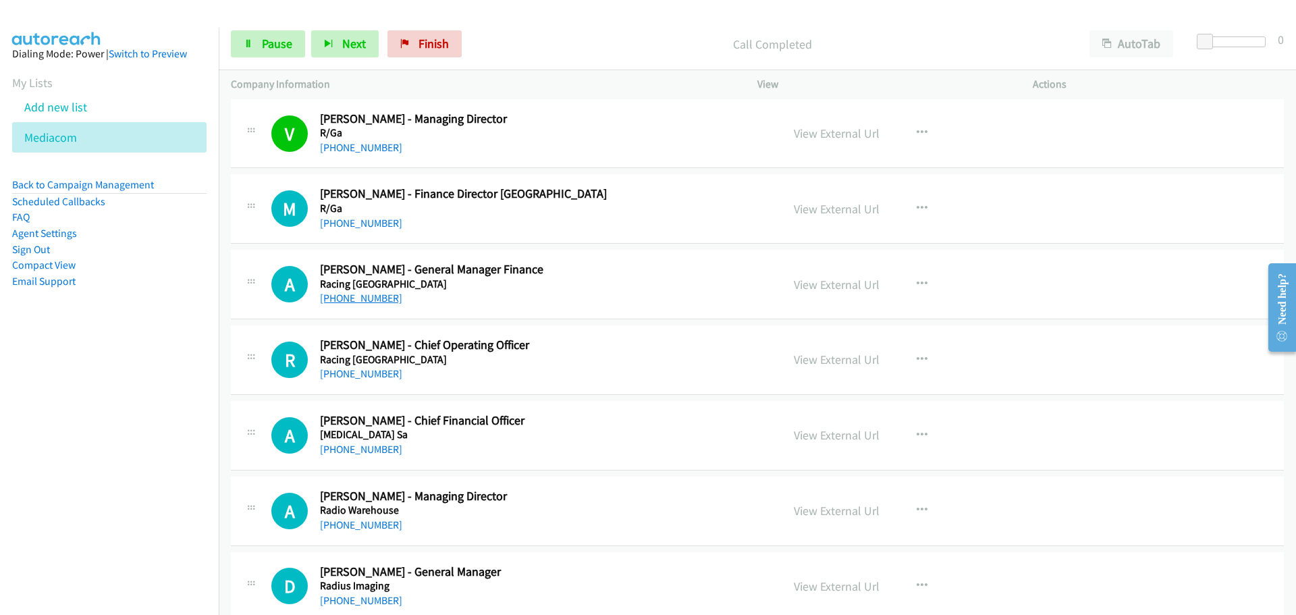
click at [371, 301] on link "[PHONE_NUMBER]" at bounding box center [361, 298] width 82 height 13
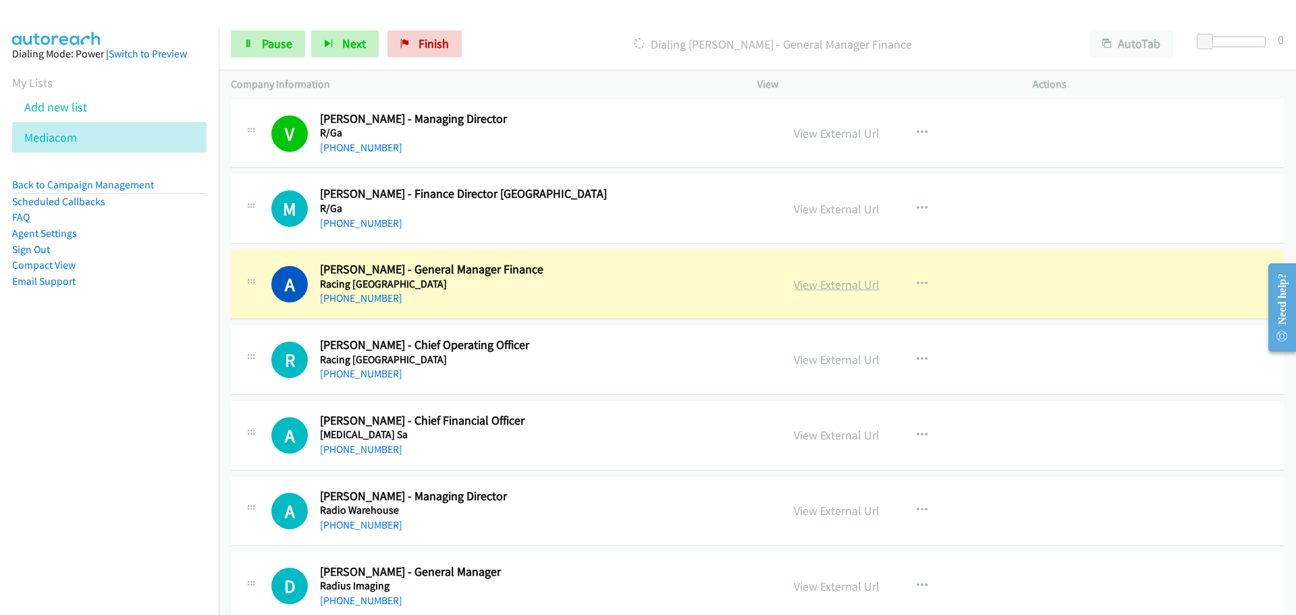
click at [852, 278] on link "View External Url" at bounding box center [837, 285] width 86 height 16
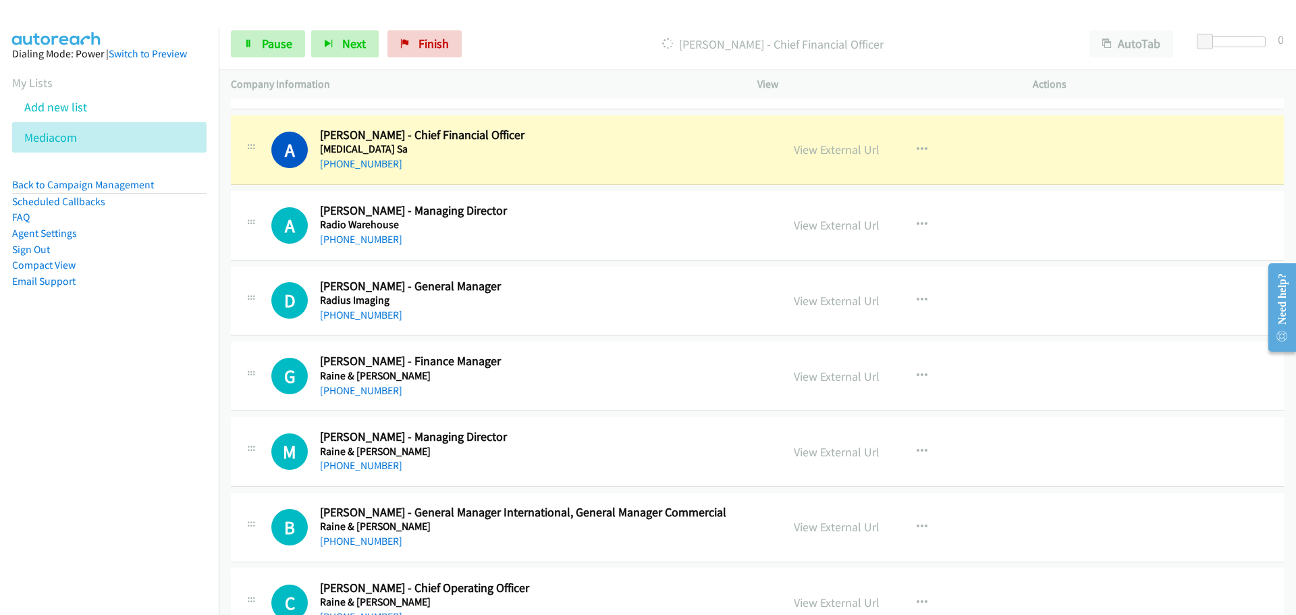
scroll to position [8318, 0]
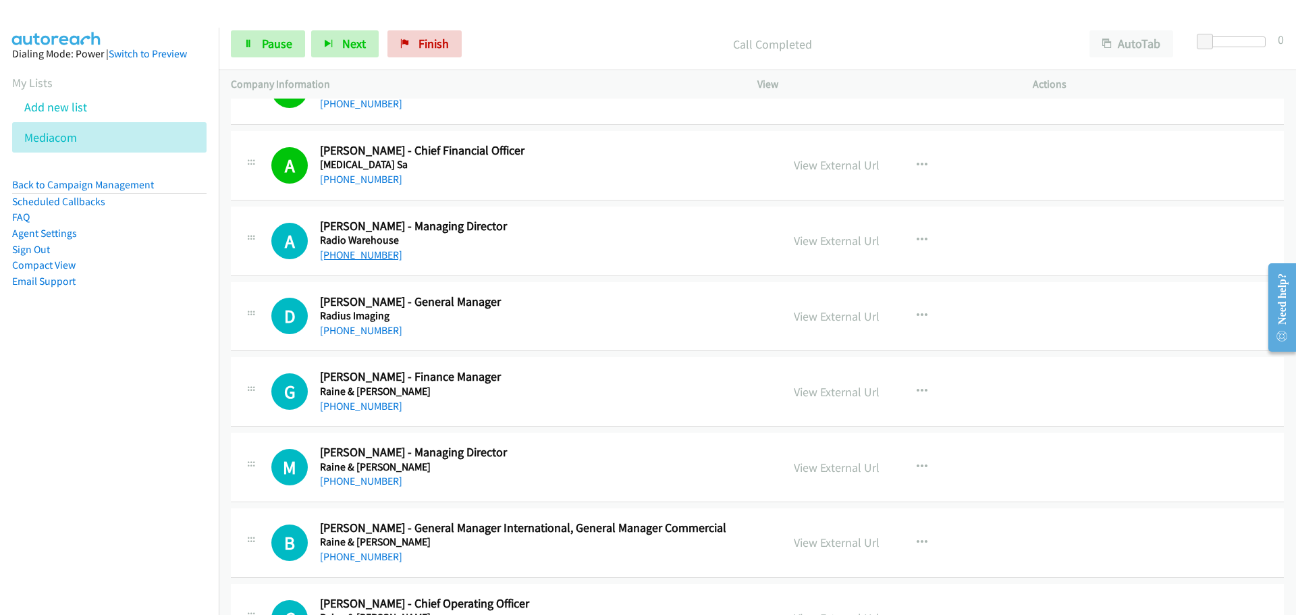
click at [355, 254] on link "[PHONE_NUMBER]" at bounding box center [361, 254] width 82 height 13
drag, startPoint x: 337, startPoint y: 327, endPoint x: 953, endPoint y: 341, distance: 616.6
click at [325, 327] on link "[PHONE_NUMBER]" at bounding box center [361, 330] width 82 height 13
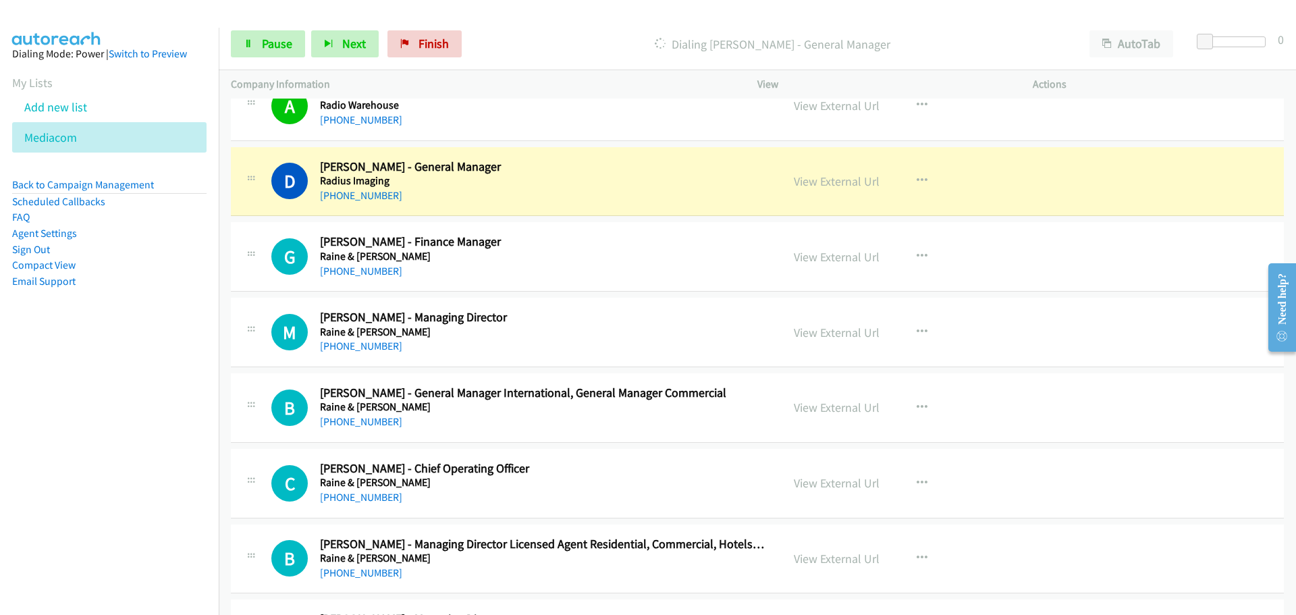
scroll to position [8521, 0]
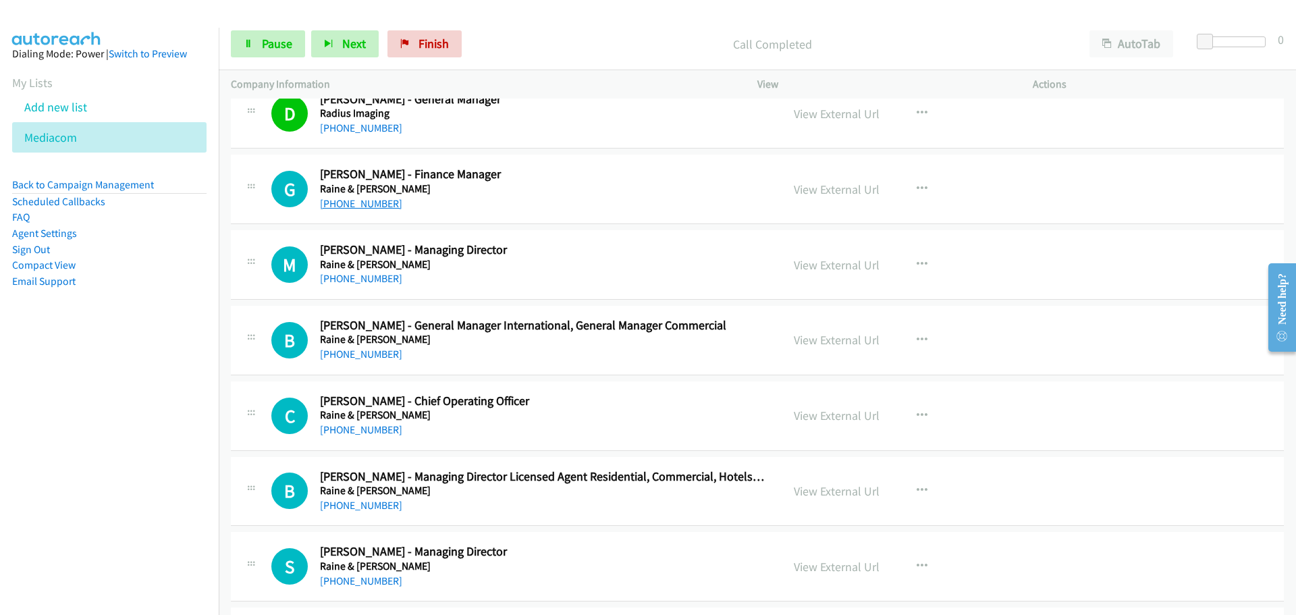
click at [360, 205] on link "[PHONE_NUMBER]" at bounding box center [361, 203] width 82 height 13
click at [345, 274] on link "[PHONE_NUMBER]" at bounding box center [361, 278] width 82 height 13
click at [361, 356] on link "[PHONE_NUMBER]" at bounding box center [361, 354] width 82 height 13
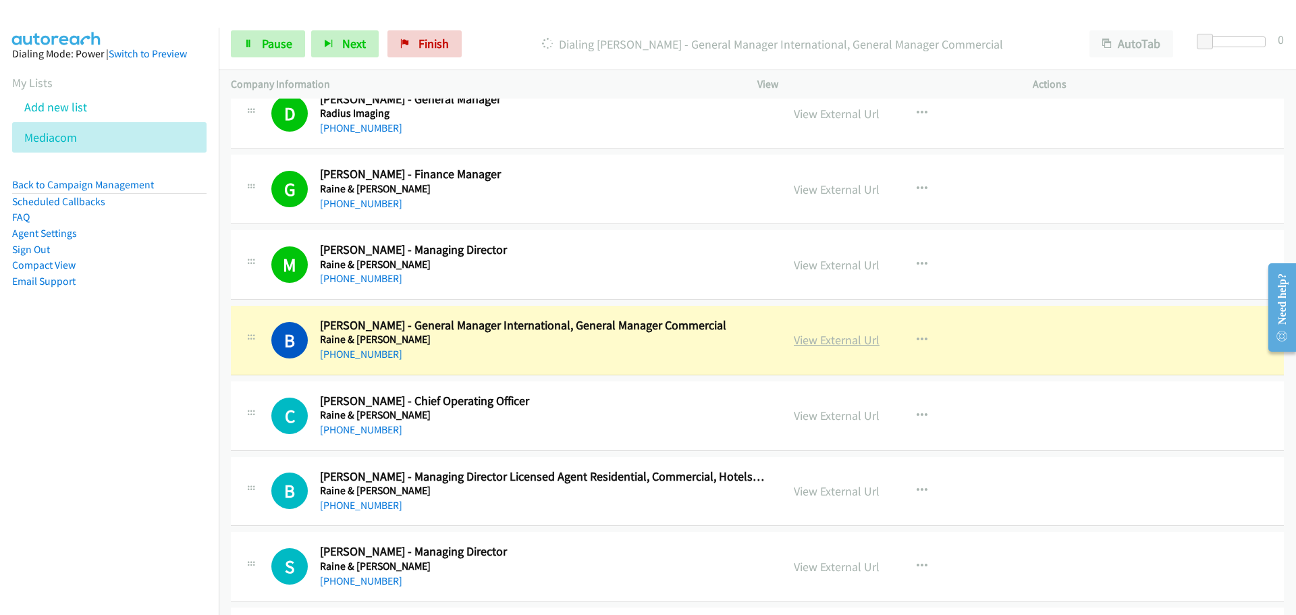
click at [824, 332] on link "View External Url" at bounding box center [837, 340] width 86 height 16
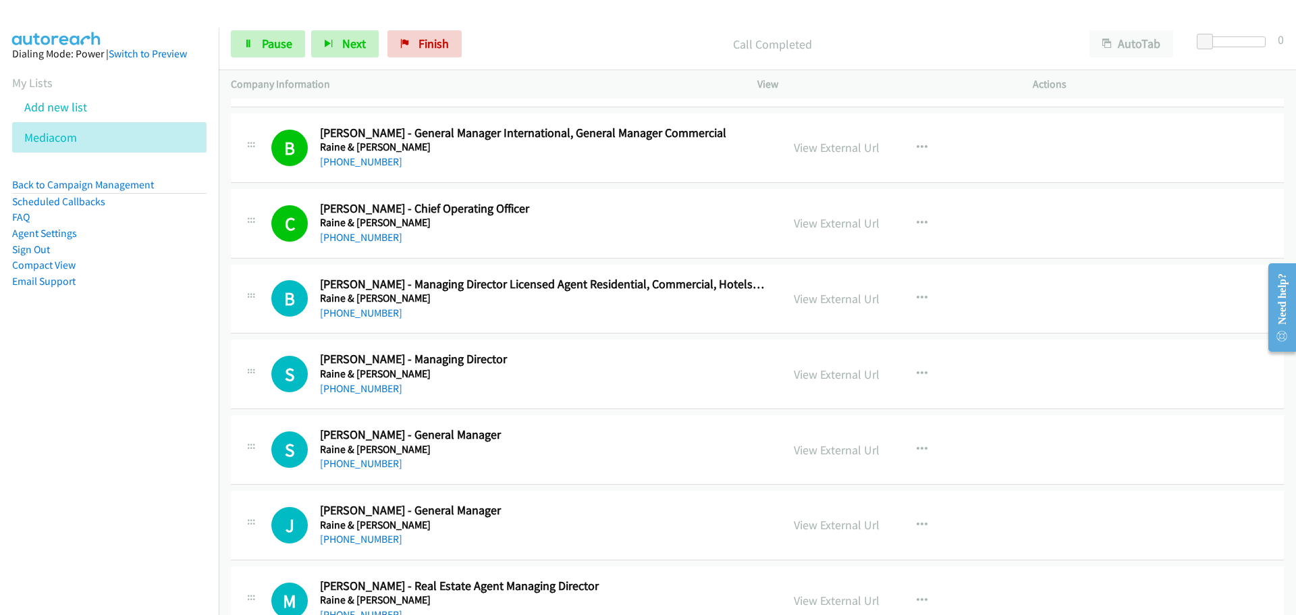
scroll to position [8791, 0]
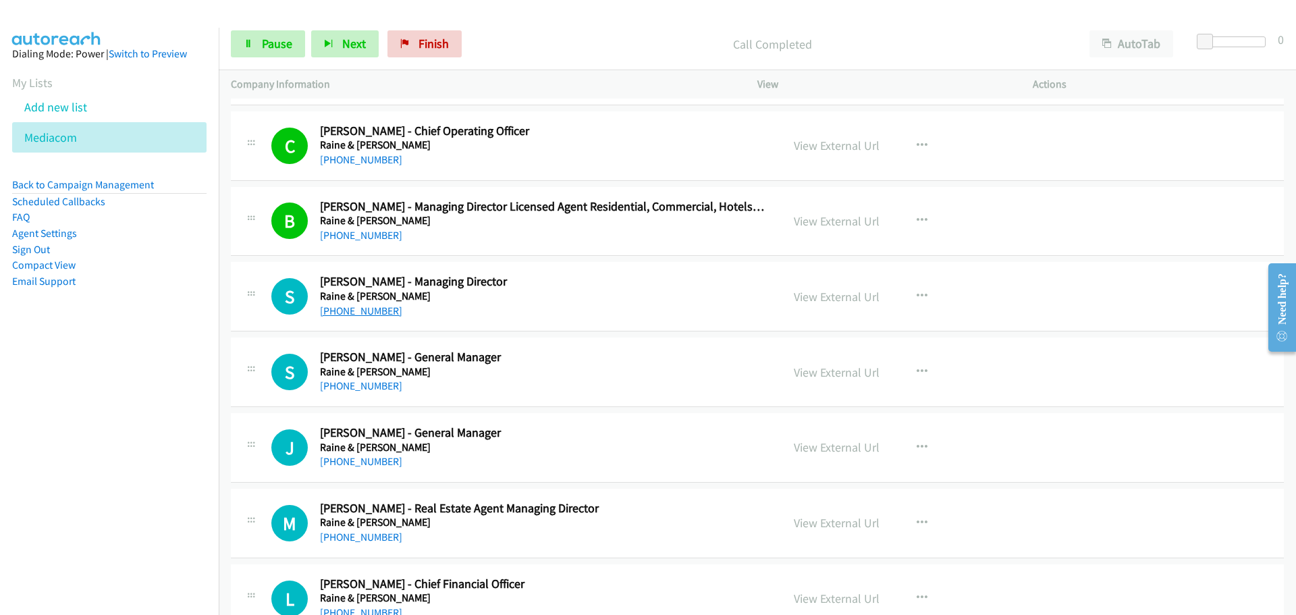
click at [352, 311] on link "[PHONE_NUMBER]" at bounding box center [361, 311] width 82 height 13
click at [360, 384] on link "[PHONE_NUMBER]" at bounding box center [361, 385] width 82 height 13
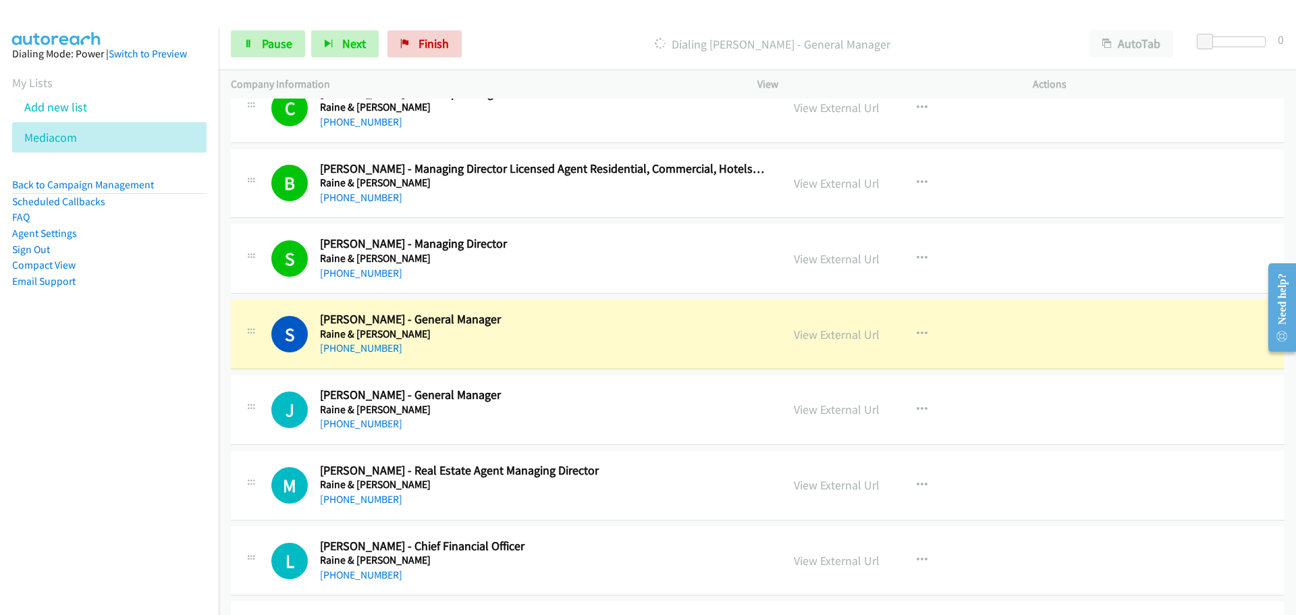
scroll to position [8993, 0]
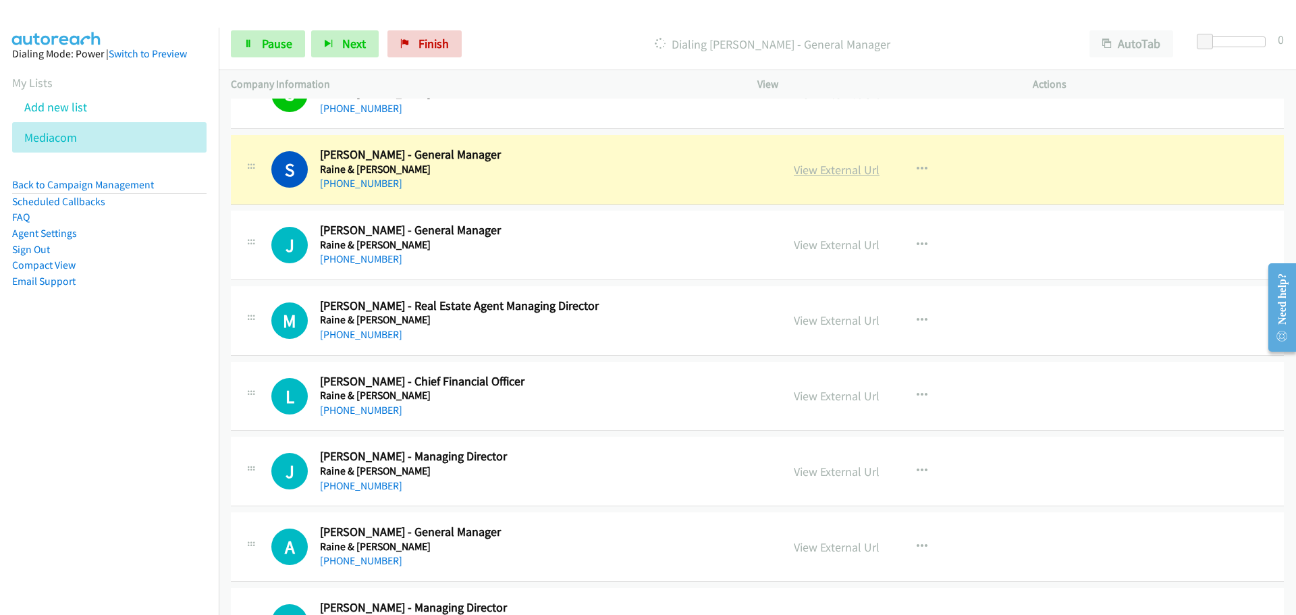
click at [864, 169] on link "View External Url" at bounding box center [837, 170] width 86 height 16
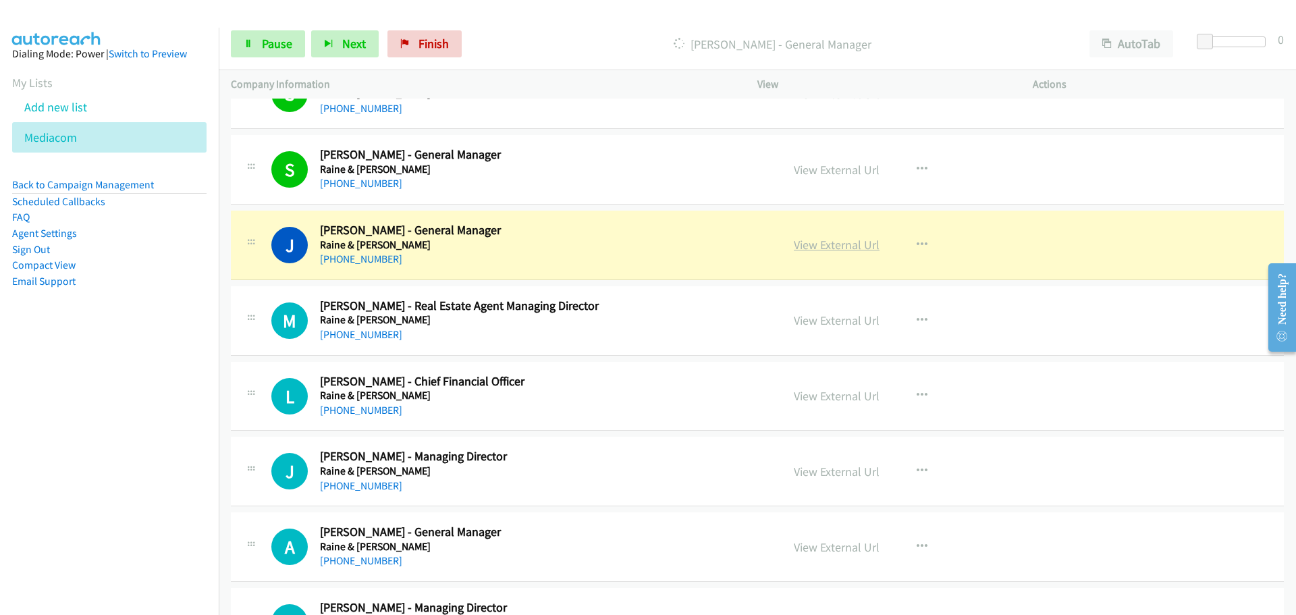
click at [843, 244] on link "View External Url" at bounding box center [837, 245] width 86 height 16
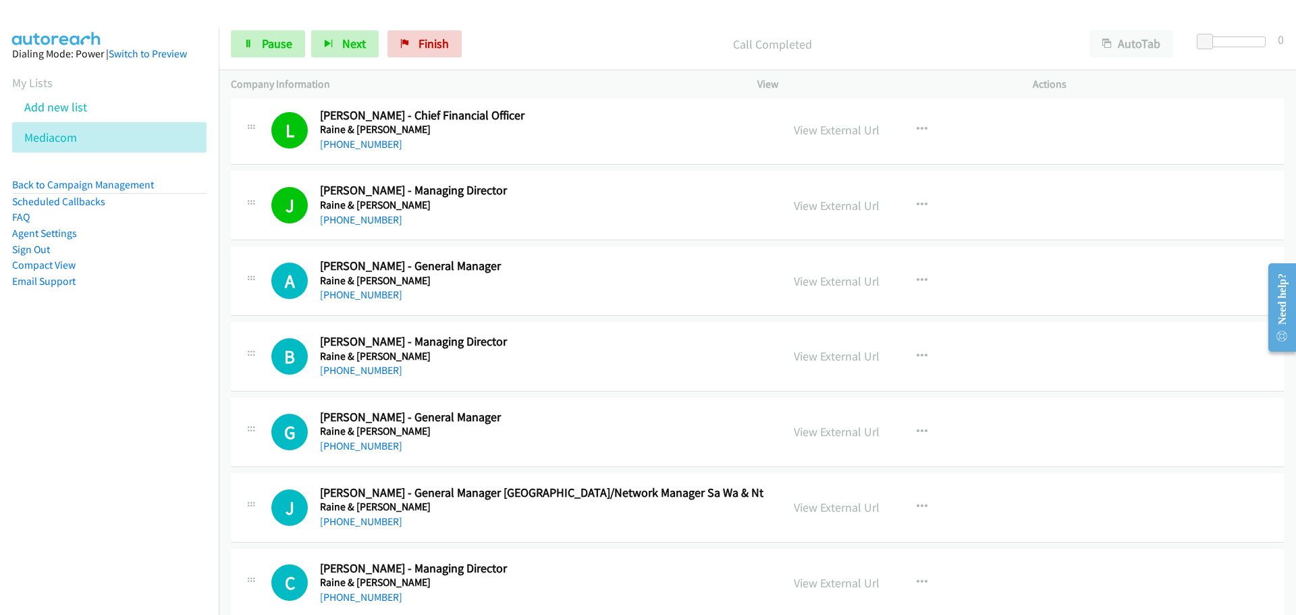
scroll to position [9264, 0]
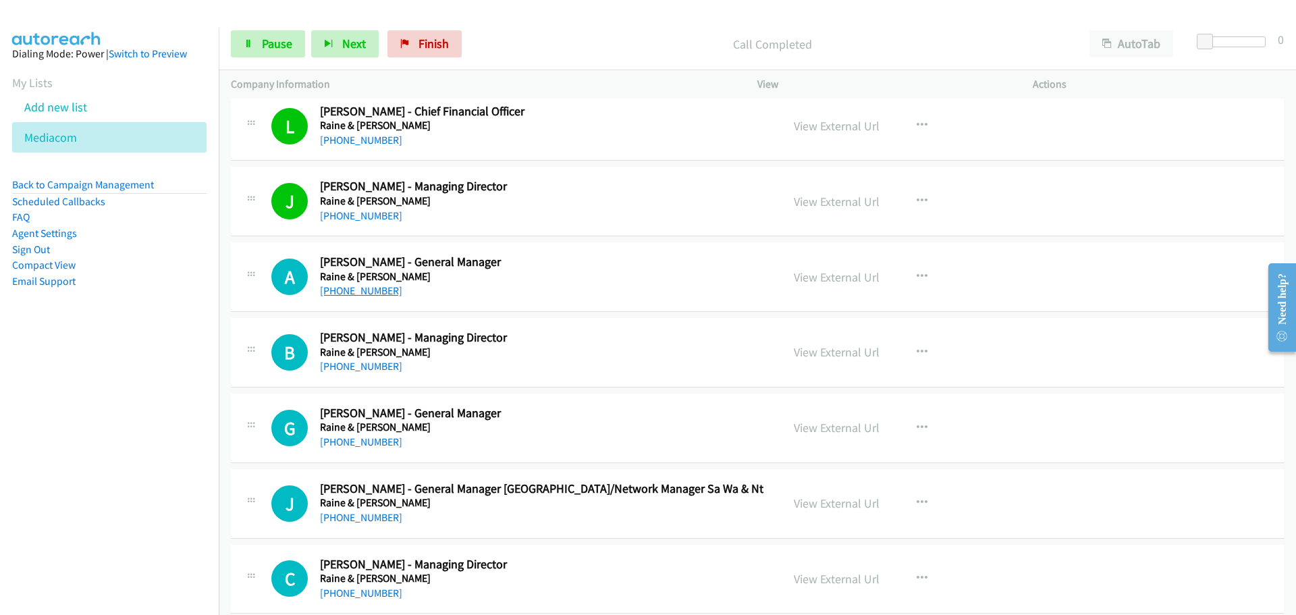
click at [362, 288] on link "[PHONE_NUMBER]" at bounding box center [361, 290] width 82 height 13
click at [342, 371] on link "[PHONE_NUMBER]" at bounding box center [361, 366] width 82 height 13
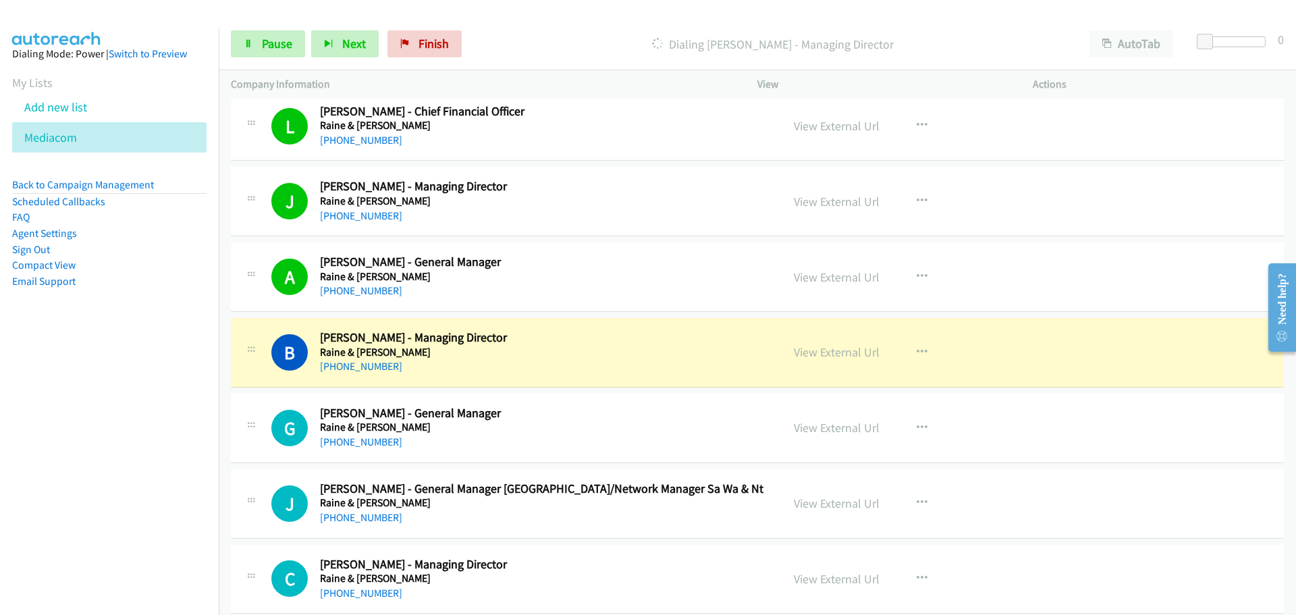
scroll to position [9399, 0]
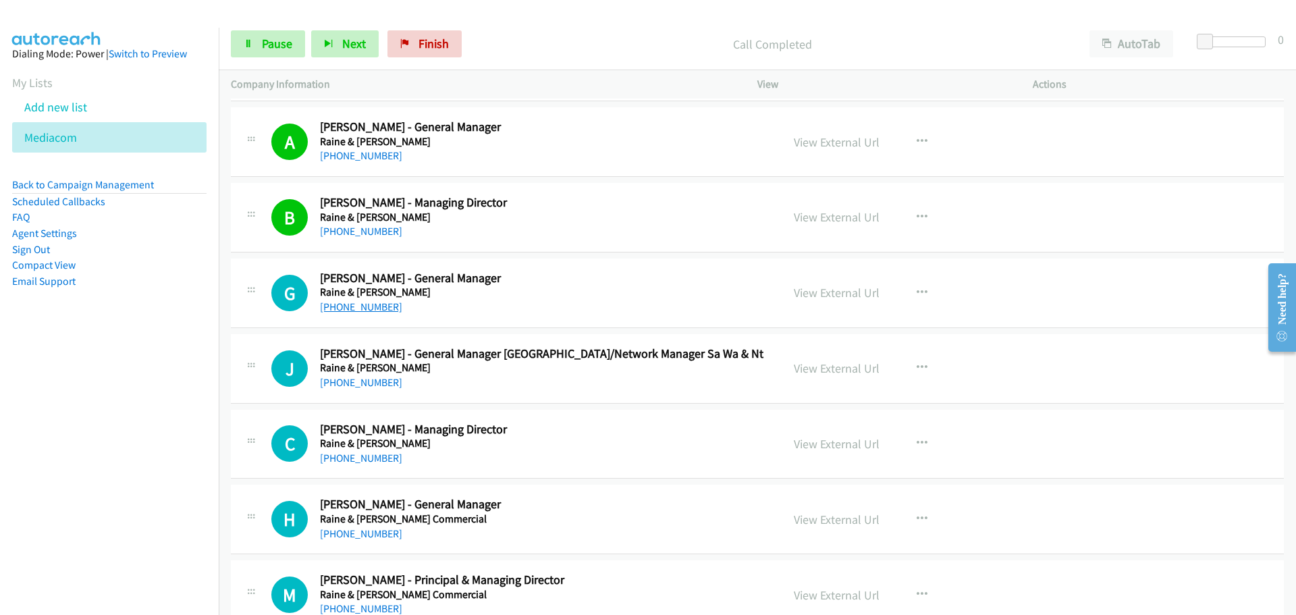
click at [369, 307] on link "[PHONE_NUMBER]" at bounding box center [361, 306] width 82 height 13
click at [363, 385] on link "[PHONE_NUMBER]" at bounding box center [361, 382] width 82 height 13
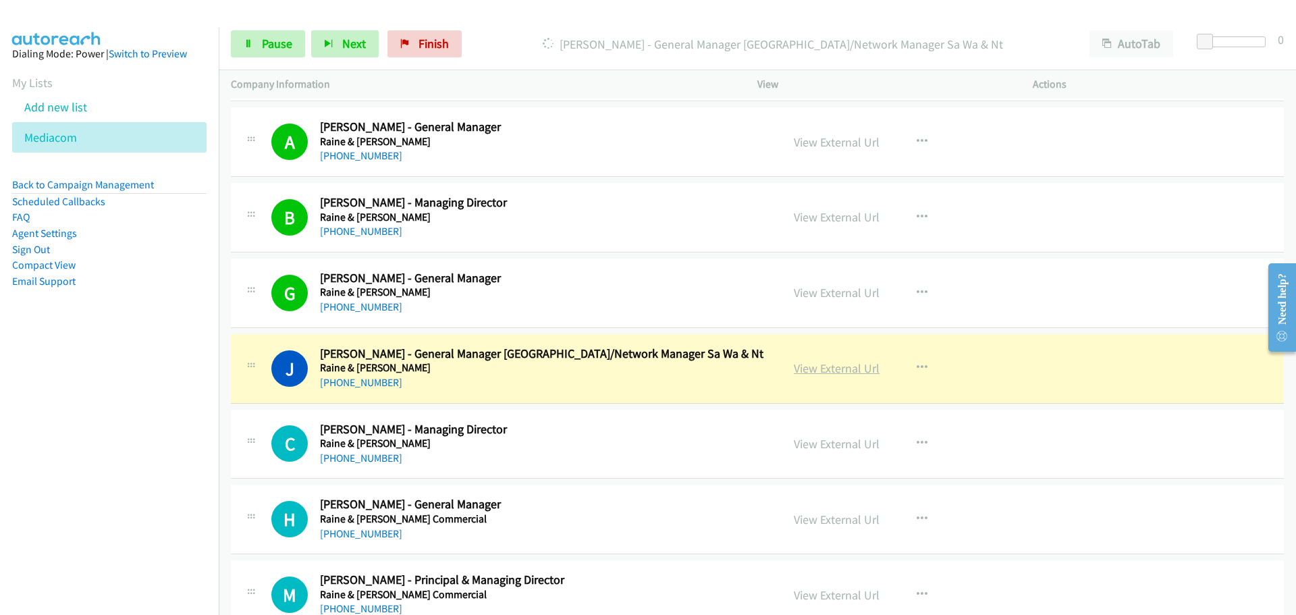
click at [806, 365] on link "View External Url" at bounding box center [837, 369] width 86 height 16
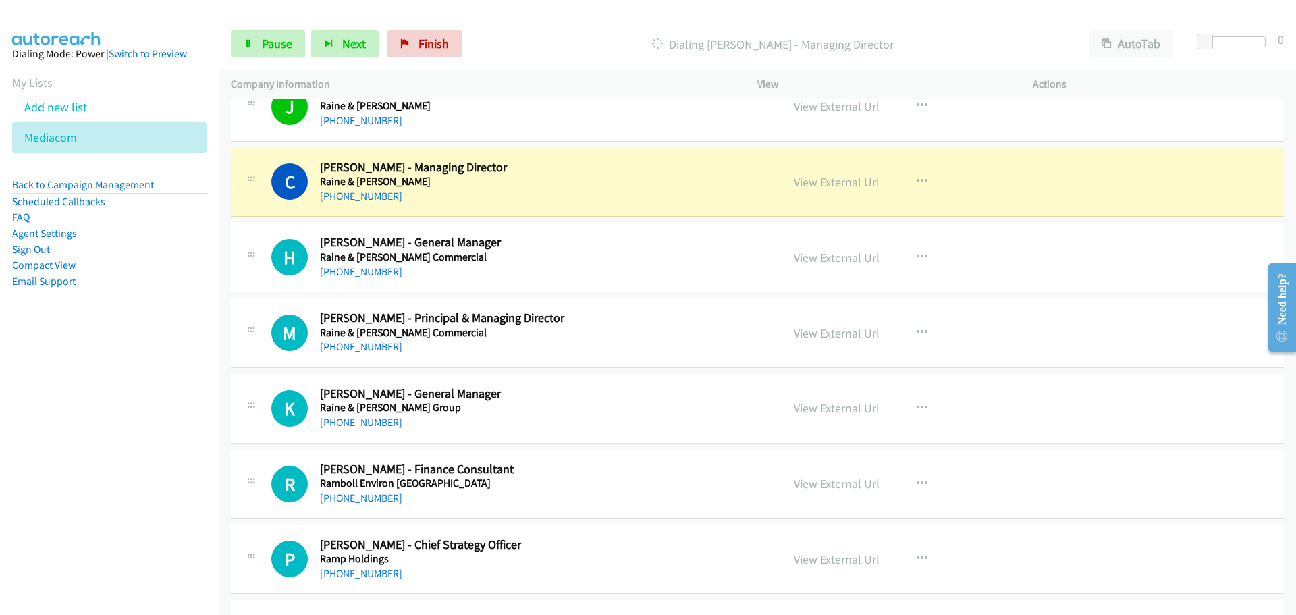
scroll to position [9669, 0]
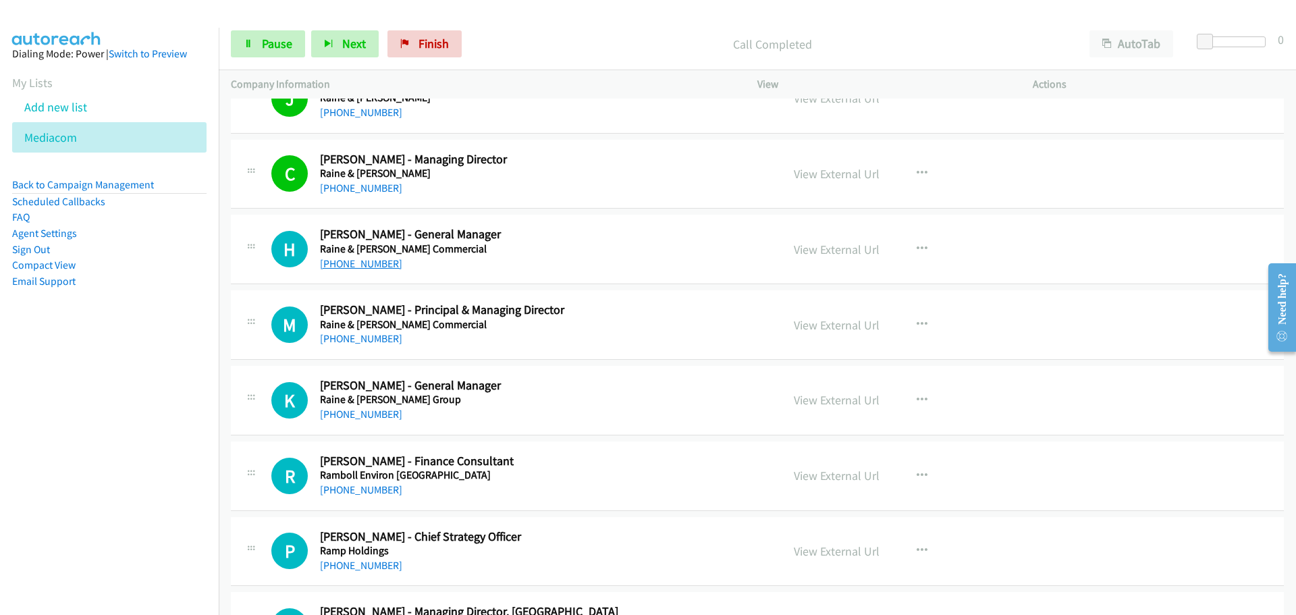
click at [340, 267] on link "[PHONE_NUMBER]" at bounding box center [361, 263] width 82 height 13
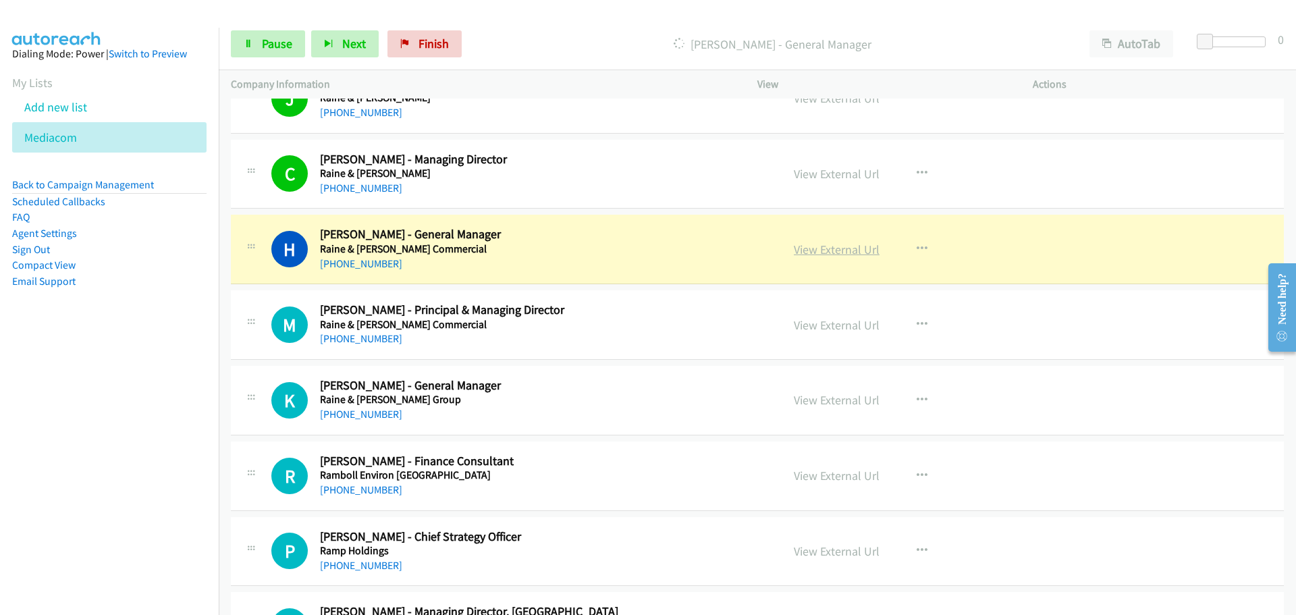
click at [843, 248] on link "View External Url" at bounding box center [837, 250] width 86 height 16
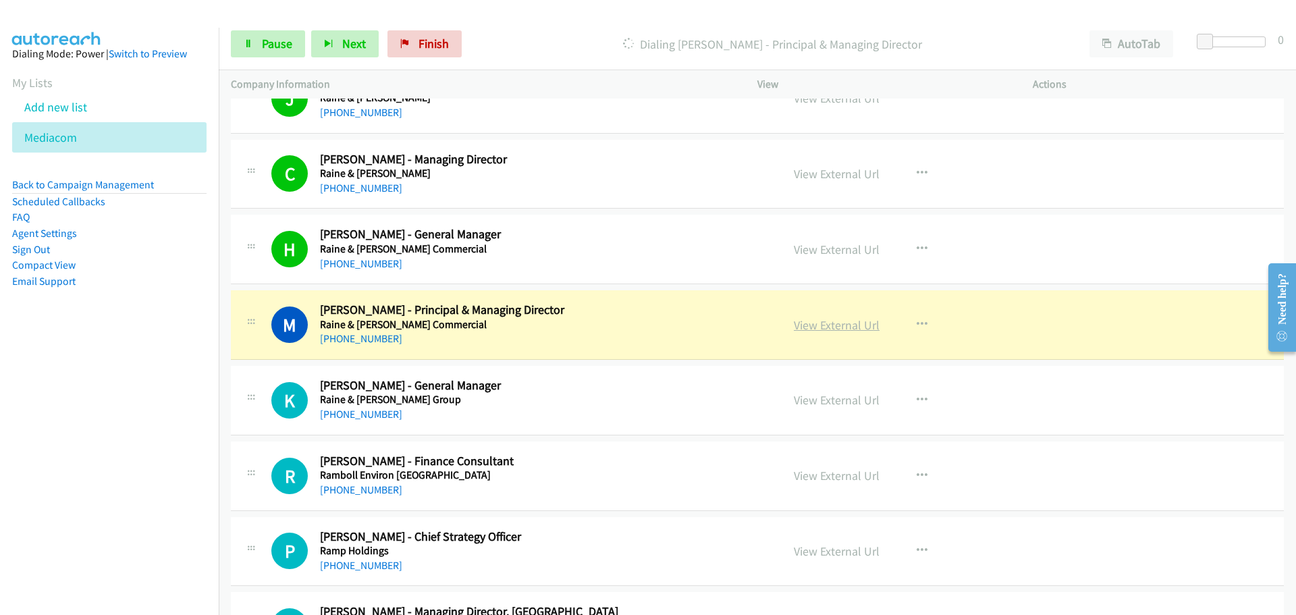
click at [852, 323] on link "View External Url" at bounding box center [837, 325] width 86 height 16
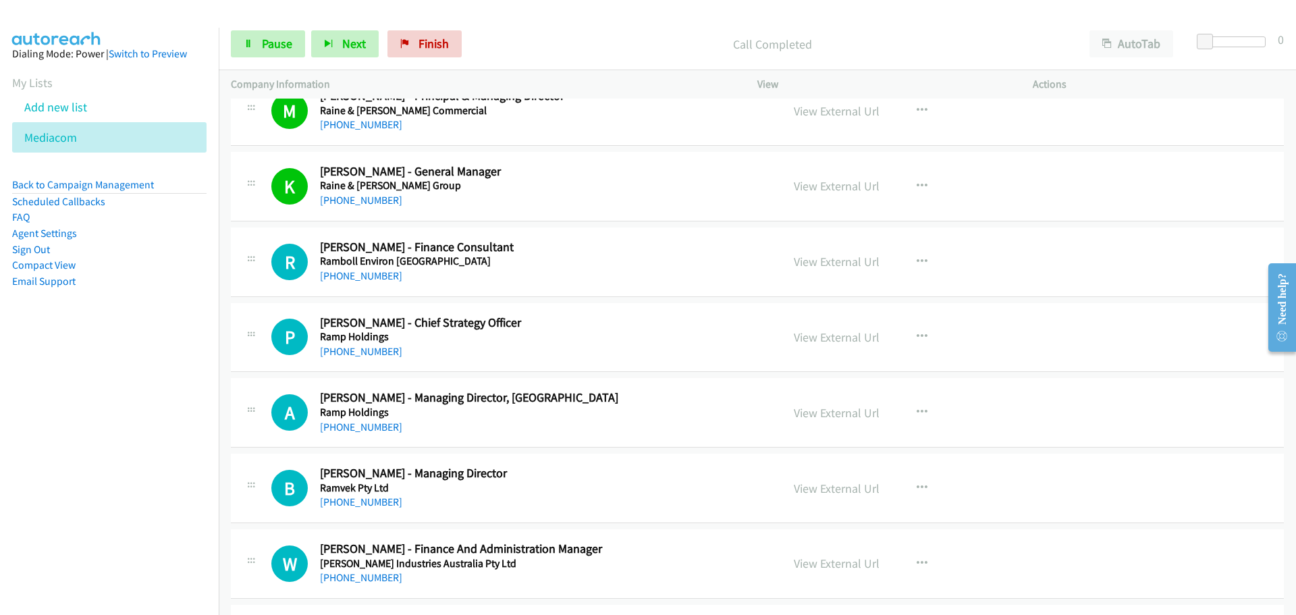
scroll to position [9939, 0]
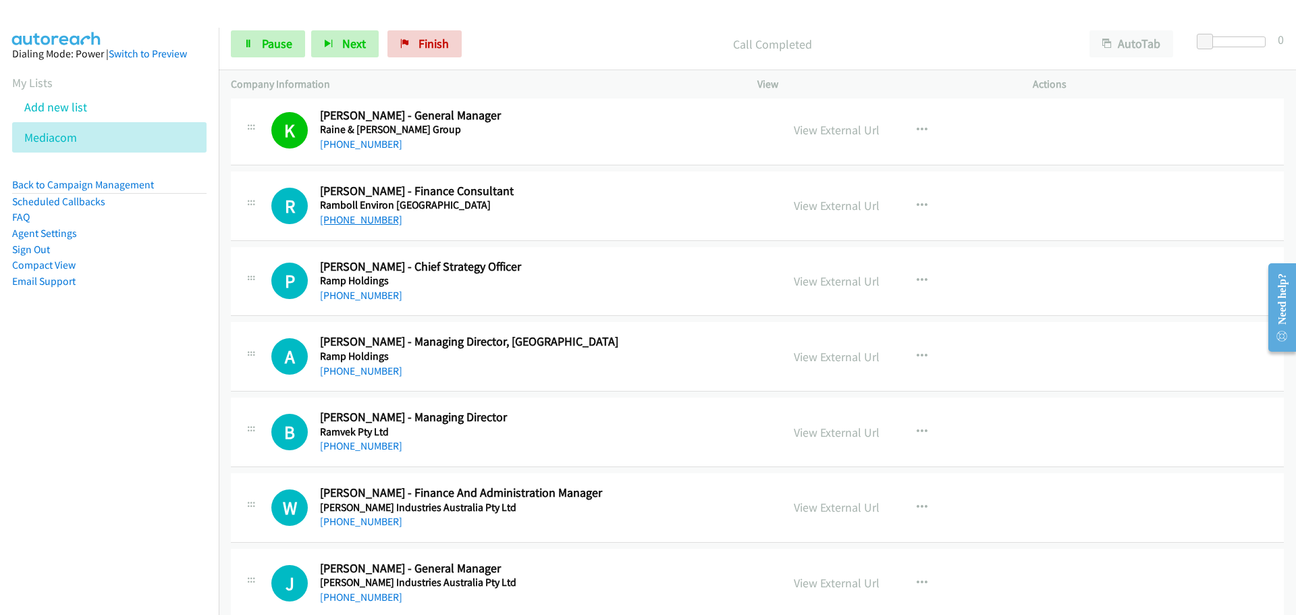
click at [339, 219] on link "[PHONE_NUMBER]" at bounding box center [361, 219] width 82 height 13
click at [354, 289] on link "[PHONE_NUMBER]" at bounding box center [361, 295] width 82 height 13
click at [356, 373] on link "[PHONE_NUMBER]" at bounding box center [361, 371] width 82 height 13
click at [371, 443] on link "[PHONE_NUMBER]" at bounding box center [361, 446] width 82 height 13
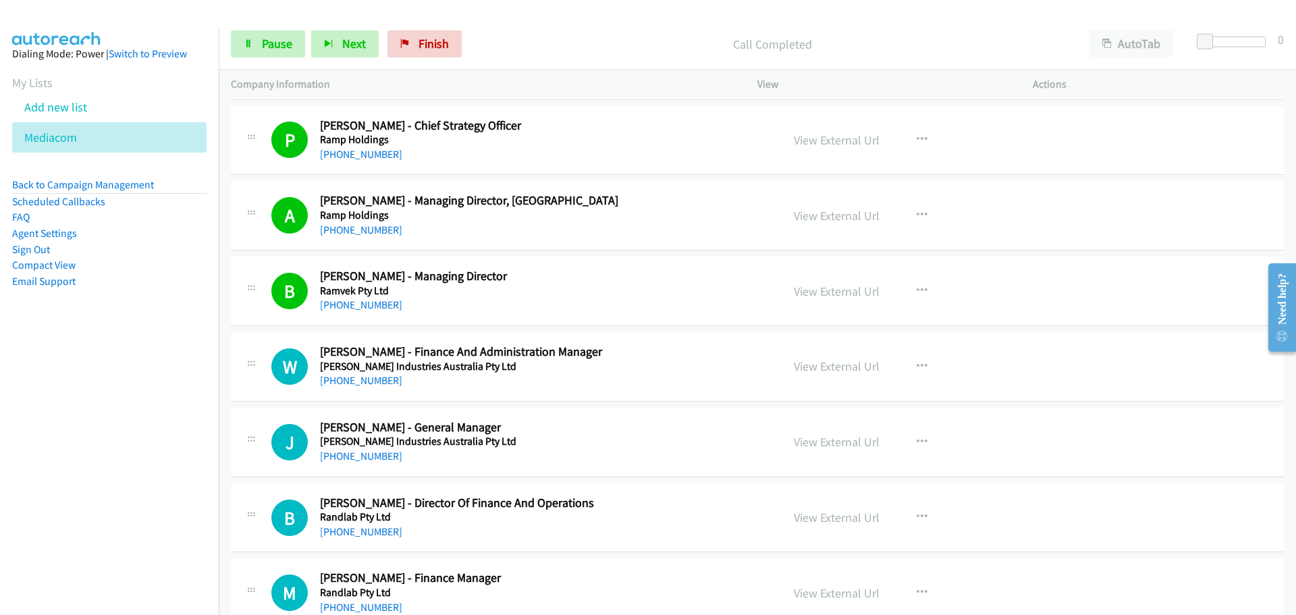
scroll to position [10141, 0]
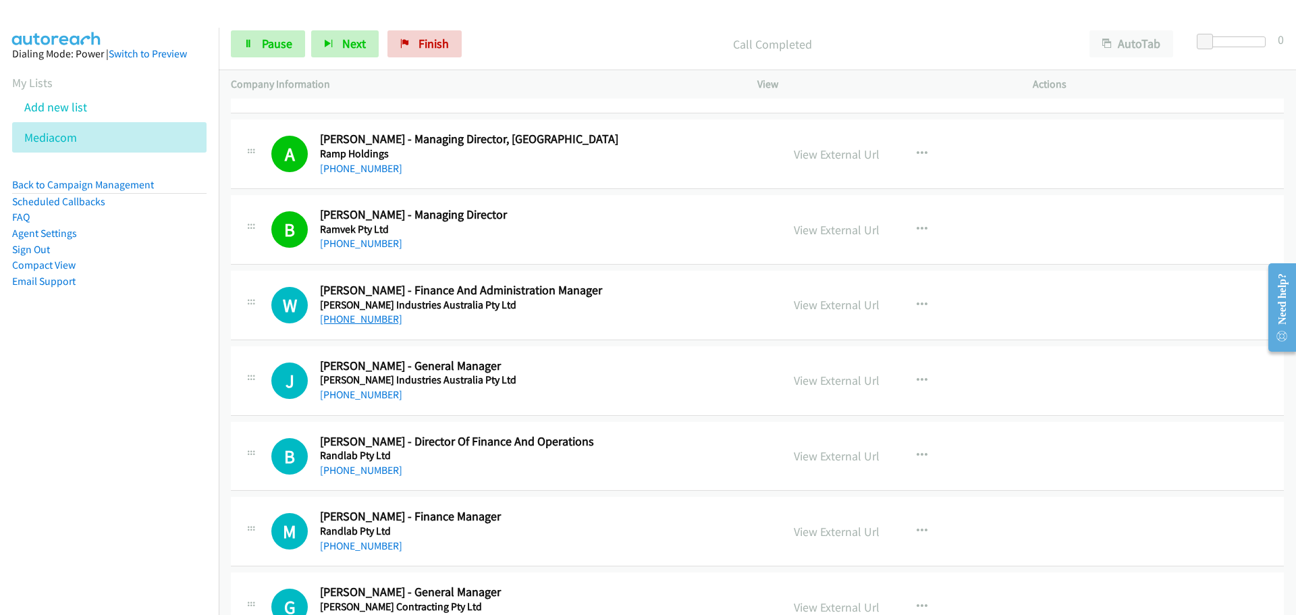
click at [360, 323] on link "[PHONE_NUMBER]" at bounding box center [361, 319] width 82 height 13
click at [373, 394] on link "[PHONE_NUMBER]" at bounding box center [361, 394] width 82 height 13
click at [342, 473] on link "[PHONE_NUMBER]" at bounding box center [361, 470] width 82 height 13
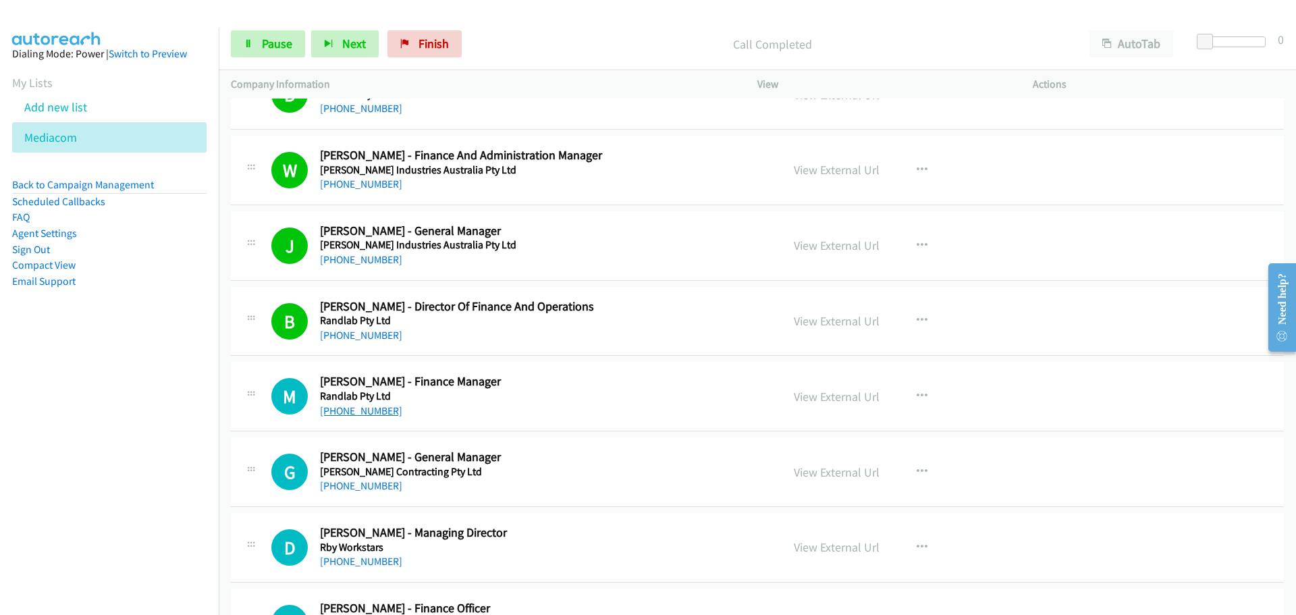
click at [373, 408] on link "[PHONE_NUMBER]" at bounding box center [361, 410] width 82 height 13
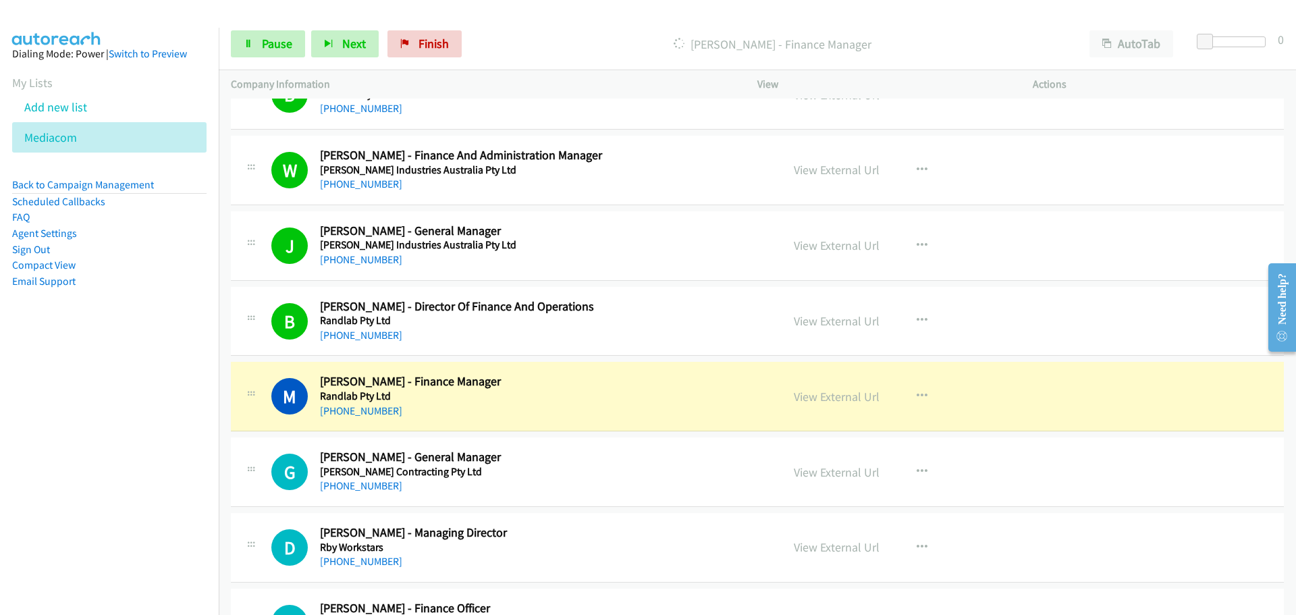
scroll to position [10546, 0]
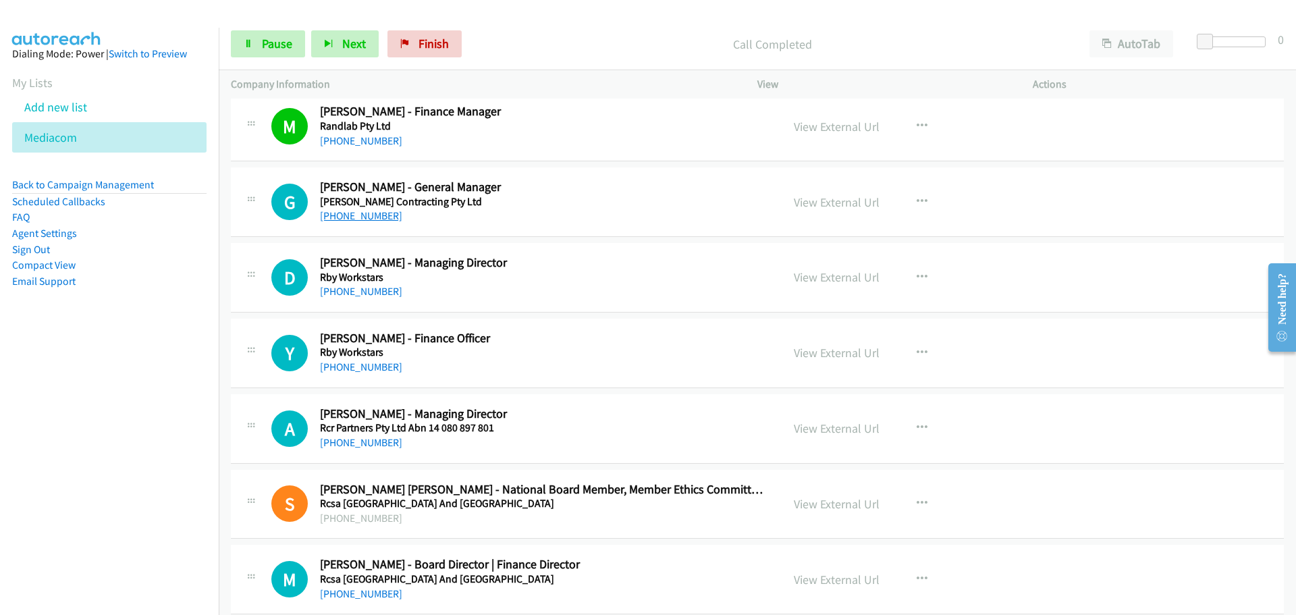
click at [352, 209] on link "[PHONE_NUMBER]" at bounding box center [361, 215] width 82 height 13
click at [357, 288] on link "[PHONE_NUMBER]" at bounding box center [361, 291] width 82 height 13
click at [367, 368] on link "[PHONE_NUMBER]" at bounding box center [361, 367] width 82 height 13
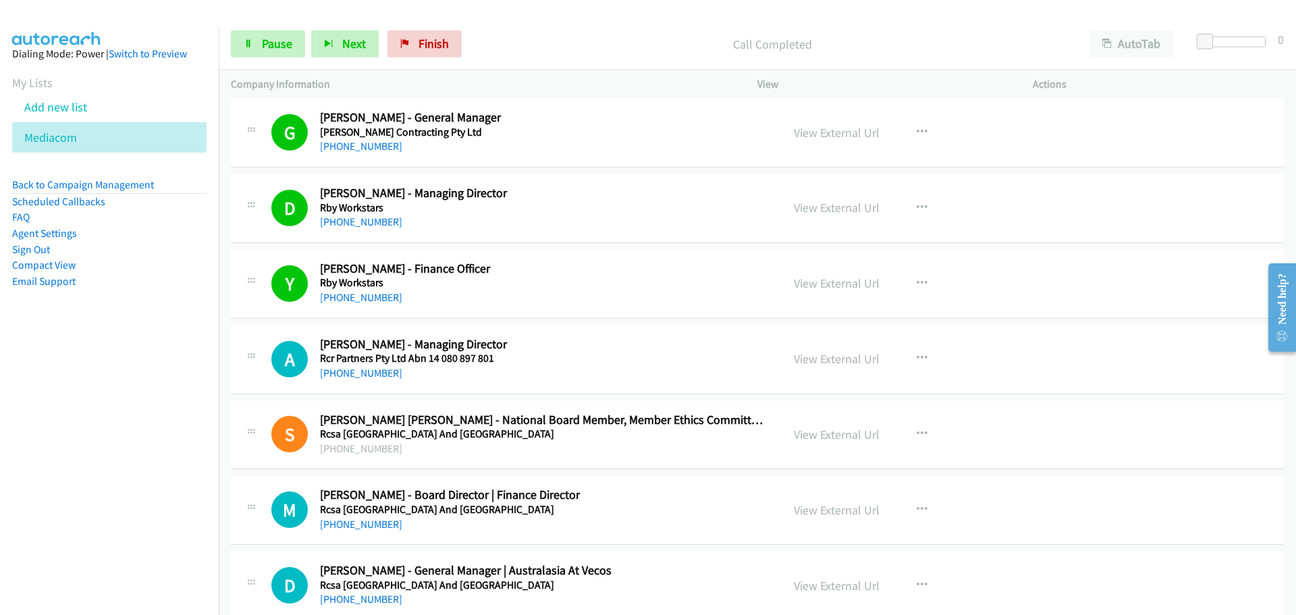
scroll to position [10749, 0]
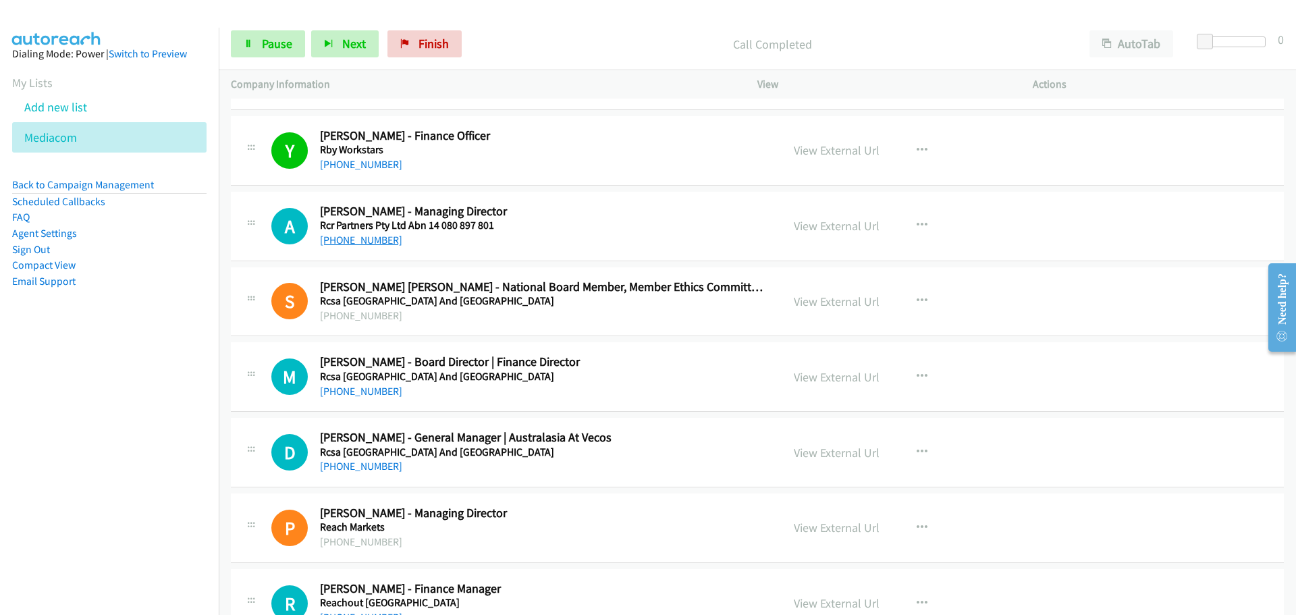
click at [348, 238] on link "[PHONE_NUMBER]" at bounding box center [361, 240] width 82 height 13
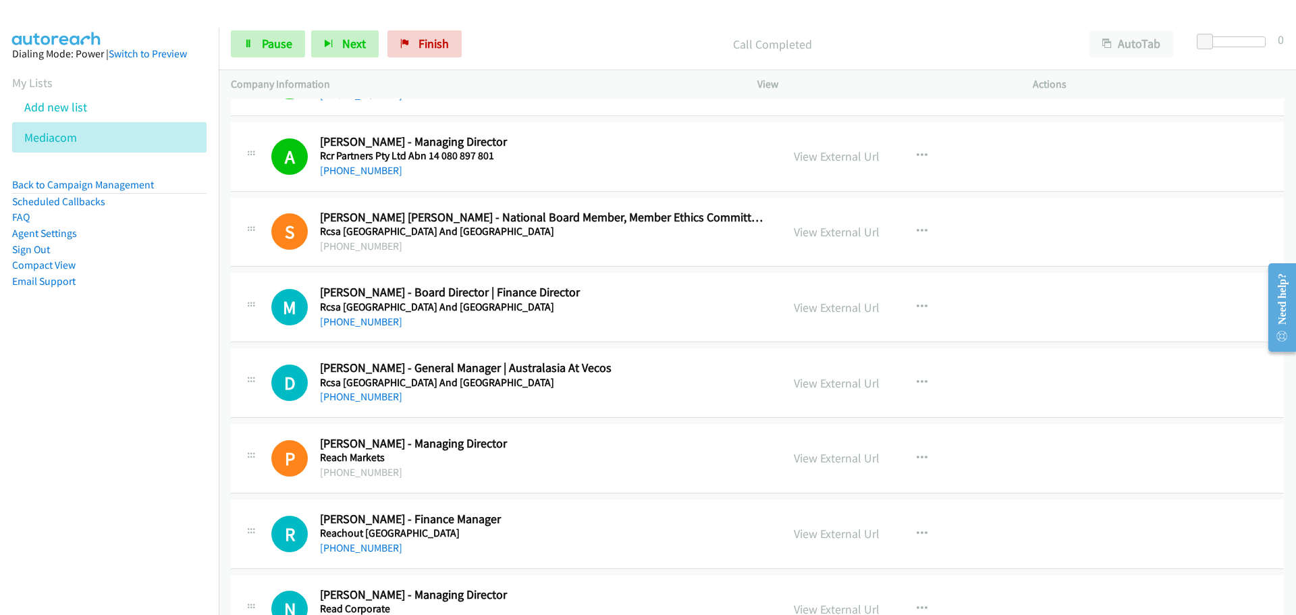
scroll to position [10884, 0]
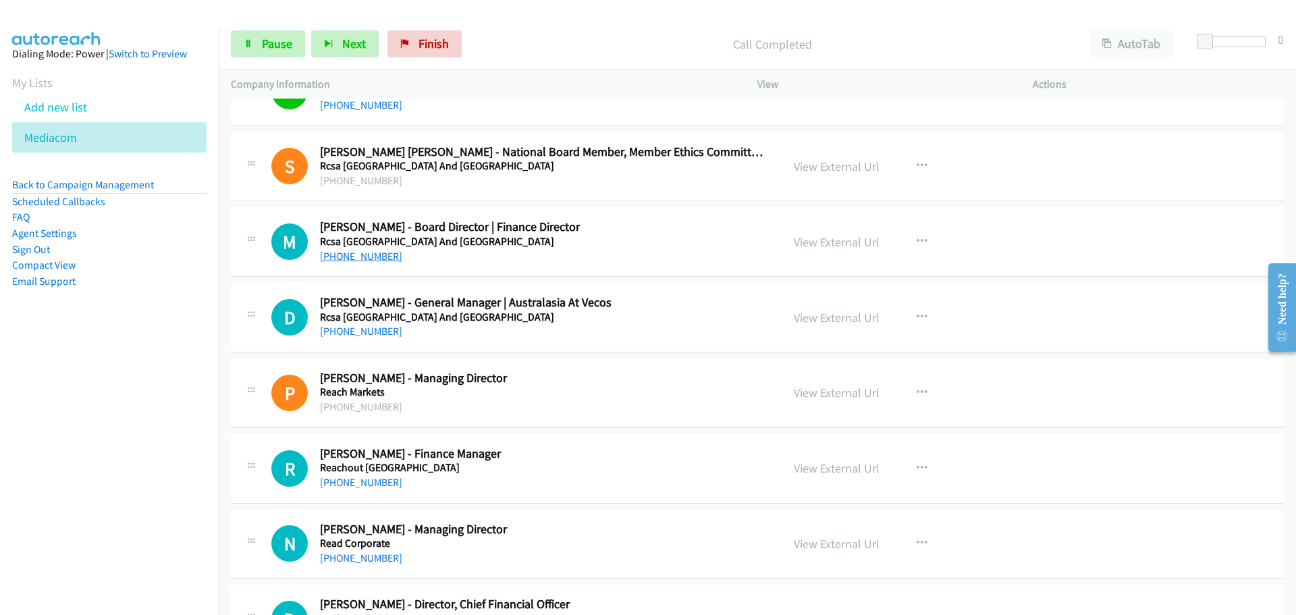
click at [365, 257] on link "[PHONE_NUMBER]" at bounding box center [361, 256] width 82 height 13
click at [375, 334] on link "[PHONE_NUMBER]" at bounding box center [361, 331] width 82 height 13
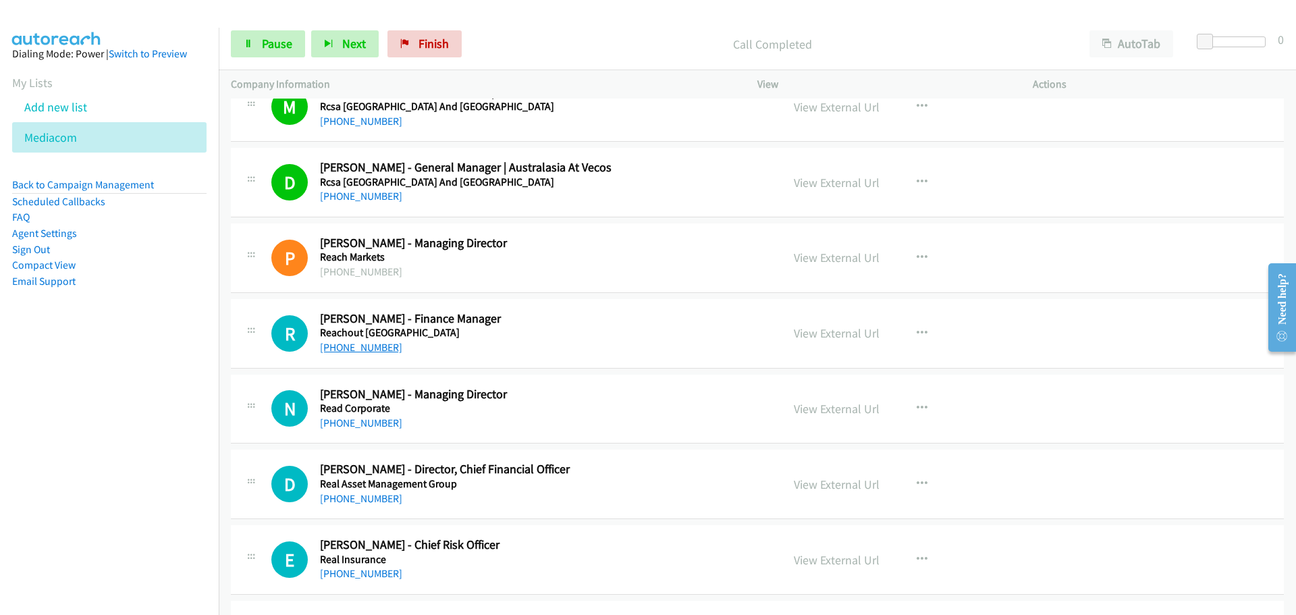
click at [339, 344] on link "[PHONE_NUMBER]" at bounding box center [361, 347] width 82 height 13
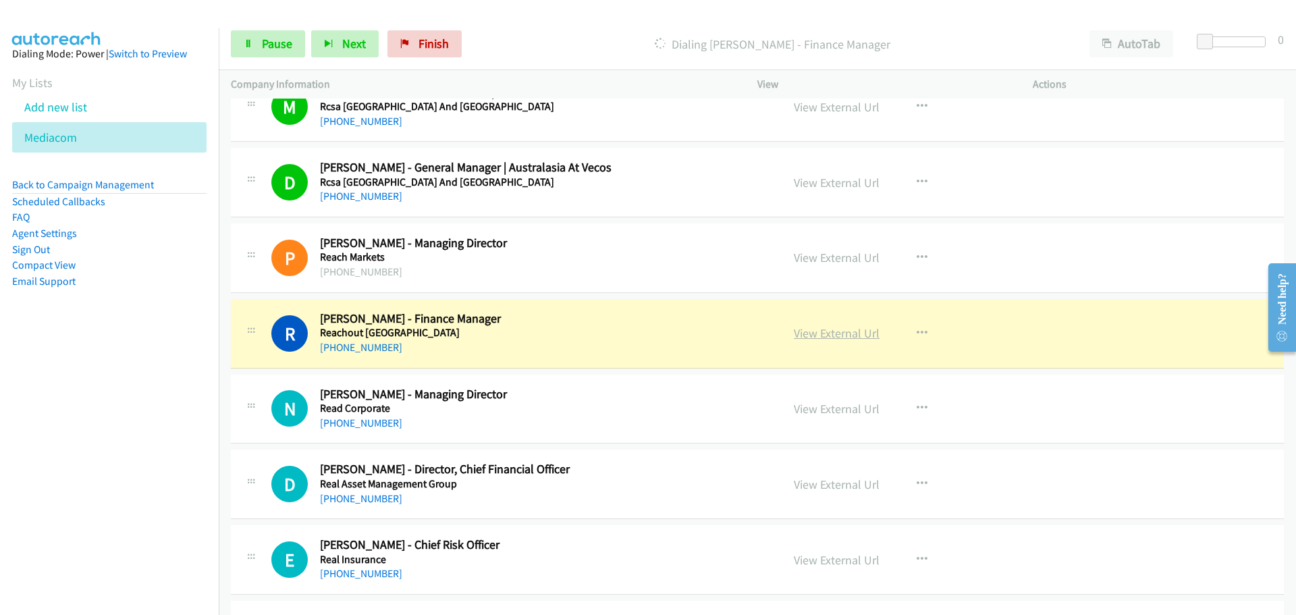
click at [857, 337] on link "View External Url" at bounding box center [837, 333] width 86 height 16
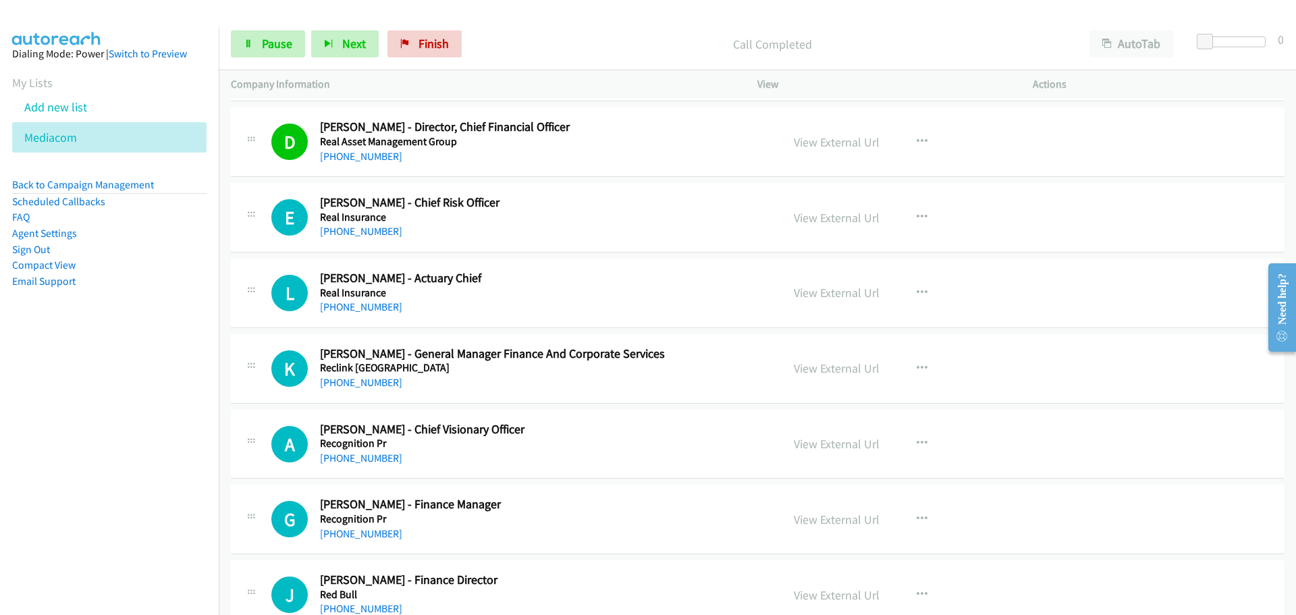
scroll to position [11424, 0]
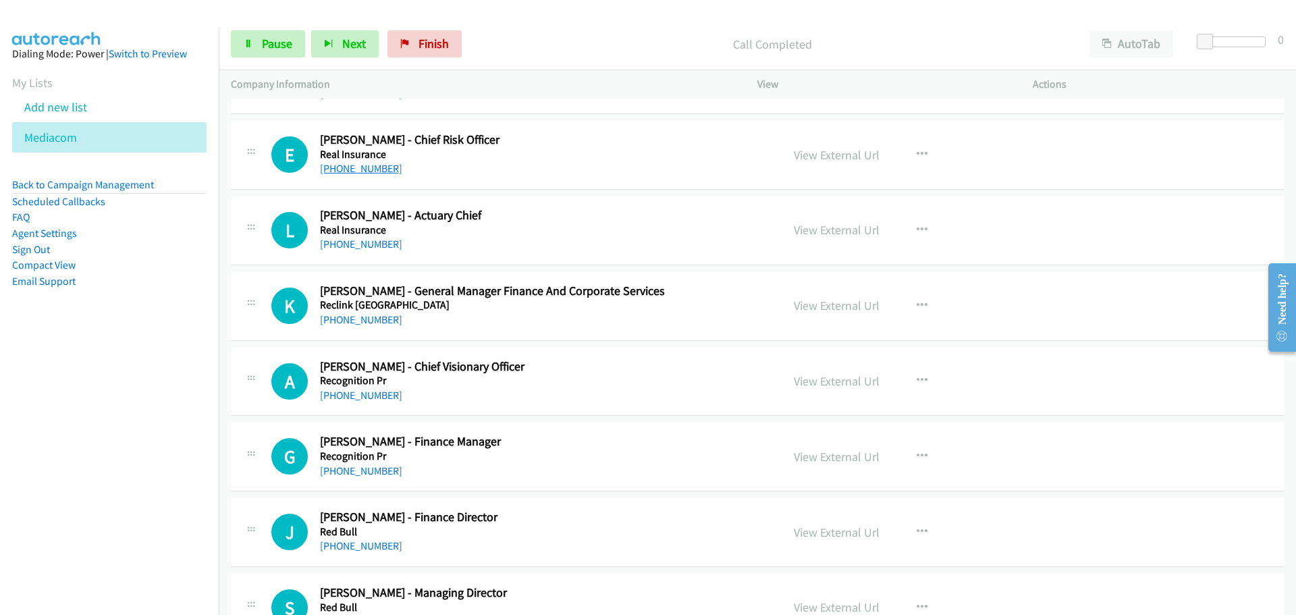
click at [346, 167] on link "[PHONE_NUMBER]" at bounding box center [361, 168] width 82 height 13
click at [336, 241] on link "[PHONE_NUMBER]" at bounding box center [361, 244] width 82 height 13
click at [364, 320] on link "[PHONE_NUMBER]" at bounding box center [361, 319] width 82 height 13
click at [352, 392] on link "[PHONE_NUMBER]" at bounding box center [361, 395] width 82 height 13
click at [349, 474] on link "[PHONE_NUMBER]" at bounding box center [361, 471] width 82 height 13
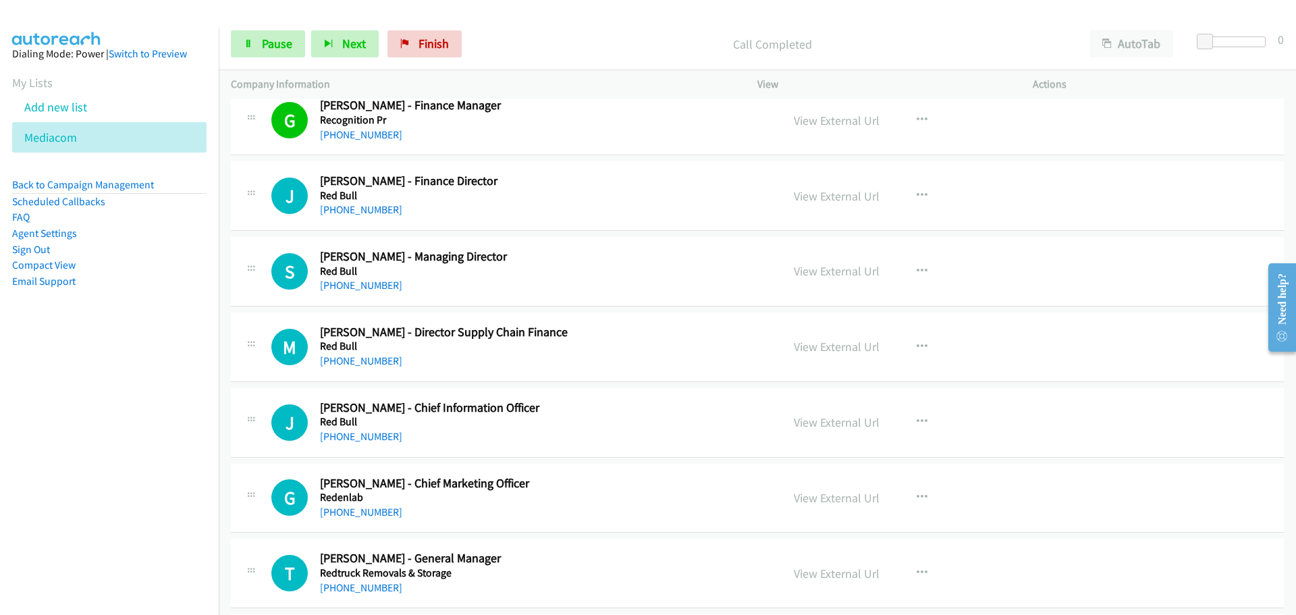
scroll to position [11762, 0]
click at [378, 209] on link "[PHONE_NUMBER]" at bounding box center [361, 208] width 82 height 13
click at [334, 284] on link "[PHONE_NUMBER]" at bounding box center [361, 284] width 82 height 13
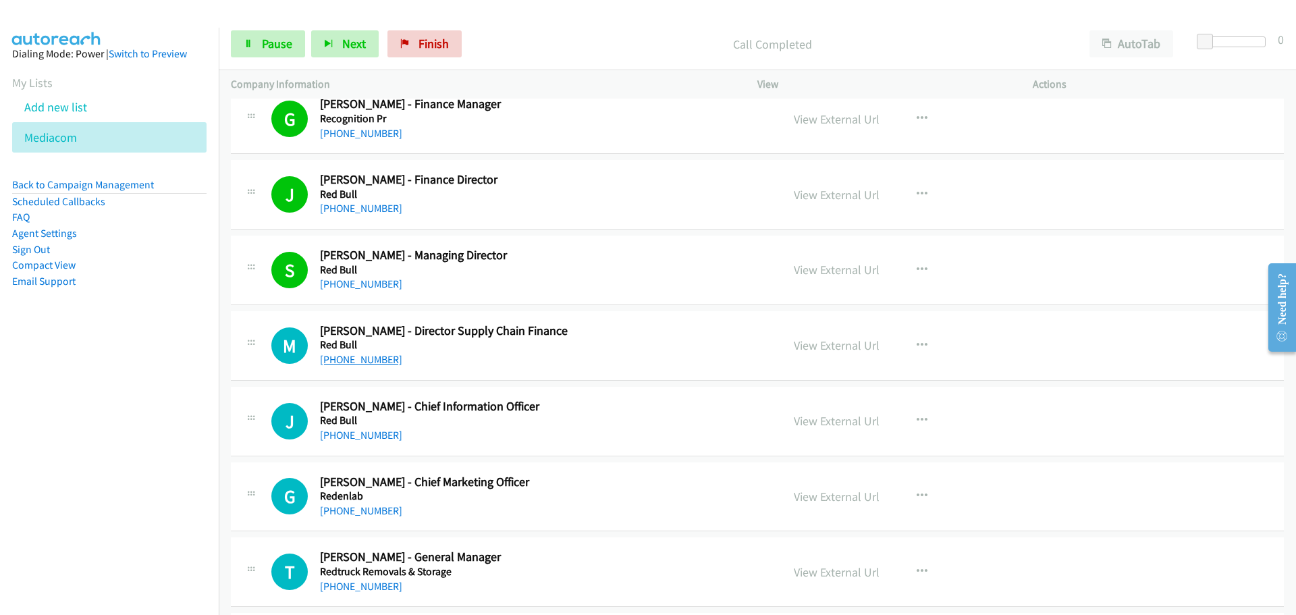
click at [366, 363] on link "[PHONE_NUMBER]" at bounding box center [361, 359] width 82 height 13
